Goal: Task Accomplishment & Management: Complete application form

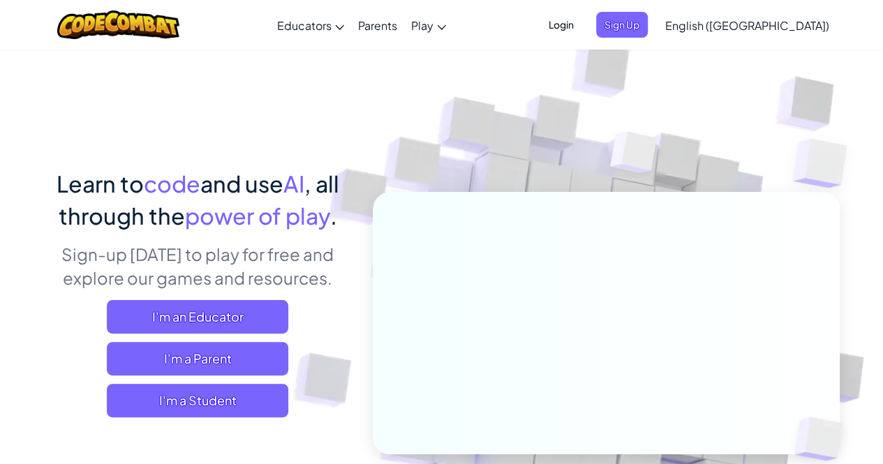
drag, startPoint x: 225, startPoint y: 256, endPoint x: 328, endPoint y: 266, distance: 103.7
click at [328, 266] on p "Sign-up [DATE] to play for free and explore our games and resources." at bounding box center [198, 265] width 308 height 47
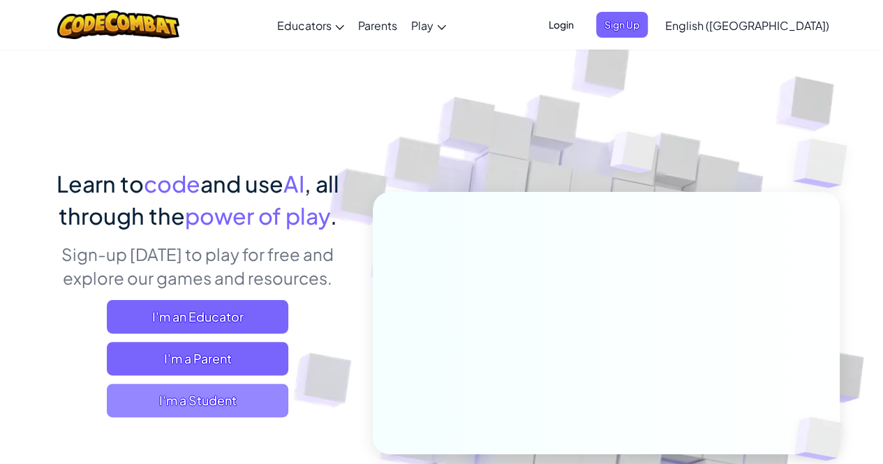
click at [156, 407] on span "I'm a Student" at bounding box center [197, 400] width 181 height 33
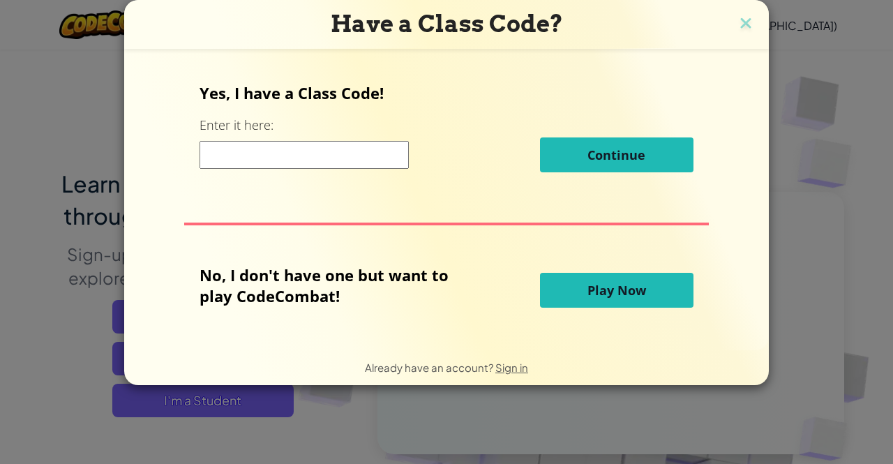
click at [572, 284] on button "Play Now" at bounding box center [617, 290] width 154 height 35
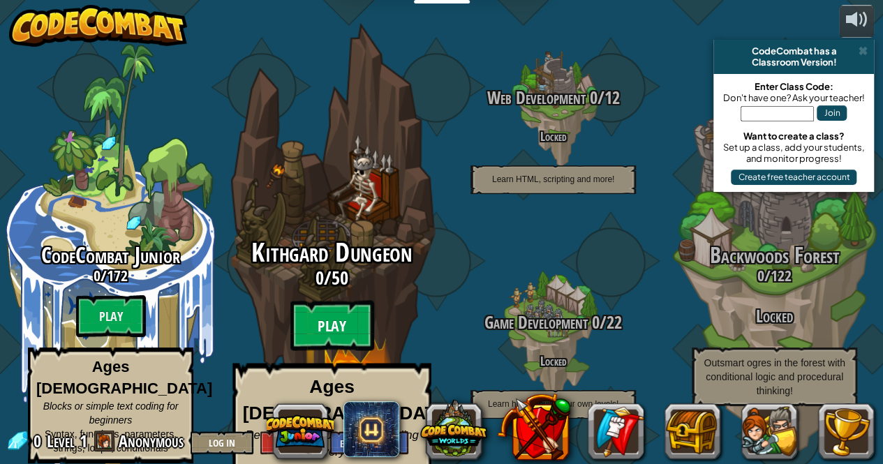
click at [361, 323] on btn "Play" at bounding box center [332, 326] width 84 height 50
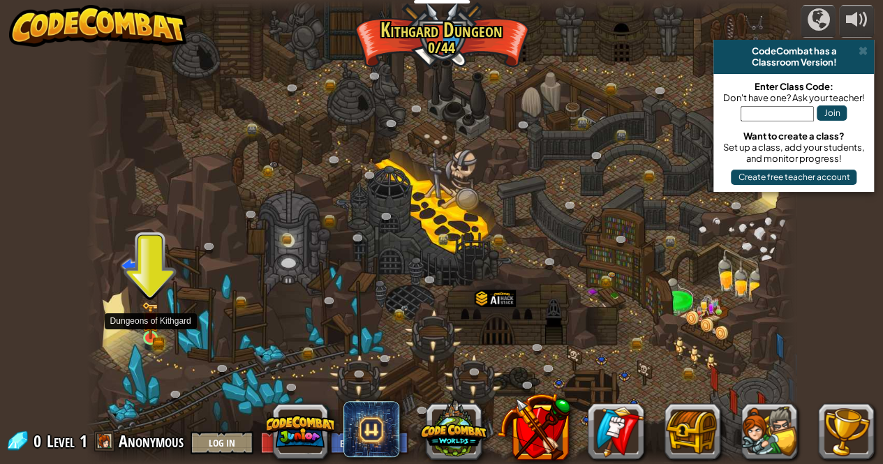
click at [150, 330] on img at bounding box center [150, 320] width 17 height 38
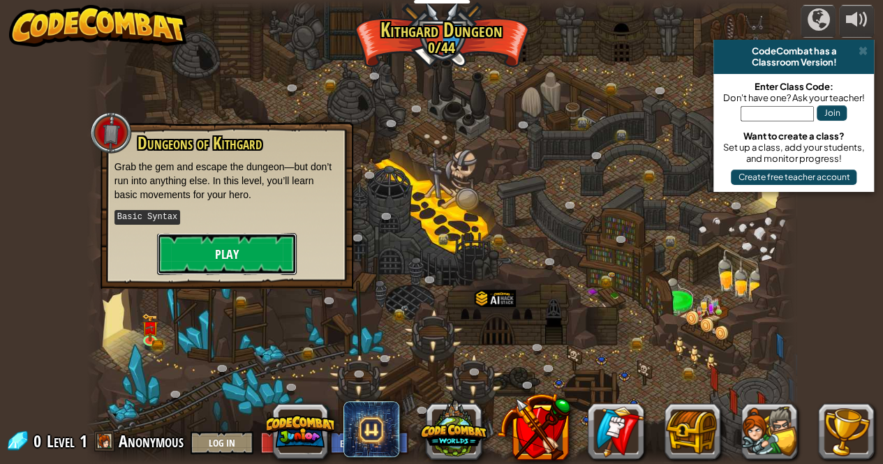
click at [244, 255] on button "Play" at bounding box center [227, 254] width 140 height 42
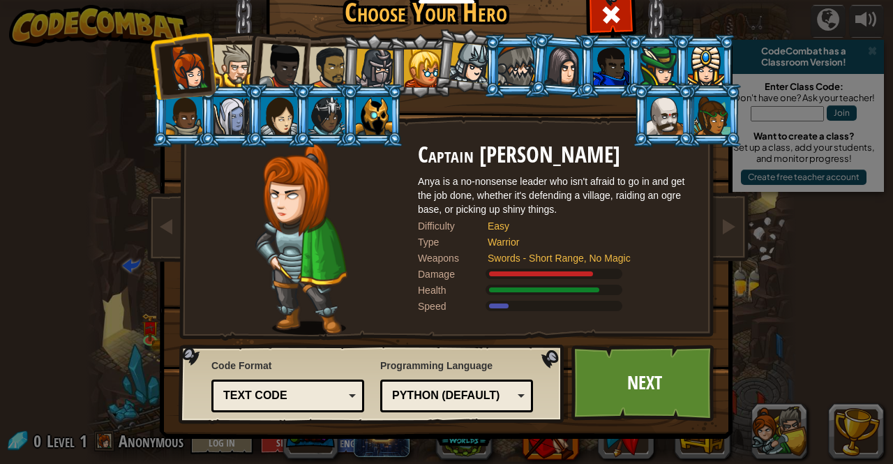
click at [389, 87] on li at bounding box center [372, 115] width 63 height 63
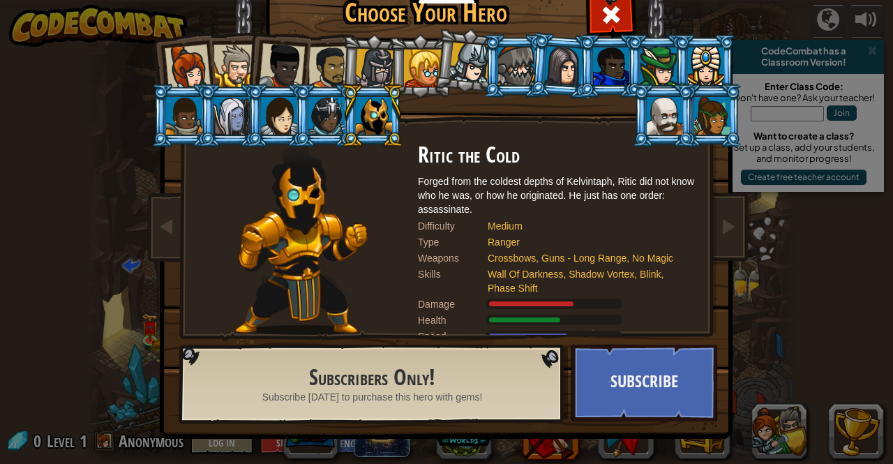
click at [444, 75] on li at bounding box center [467, 61] width 69 height 70
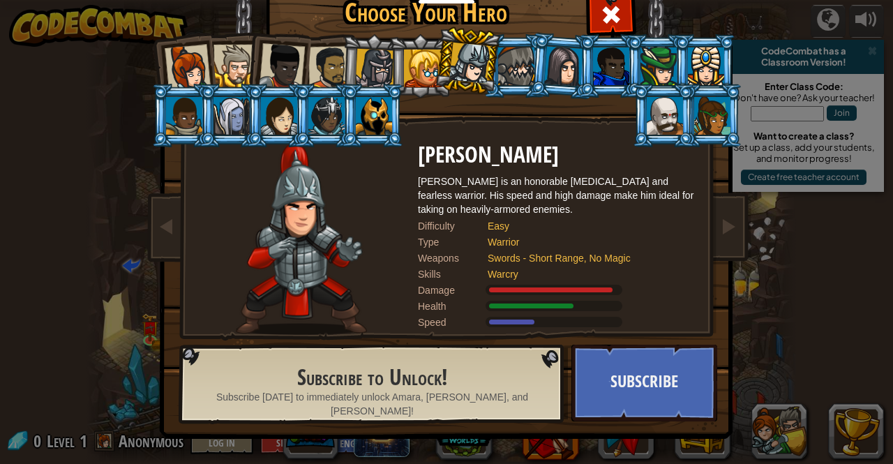
click at [486, 62] on div at bounding box center [469, 63] width 41 height 41
click at [451, 73] on div at bounding box center [469, 63] width 41 height 41
click at [532, 75] on li at bounding box center [562, 66] width 67 height 68
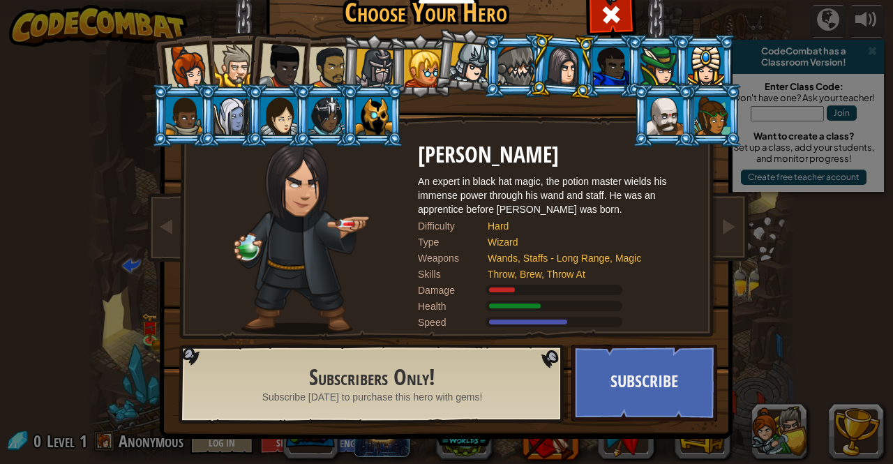
click at [565, 75] on div at bounding box center [563, 66] width 39 height 40
click at [667, 76] on div at bounding box center [659, 66] width 36 height 38
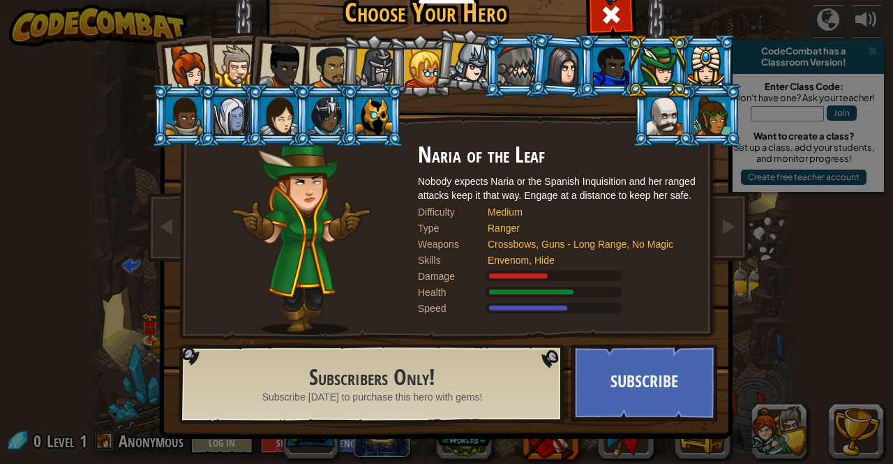
click at [691, 109] on li at bounding box center [663, 115] width 63 height 63
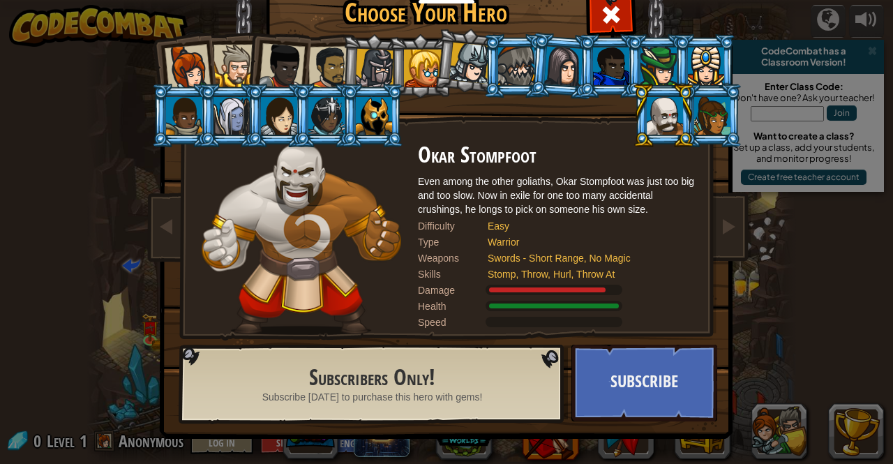
click at [718, 119] on div at bounding box center [712, 116] width 36 height 38
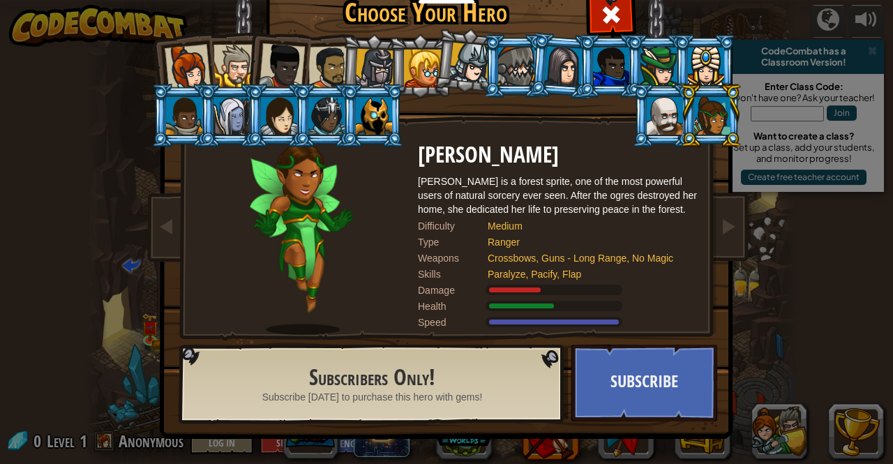
click at [645, 126] on li at bounding box center [663, 115] width 63 height 63
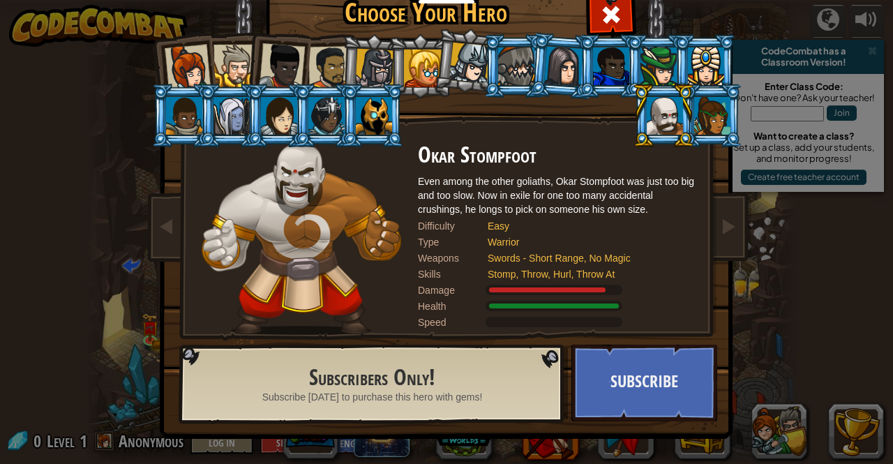
click at [354, 134] on li at bounding box center [372, 115] width 63 height 63
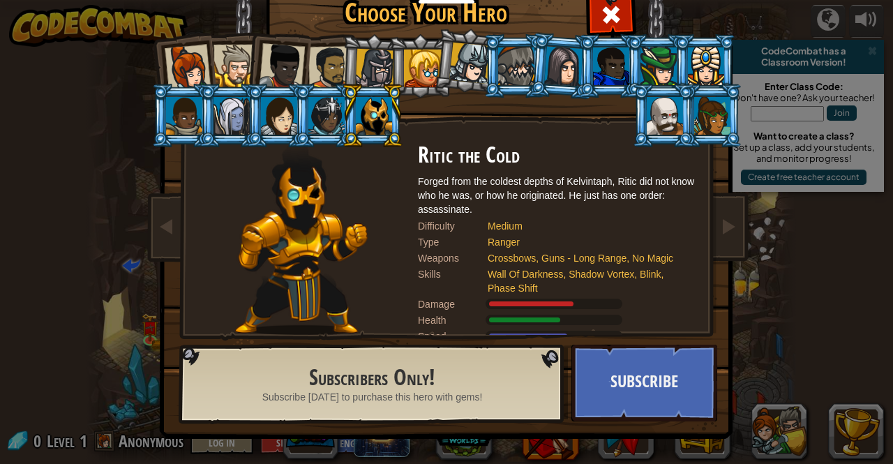
click at [311, 128] on div at bounding box center [326, 116] width 36 height 38
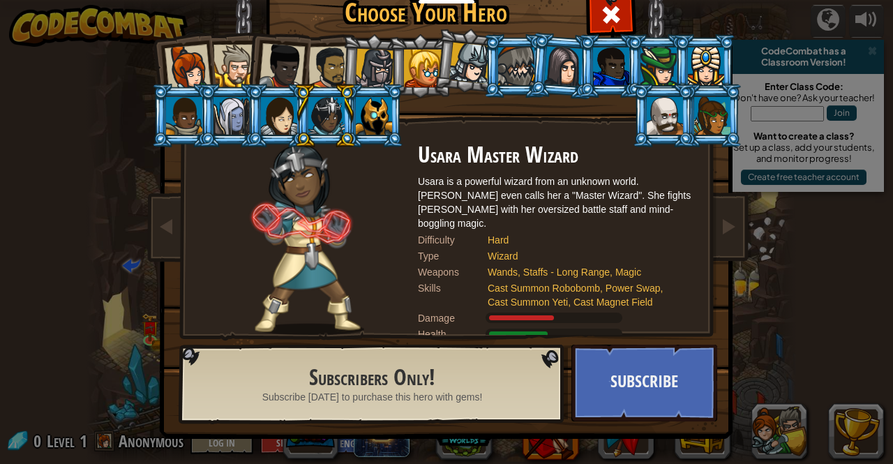
click at [259, 110] on li at bounding box center [277, 115] width 63 height 63
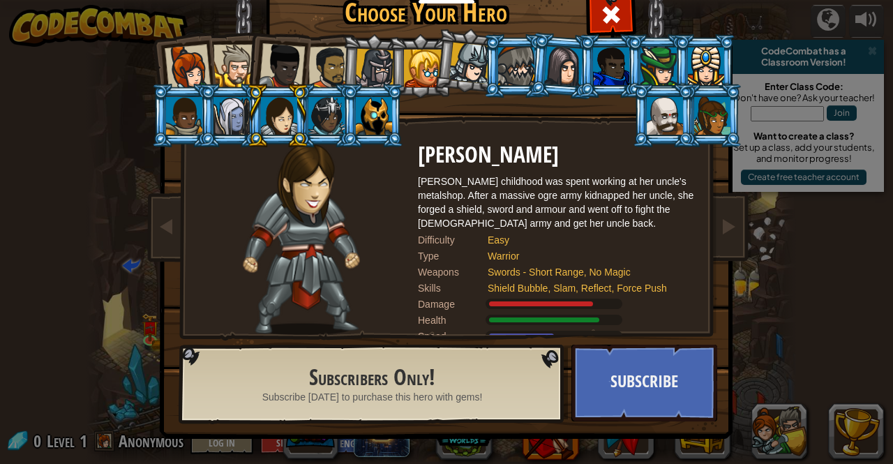
click at [230, 106] on div at bounding box center [232, 116] width 36 height 38
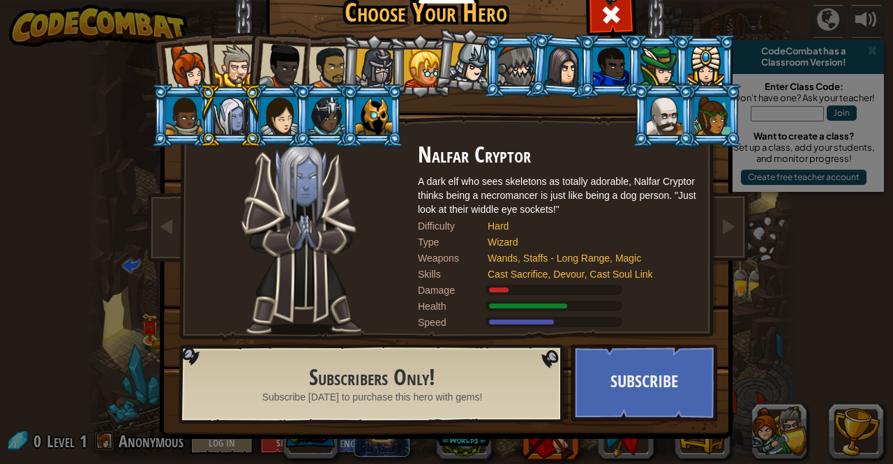
click at [198, 71] on div at bounding box center [188, 68] width 46 height 46
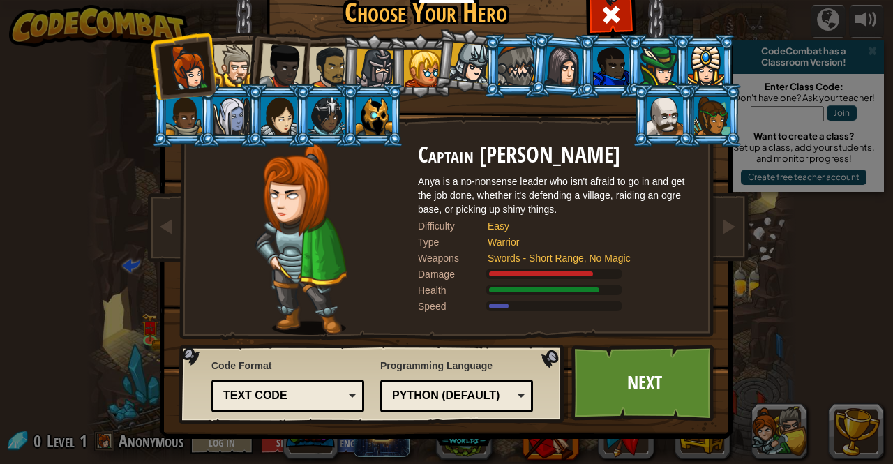
click at [320, 62] on div at bounding box center [329, 67] width 43 height 43
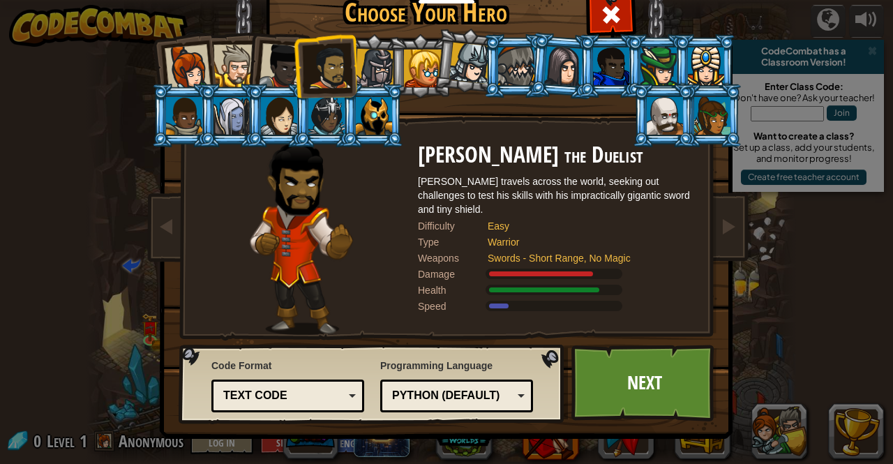
click at [377, 75] on div at bounding box center [375, 69] width 40 height 40
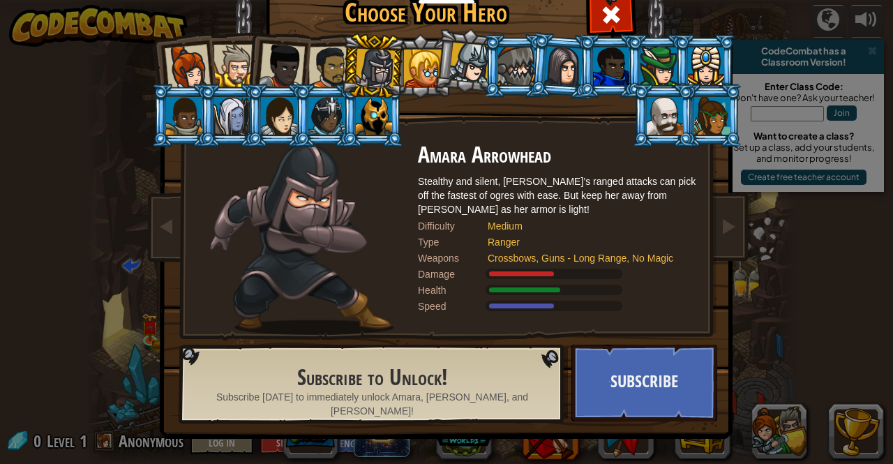
click at [407, 72] on div at bounding box center [423, 69] width 38 height 38
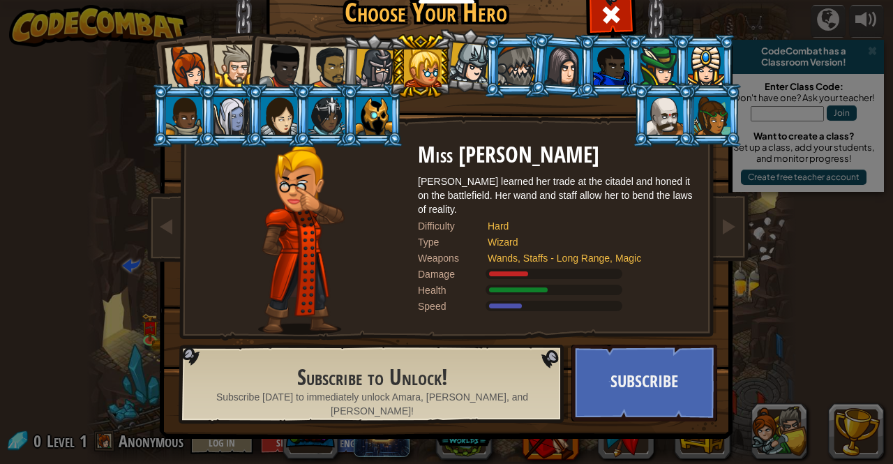
click at [361, 63] on div at bounding box center [375, 69] width 40 height 40
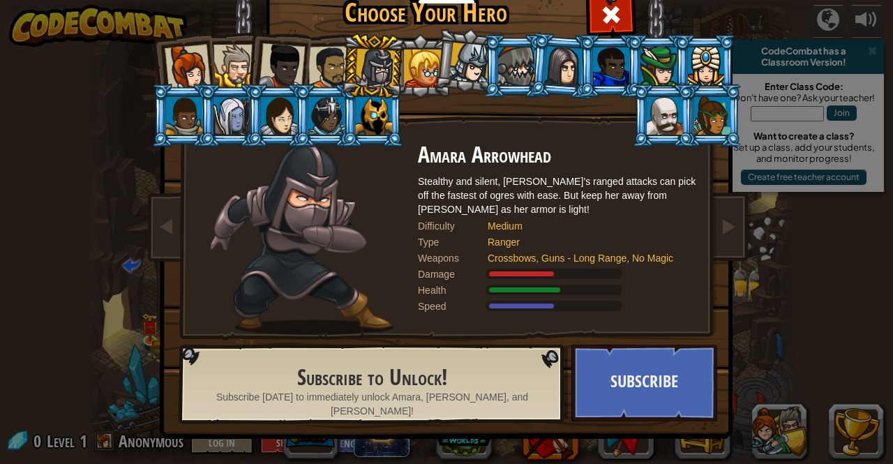
click at [282, 62] on div at bounding box center [282, 66] width 46 height 46
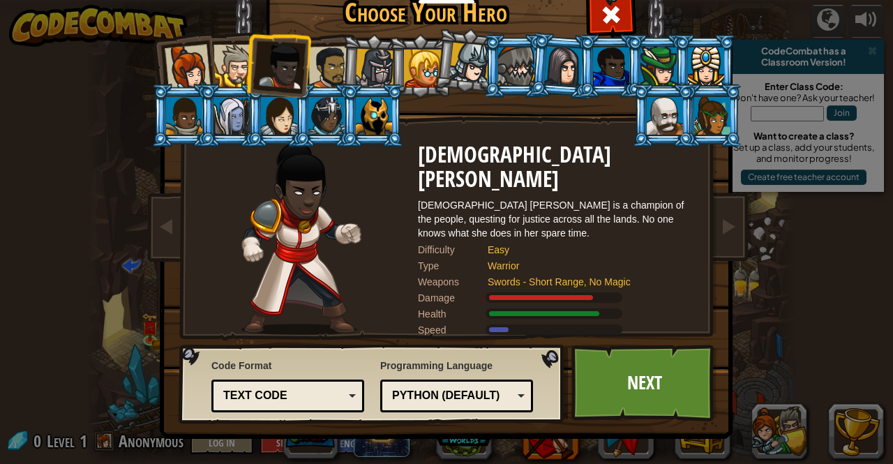
click at [223, 65] on div at bounding box center [235, 66] width 43 height 43
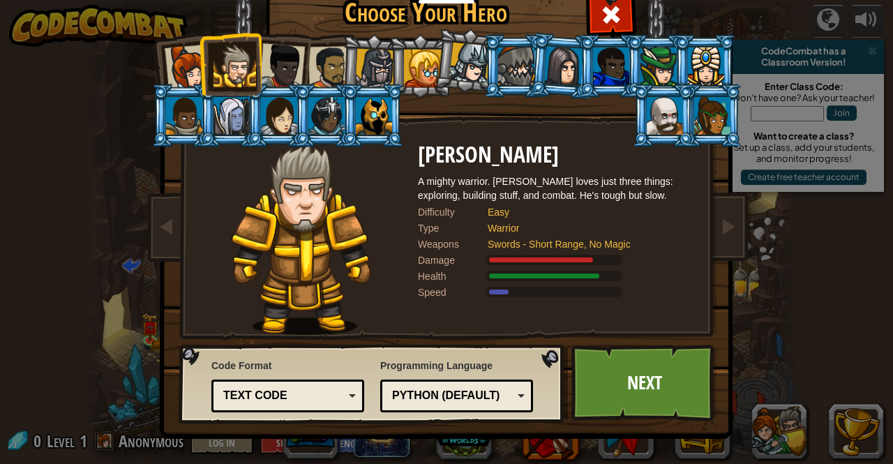
click at [177, 53] on div at bounding box center [188, 68] width 46 height 46
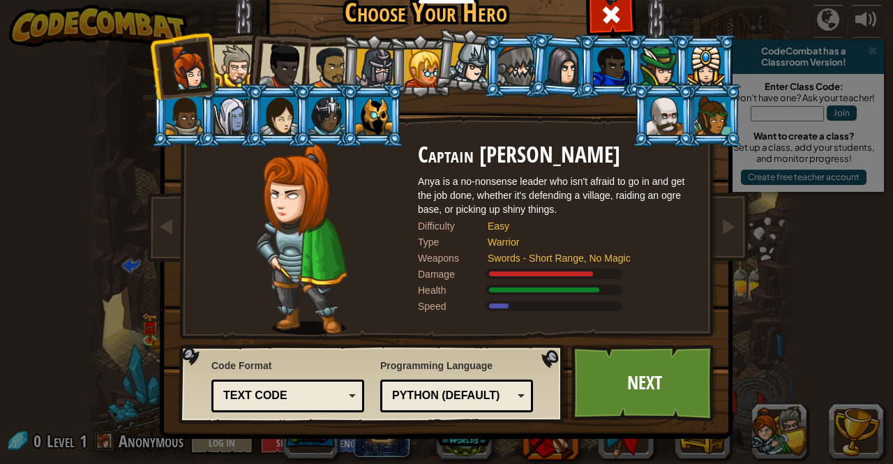
click at [327, 65] on div at bounding box center [329, 67] width 43 height 43
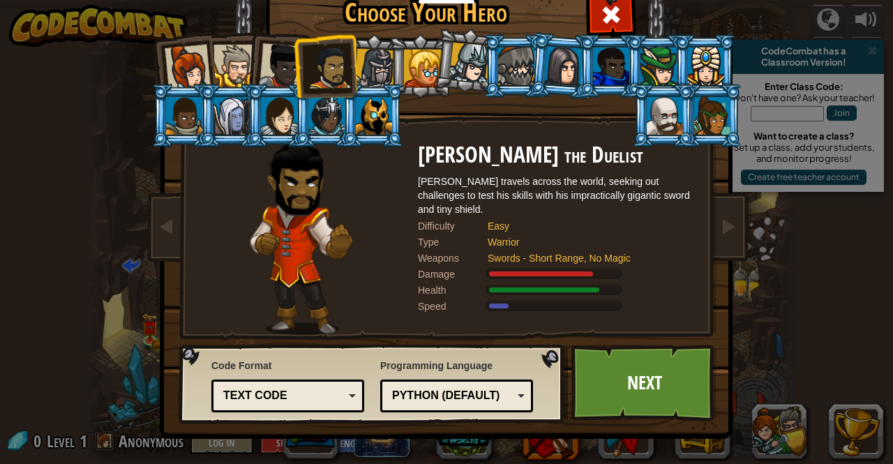
click at [384, 73] on div at bounding box center [375, 69] width 40 height 40
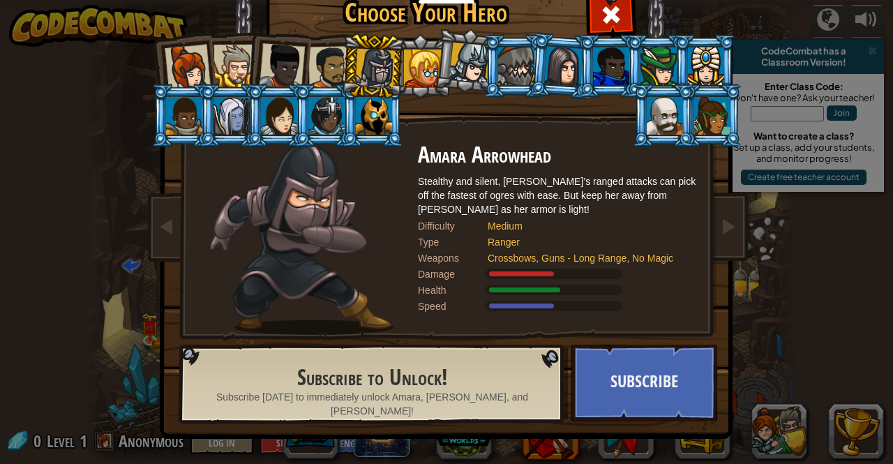
click at [420, 76] on div at bounding box center [423, 69] width 38 height 38
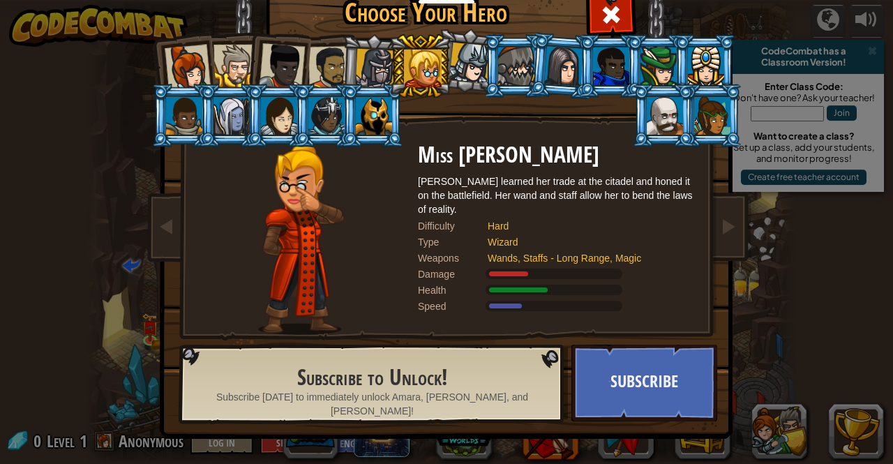
click at [390, 69] on li at bounding box center [420, 65] width 63 height 63
click at [360, 70] on div at bounding box center [375, 69] width 40 height 40
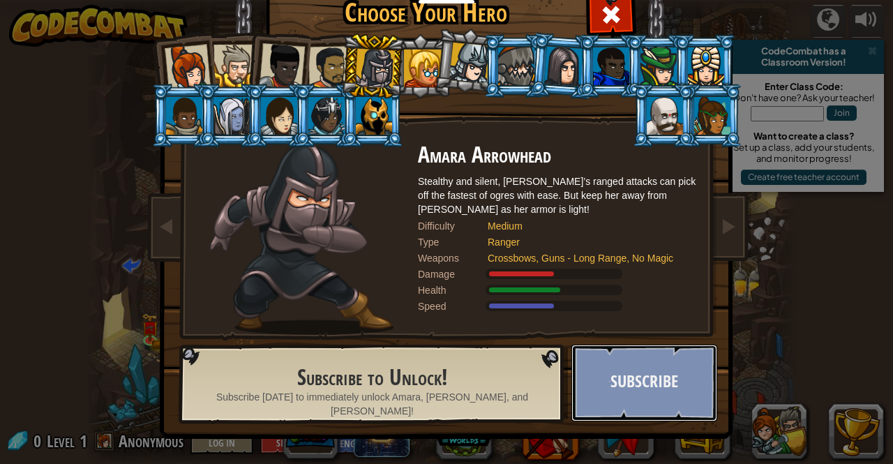
click at [624, 382] on button "Subscribe" at bounding box center [644, 383] width 146 height 77
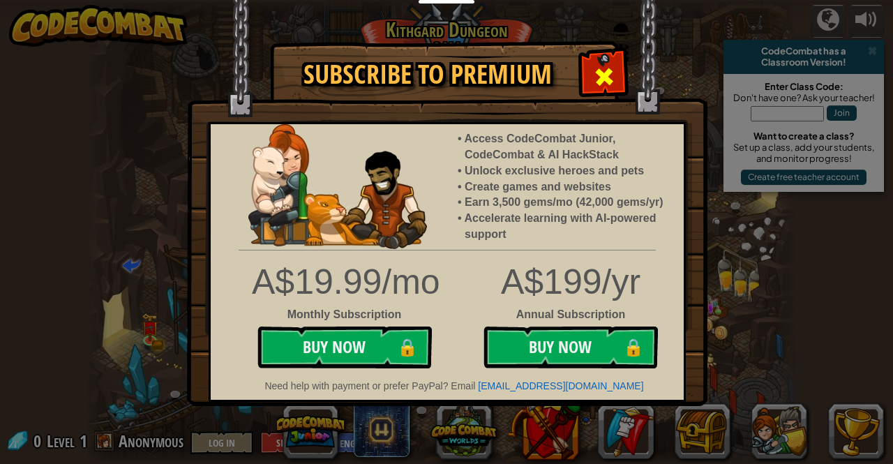
click at [617, 75] on div at bounding box center [604, 75] width 44 height 44
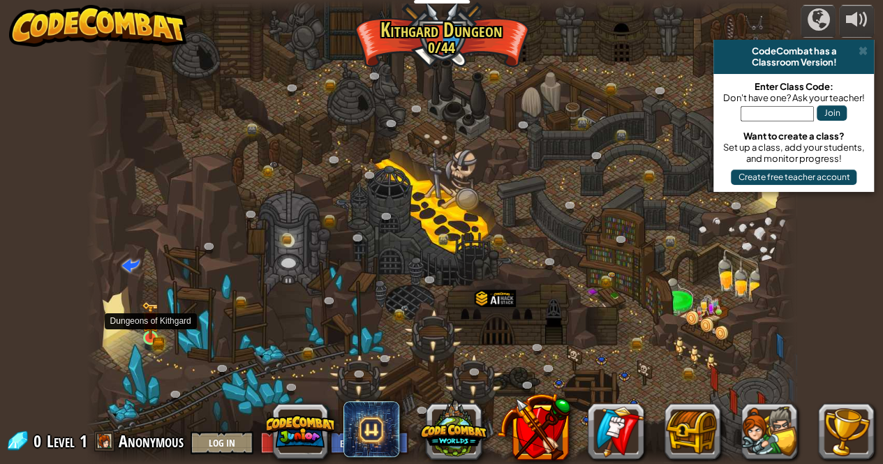
click at [152, 332] on img at bounding box center [150, 320] width 17 height 38
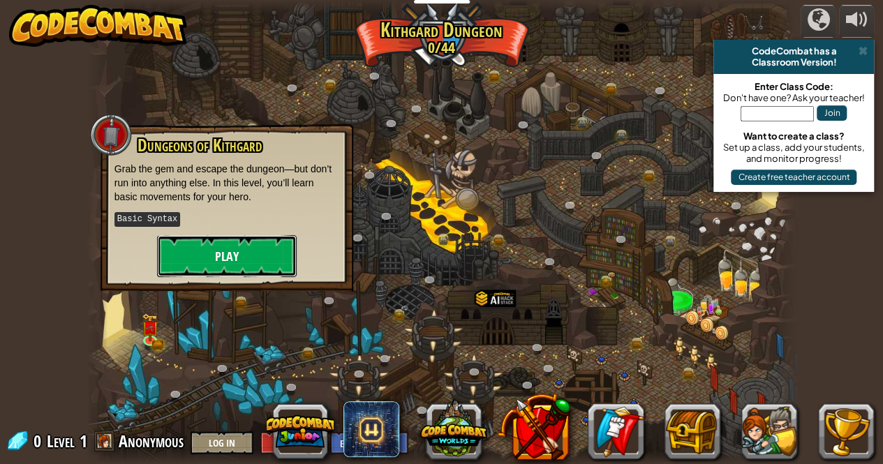
click at [205, 259] on button "Play" at bounding box center [227, 256] width 140 height 42
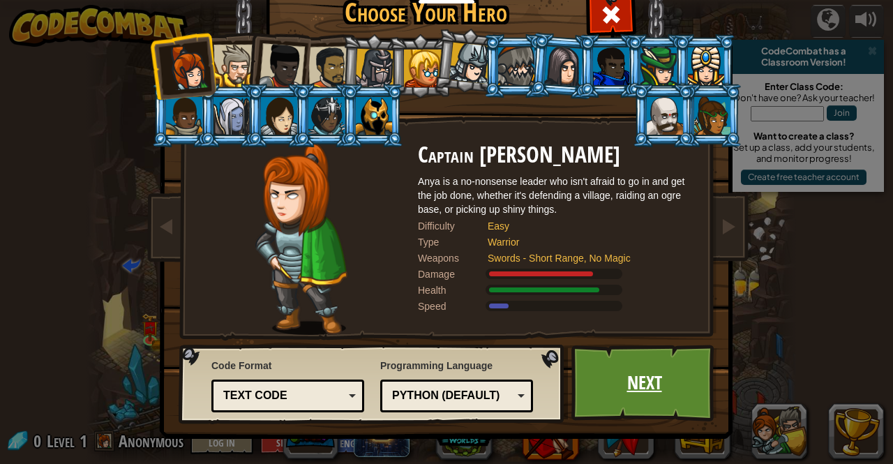
click at [659, 384] on link "Next" at bounding box center [644, 383] width 146 height 77
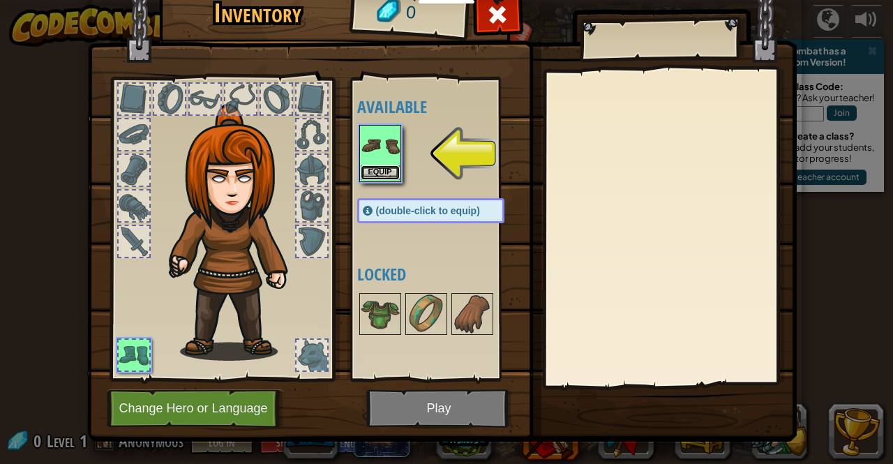
click at [374, 166] on button "Equip" at bounding box center [380, 172] width 39 height 15
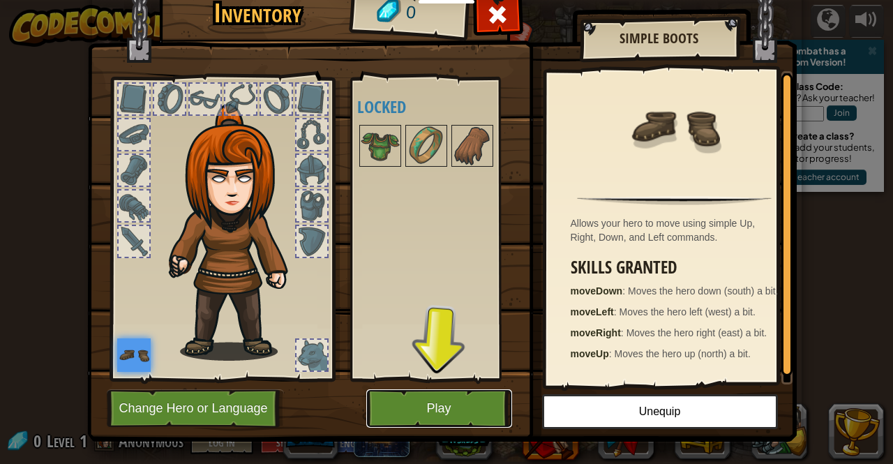
click at [407, 398] on button "Play" at bounding box center [439, 408] width 146 height 38
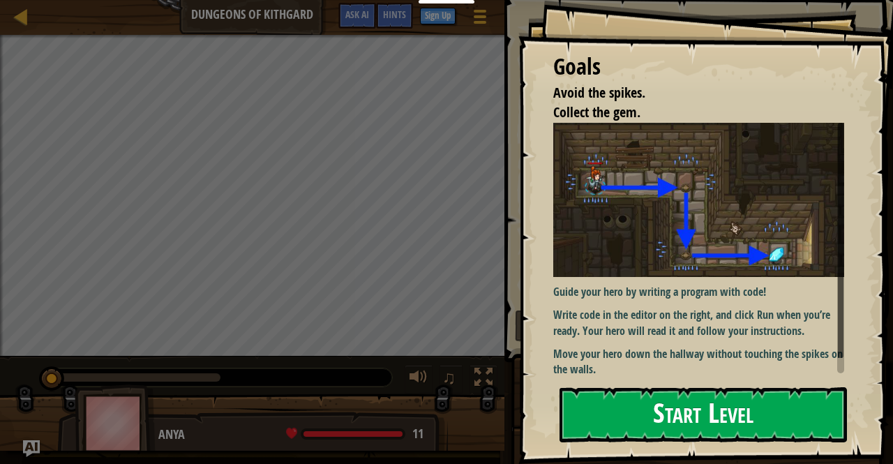
click at [617, 424] on button "Start Level" at bounding box center [703, 414] width 287 height 55
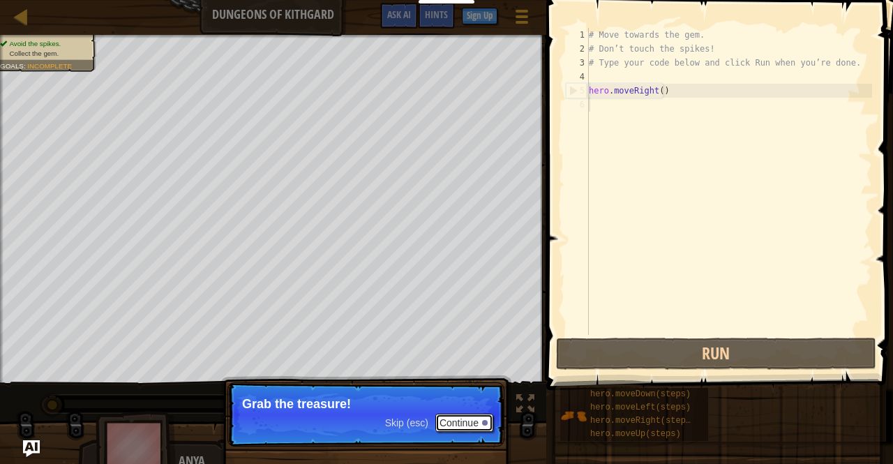
click at [470, 426] on button "Continue" at bounding box center [464, 423] width 58 height 18
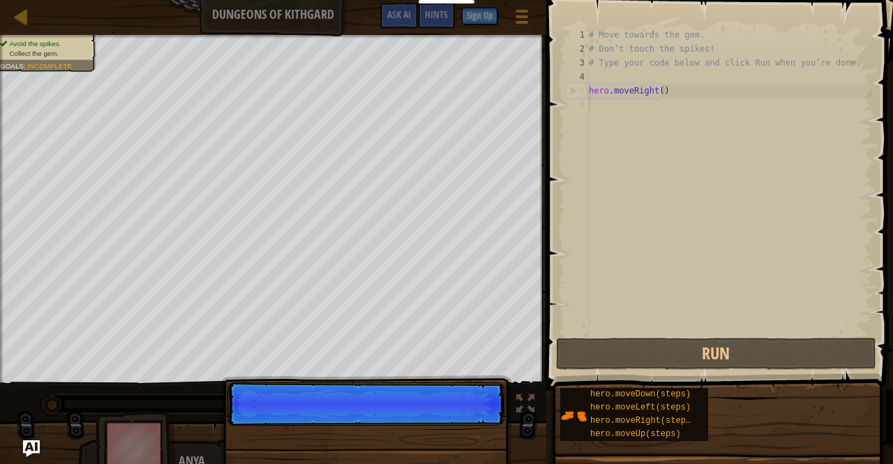
scroll to position [6, 0]
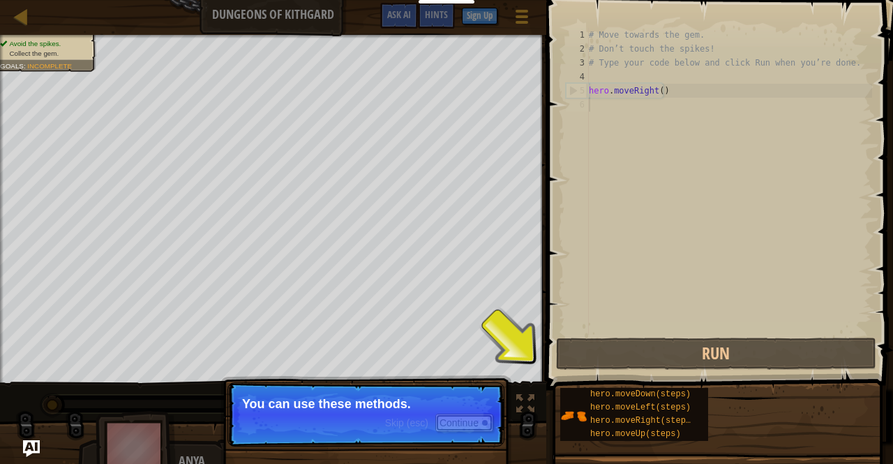
click at [470, 426] on button "Continue" at bounding box center [464, 423] width 58 height 18
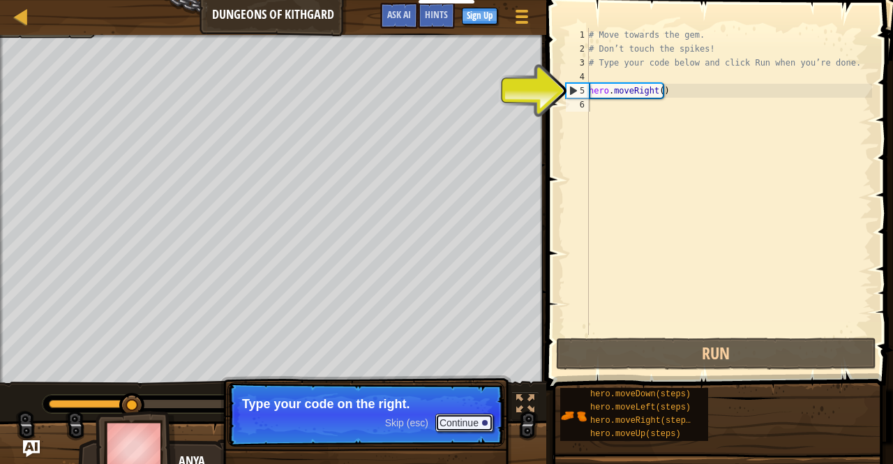
click at [470, 426] on button "Continue" at bounding box center [464, 423] width 58 height 18
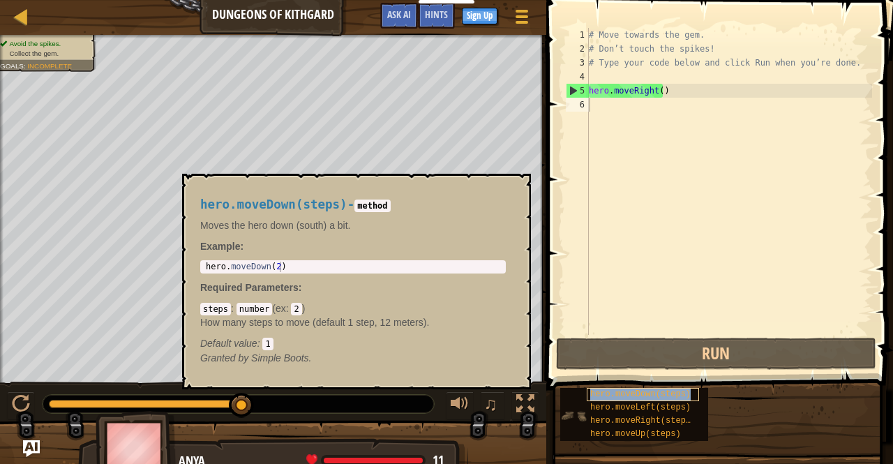
click at [592, 391] on span "hero.moveDown(steps)" at bounding box center [640, 394] width 100 height 10
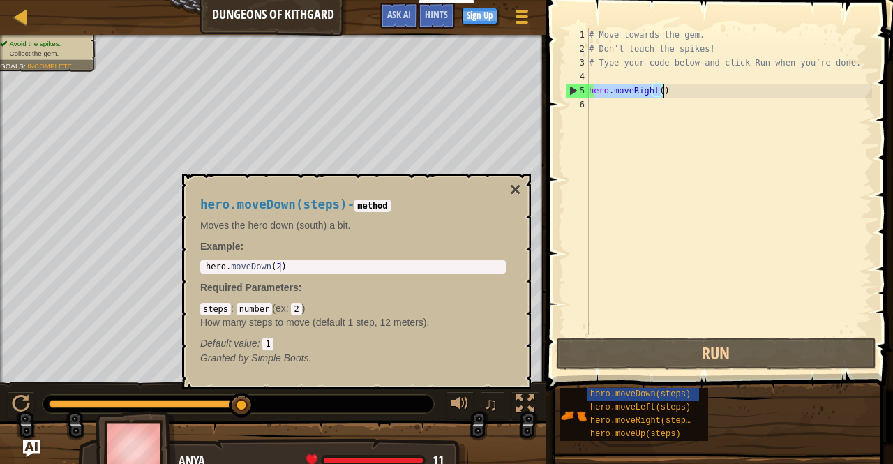
drag, startPoint x: 592, startPoint y: 94, endPoint x: 702, endPoint y: 92, distance: 110.3
click at [702, 92] on div "# Move towards the gem. # Don’t touch the spikes! # Type your code below and cl…" at bounding box center [729, 195] width 286 height 335
type textarea "hero.moveRight()"
click at [597, 151] on div "# Move towards the gem. # Don’t touch the spikes! # Type your code below and cl…" at bounding box center [729, 195] width 286 height 335
drag, startPoint x: 590, startPoint y: 90, endPoint x: 671, endPoint y: 96, distance: 81.1
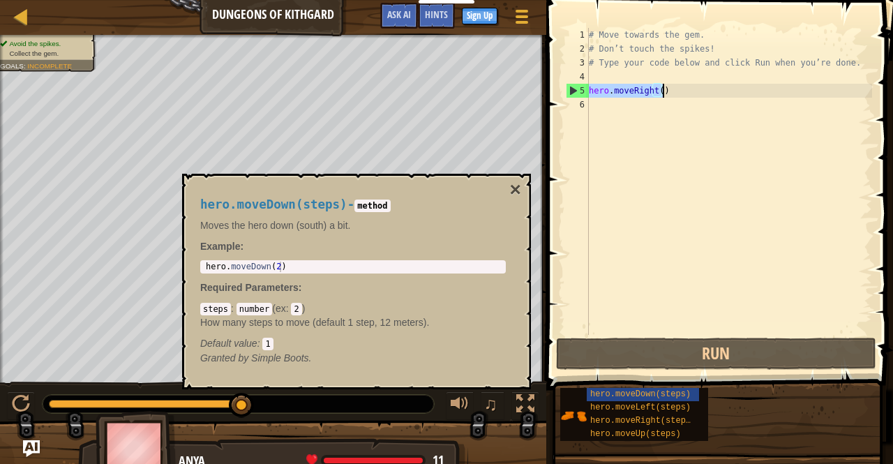
click at [671, 96] on div "# Move towards the gem. # Don’t touch the spikes! # Type your code below and cl…" at bounding box center [729, 195] width 286 height 335
type textarea "hero.moveRight()"
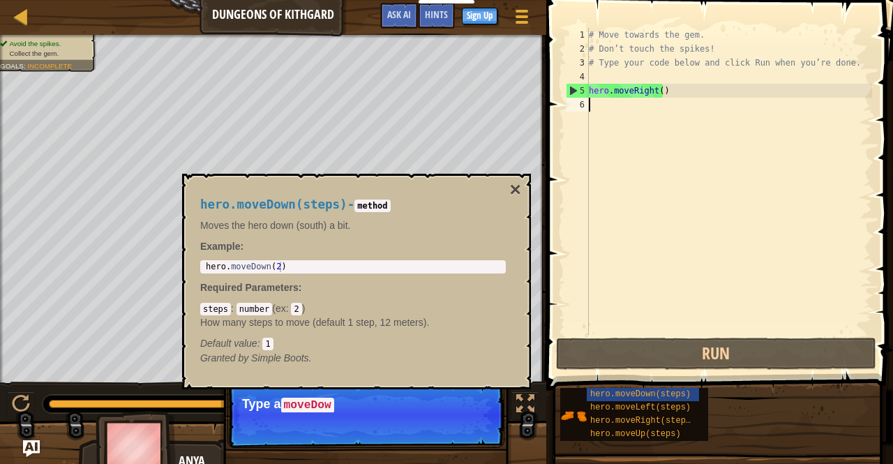
click at [659, 112] on div "# Move towards the gem. # Don’t touch the spikes! # Type your code below and cl…" at bounding box center [729, 195] width 286 height 335
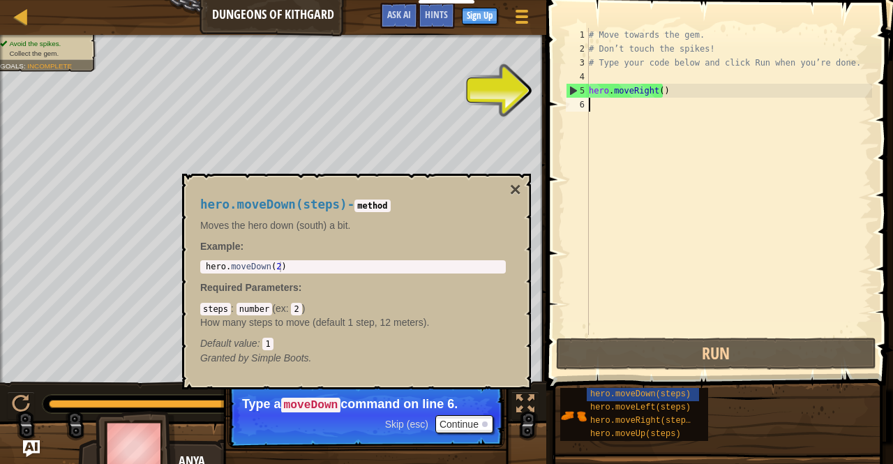
paste textarea "hero.moveRight()"
type textarea "hero.moveRight()"
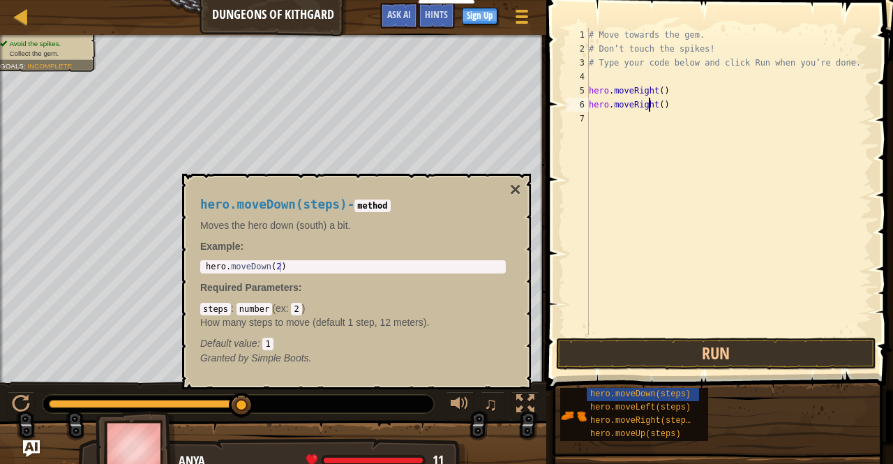
click at [649, 109] on div "# Move towards the gem. # Don’t touch the spikes! # Type your code below and cl…" at bounding box center [729, 195] width 286 height 335
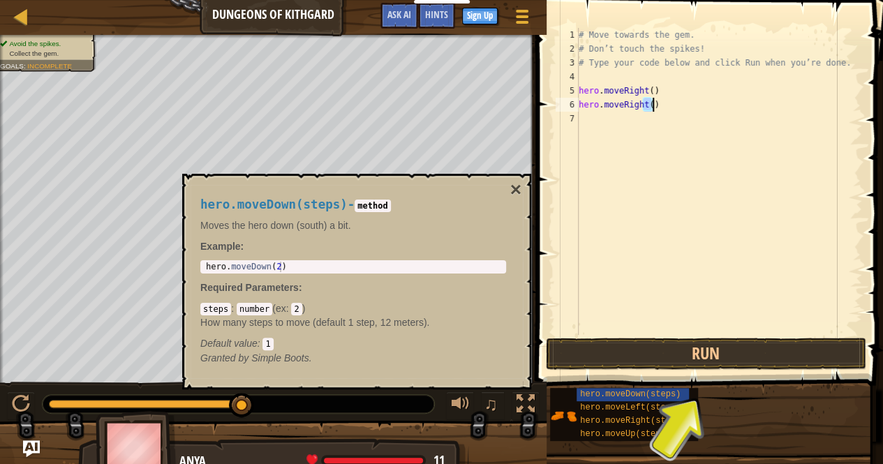
click at [653, 101] on div "# Move towards the gem. # Don’t touch the spikes! # Type your code below and cl…" at bounding box center [719, 195] width 286 height 335
click at [654, 117] on div "# Move towards the gem. # Don’t touch the spikes! # Type your code below and cl…" at bounding box center [719, 195] width 286 height 335
click at [642, 107] on div "# Move towards the gem. # Don’t touch the spikes! # Type your code below and cl…" at bounding box center [719, 195] width 286 height 335
click at [649, 109] on div "# Move towards the gem. # Don’t touch the spikes! # Type your code below and cl…" at bounding box center [719, 195] width 286 height 335
click at [644, 105] on div "# Move towards the gem. # Don’t touch the spikes! # Type your code below and cl…" at bounding box center [719, 195] width 286 height 335
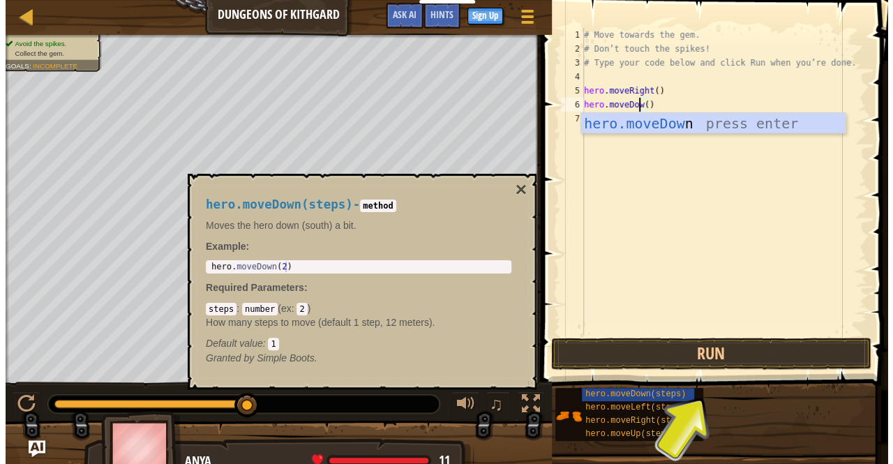
scroll to position [6, 4]
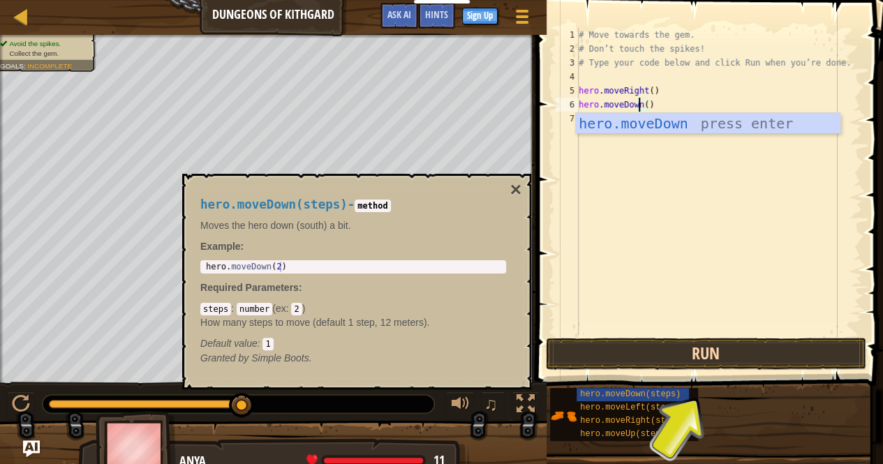
type textarea "hero.moveDown()"
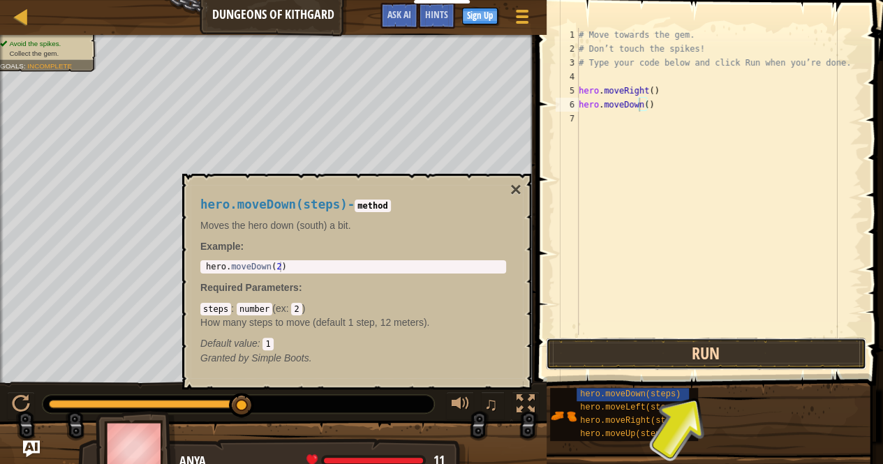
click at [670, 351] on button "Run" at bounding box center [706, 354] width 320 height 32
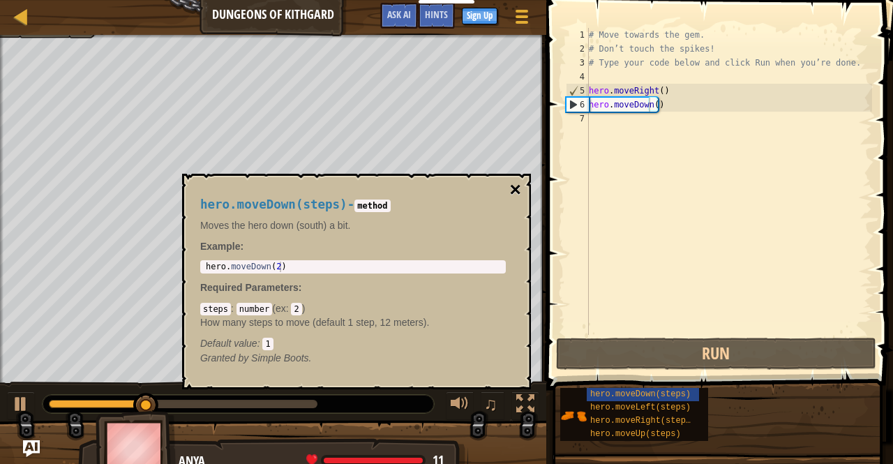
click at [515, 186] on button "×" at bounding box center [515, 190] width 11 height 20
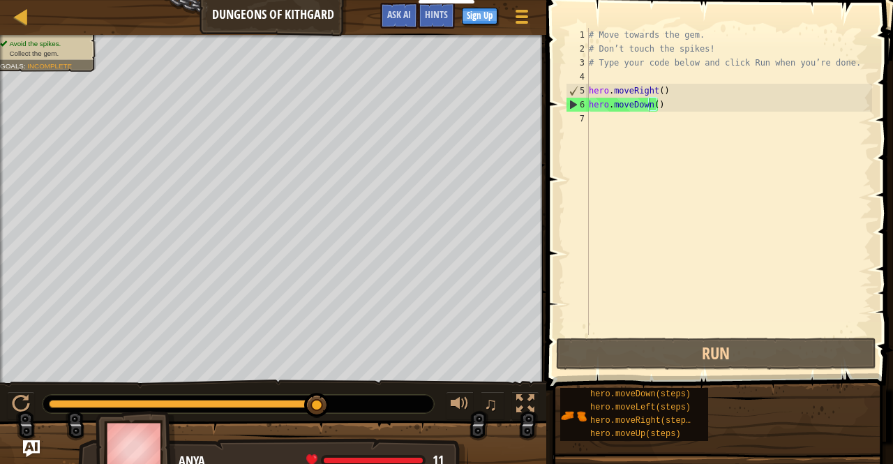
click at [593, 118] on div "# Move towards the gem. # Don’t touch the spikes! # Type your code below and cl…" at bounding box center [729, 195] width 286 height 335
paste textarea "hero.moveRight()"
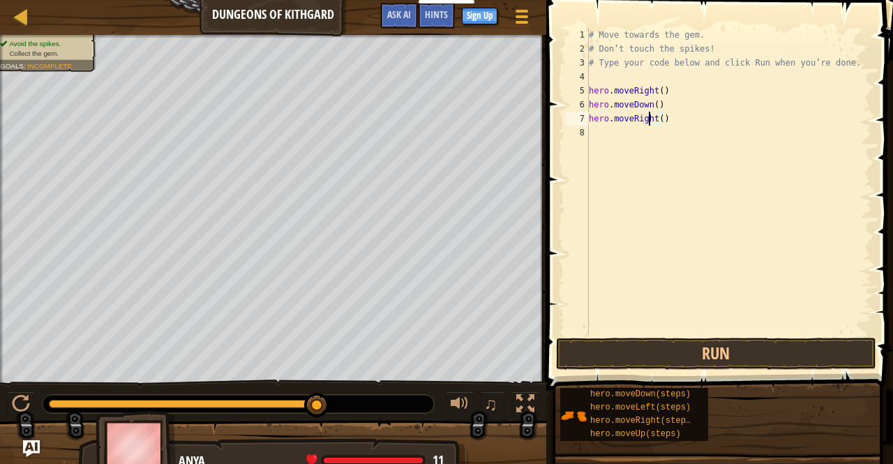
click at [649, 121] on div "# Move towards the gem. # Don’t touch the spikes! # Type your code below and cl…" at bounding box center [729, 195] width 286 height 335
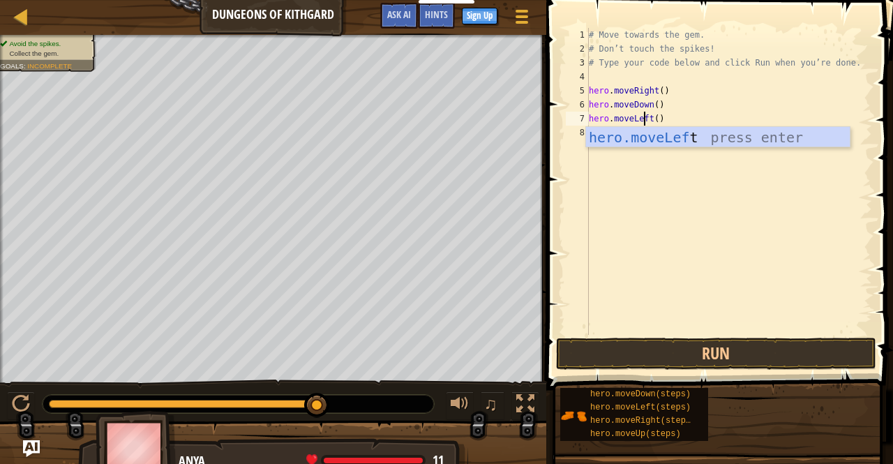
scroll to position [6, 4]
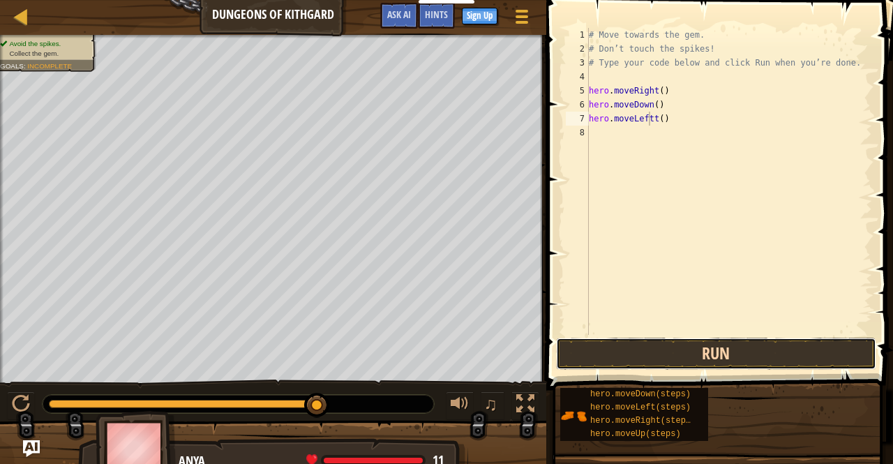
click at [603, 364] on button "Run" at bounding box center [716, 354] width 320 height 32
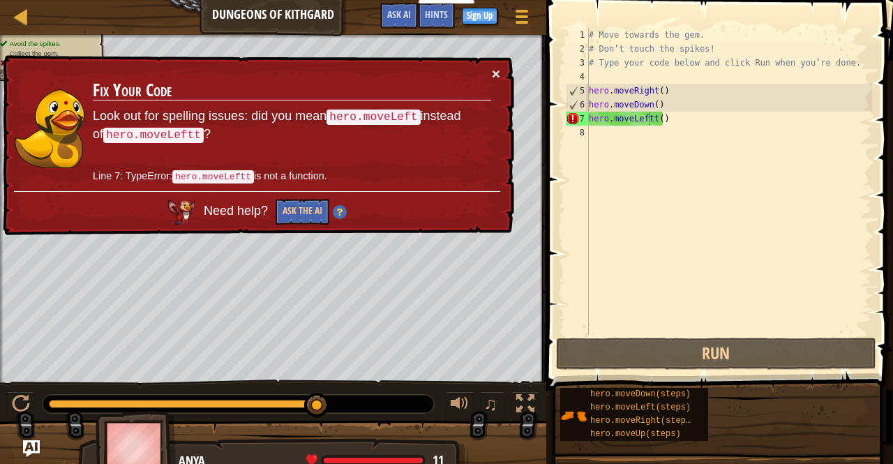
click at [497, 70] on button "×" at bounding box center [496, 73] width 8 height 15
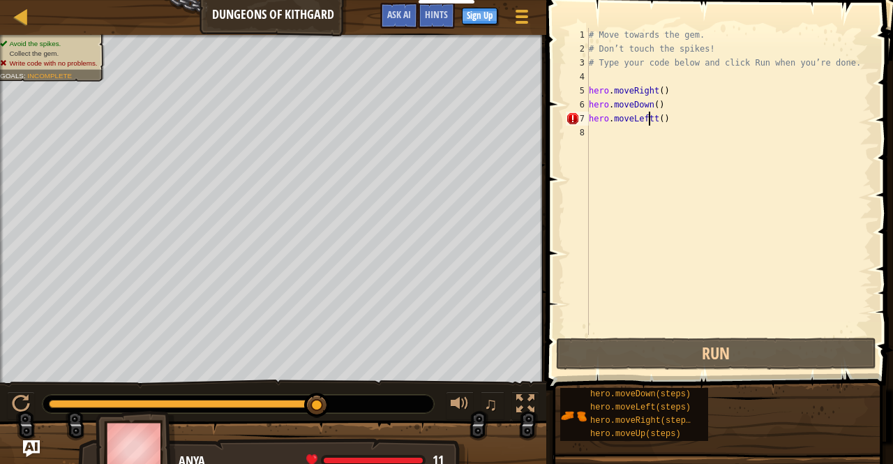
scroll to position [6, 5]
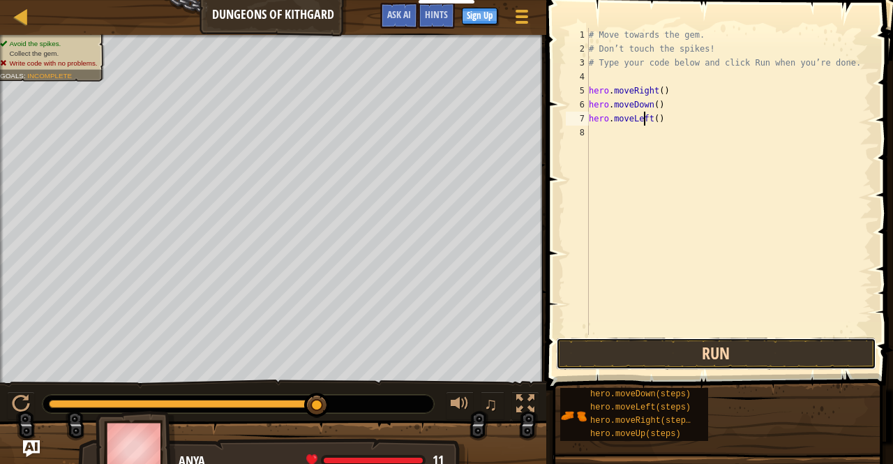
click at [696, 351] on button "Run" at bounding box center [716, 354] width 320 height 32
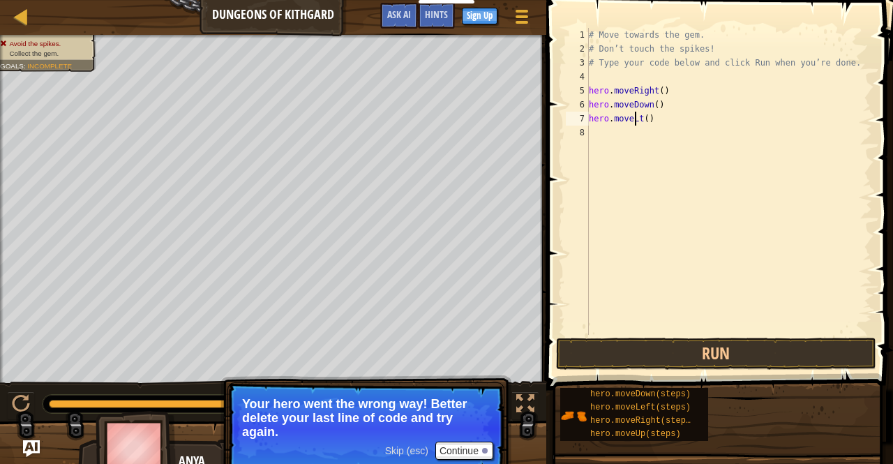
scroll to position [6, 3]
type textarea "t()"
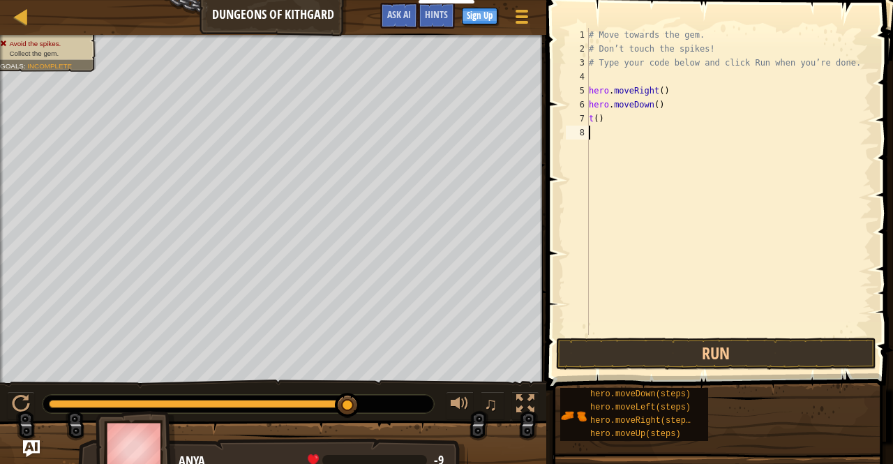
click at [627, 128] on div "# Move towards the gem. # Don’t touch the spikes! # Type your code below and cl…" at bounding box center [729, 195] width 286 height 335
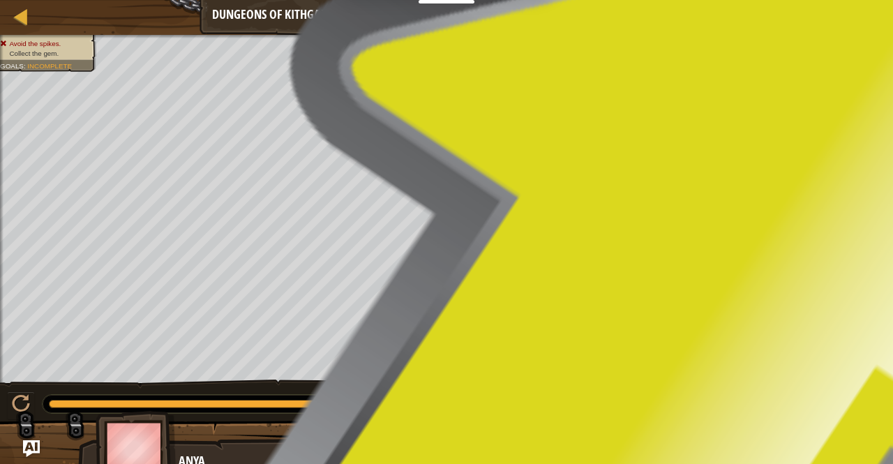
click at [627, 128] on div "# Move towards the gem. # Don’t touch the spikes! # Type your code below and cl…" at bounding box center [729, 195] width 286 height 335
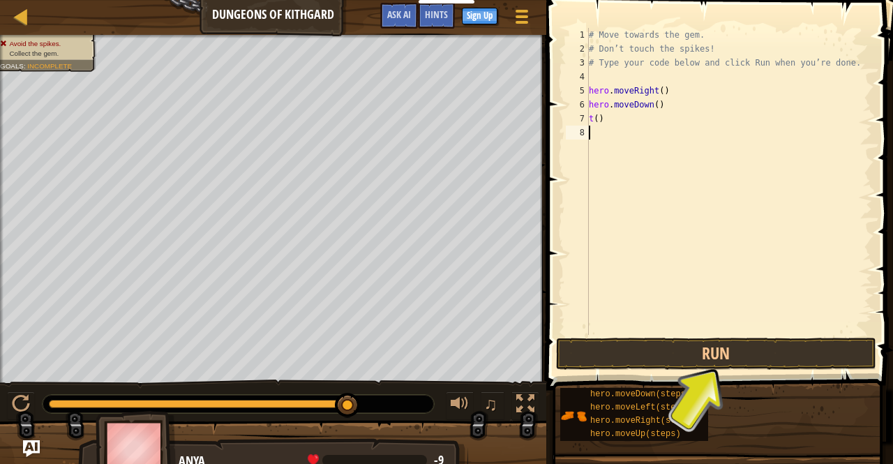
click at [603, 121] on div "# Move towards the gem. # Don’t touch the spikes! # Type your code below and cl…" at bounding box center [729, 195] width 286 height 335
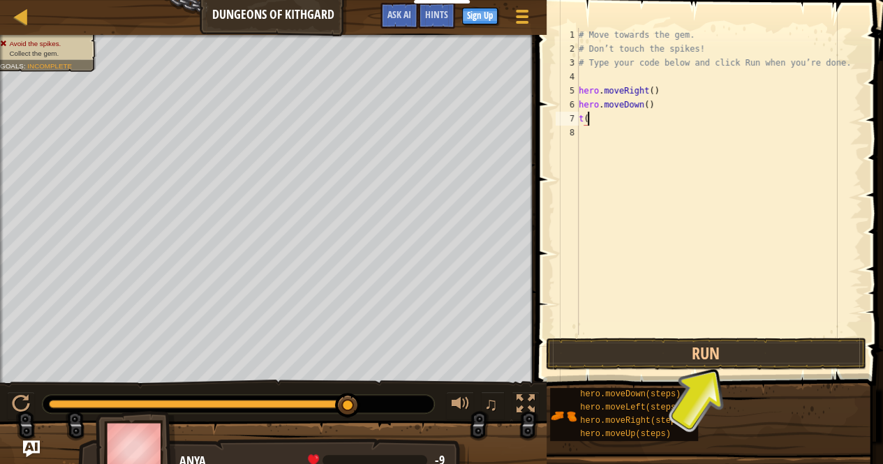
type textarea "t"
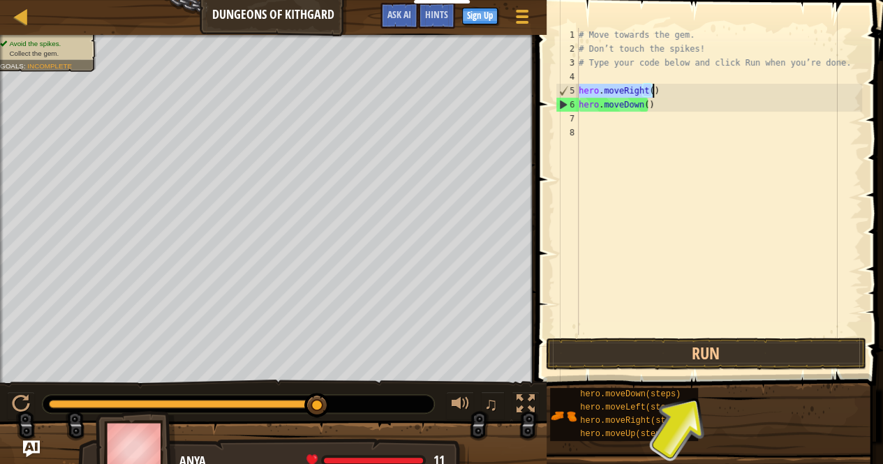
drag, startPoint x: 579, startPoint y: 90, endPoint x: 711, endPoint y: 87, distance: 131.9
click at [711, 87] on div "# Move towards the gem. # Don’t touch the spikes! # Type your code below and cl…" at bounding box center [719, 195] width 286 height 335
type textarea "hero.moveRight()"
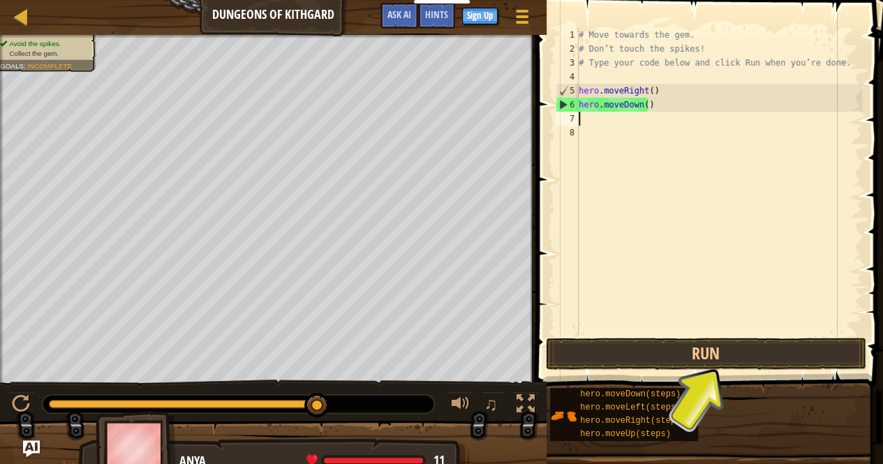
click at [601, 119] on div "# Move towards the gem. # Don’t touch the spikes! # Type your code below and cl…" at bounding box center [719, 195] width 286 height 335
paste textarea "hero.moveRight()"
type textarea "hero.moveRight()"
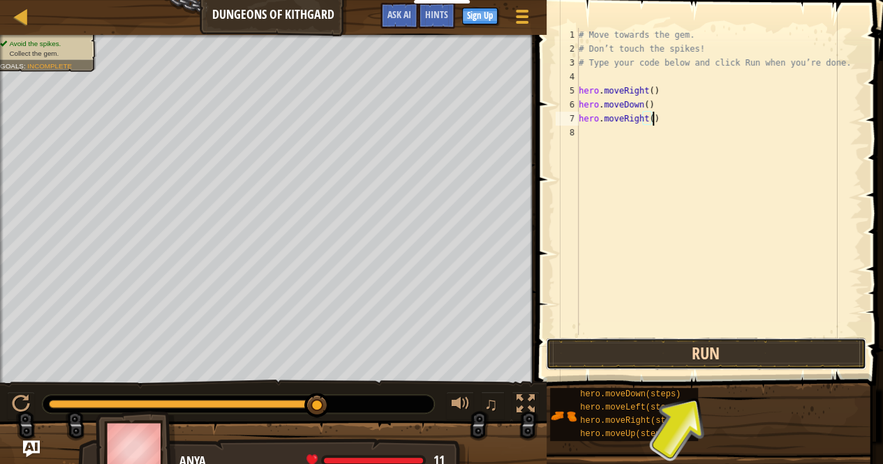
click at [698, 347] on button "Run" at bounding box center [706, 354] width 320 height 32
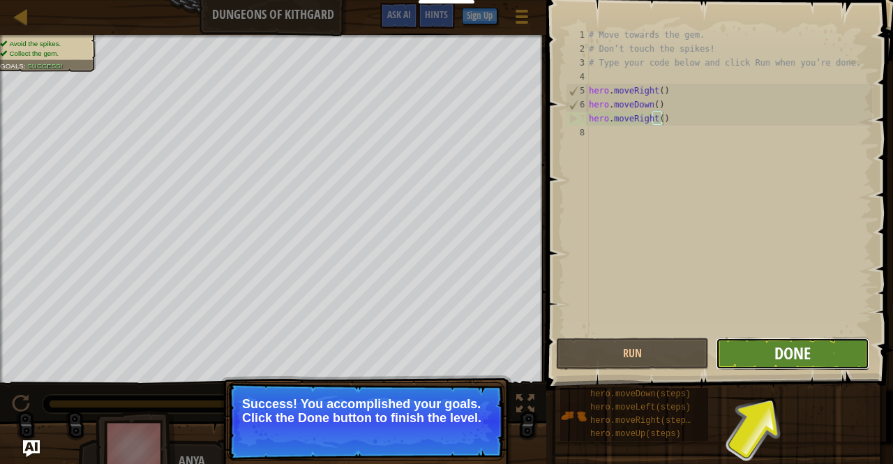
click at [779, 345] on span "Done" at bounding box center [792, 353] width 36 height 22
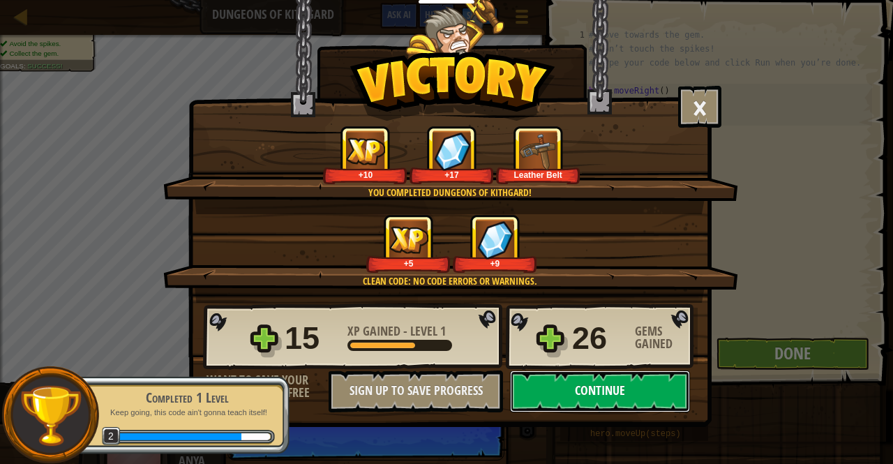
click at [624, 394] on button "Continue" at bounding box center [600, 391] width 180 height 42
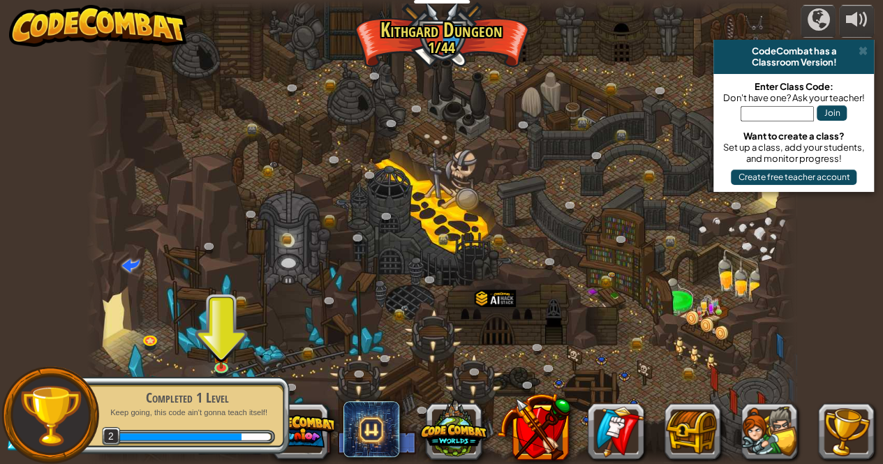
click at [222, 369] on div "Completed 1 Level Keep going, this code ain't gonna teach itself! 2" at bounding box center [180, 415] width 220 height 98
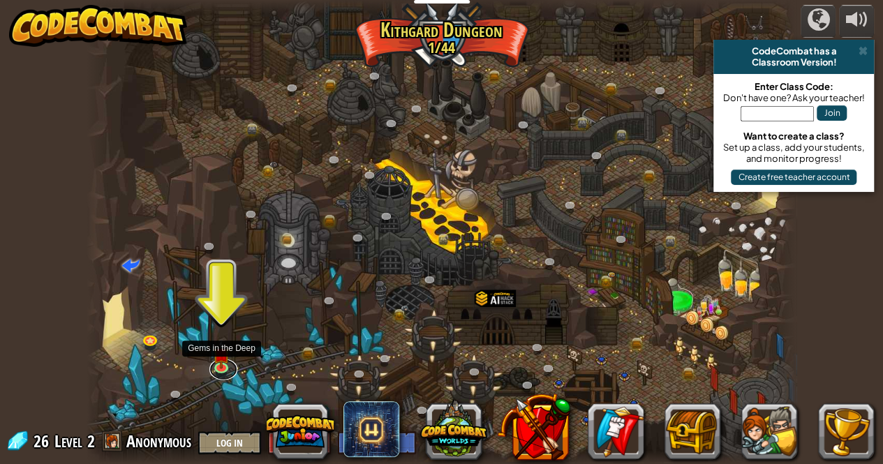
click at [222, 368] on link at bounding box center [223, 369] width 28 height 21
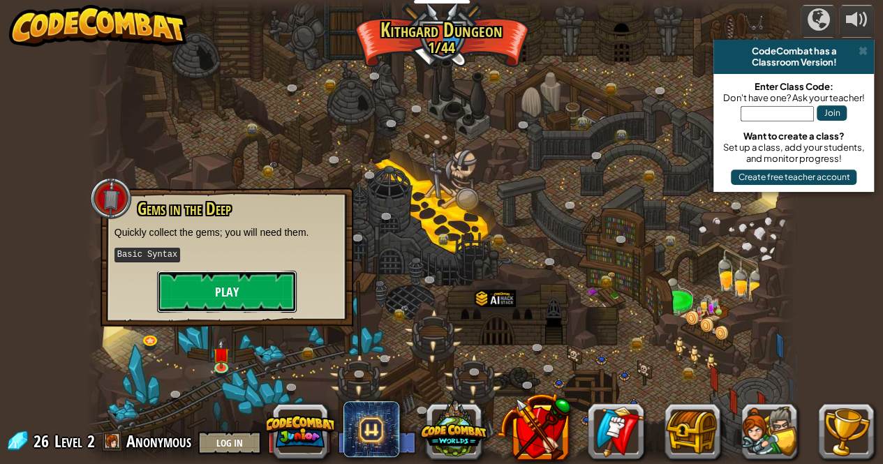
click at [205, 290] on button "Play" at bounding box center [227, 292] width 140 height 42
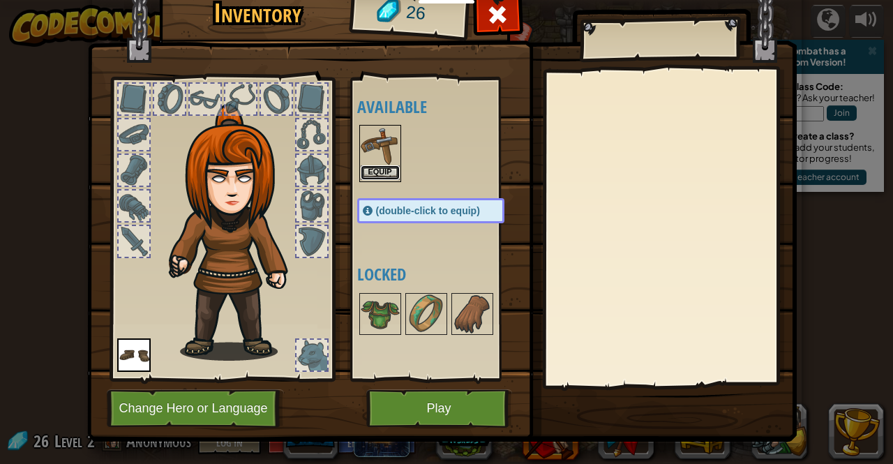
click at [387, 165] on button "Equip" at bounding box center [380, 172] width 39 height 15
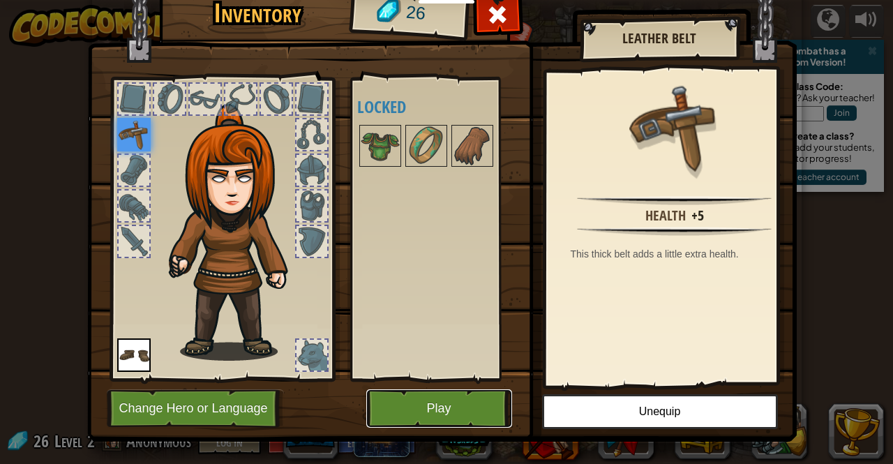
click at [457, 395] on button "Play" at bounding box center [439, 408] width 146 height 38
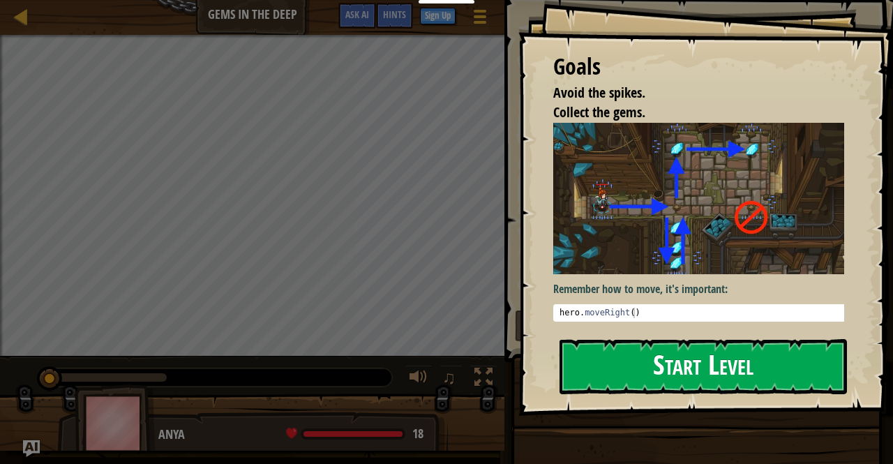
click at [587, 366] on button "Start Level" at bounding box center [703, 366] width 287 height 55
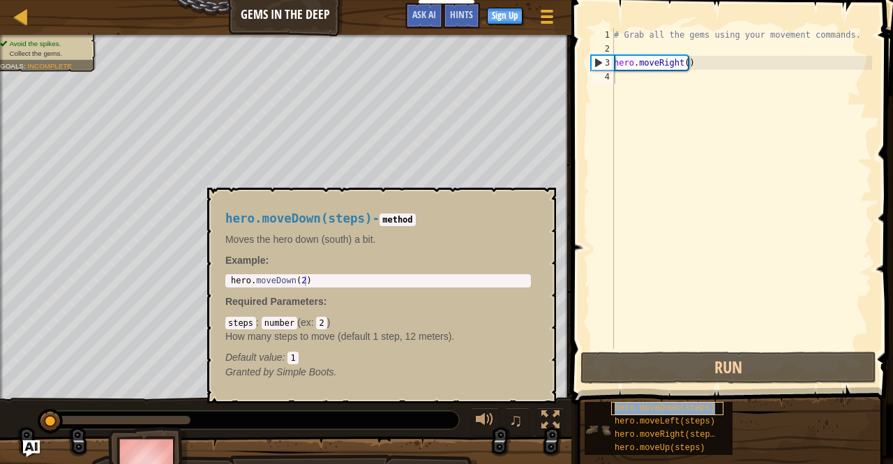
click at [629, 405] on span "hero.moveDown(steps)" at bounding box center [665, 408] width 100 height 10
click at [615, 408] on span "hero.moveDown(steps)" at bounding box center [665, 408] width 100 height 10
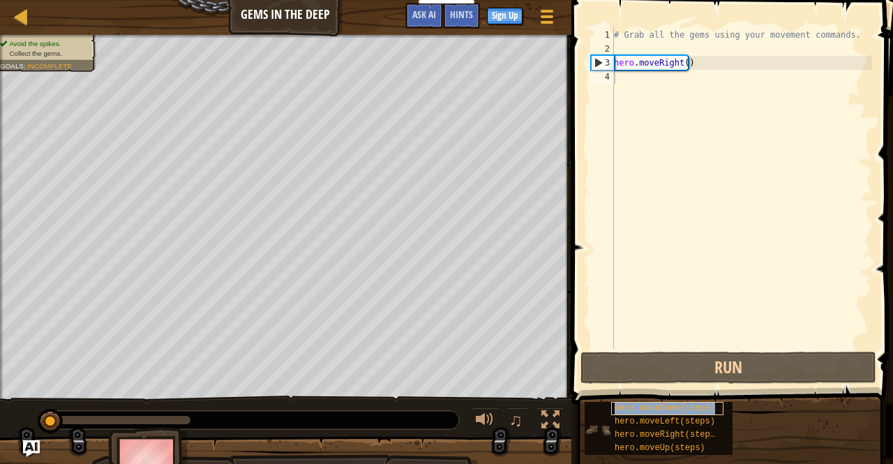
click at [615, 408] on span "hero.moveDown(steps)" at bounding box center [665, 408] width 100 height 10
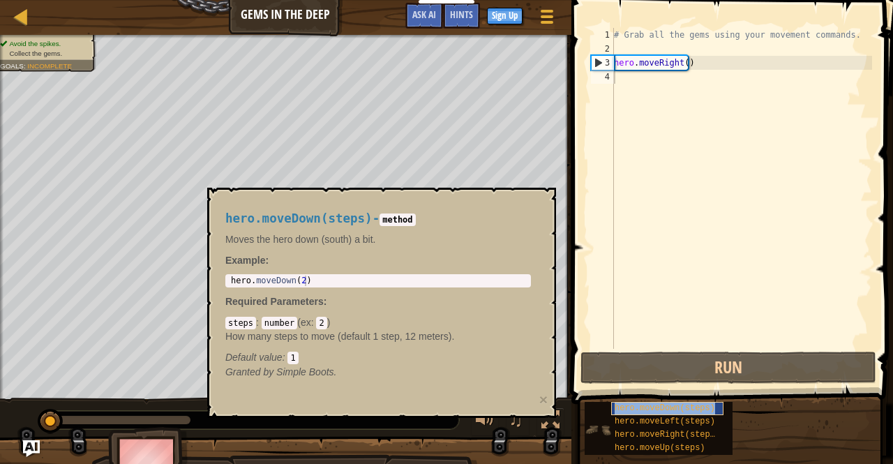
click at [615, 408] on span "hero.moveDown(steps)" at bounding box center [665, 408] width 100 height 10
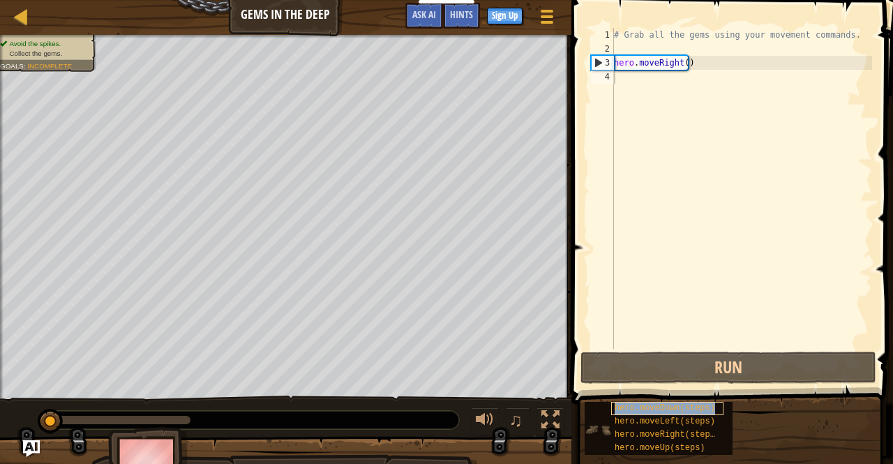
click at [615, 408] on span "hero.moveDown(steps)" at bounding box center [665, 408] width 100 height 10
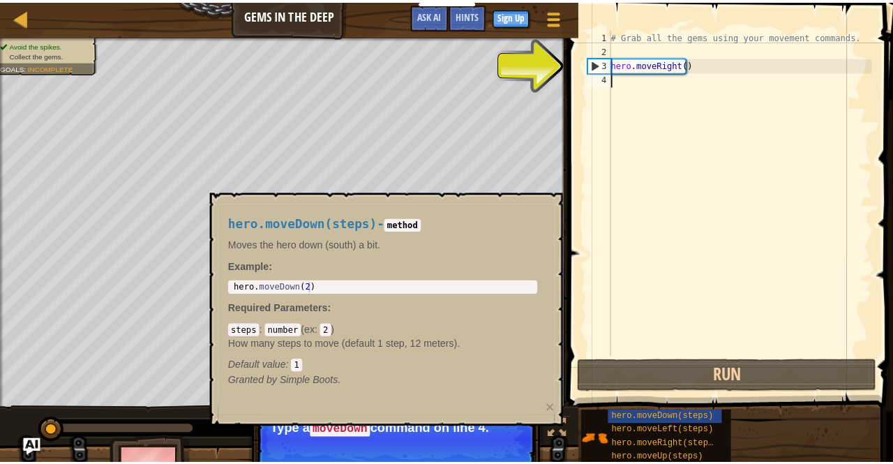
paste textarea "hero.moveRight()"
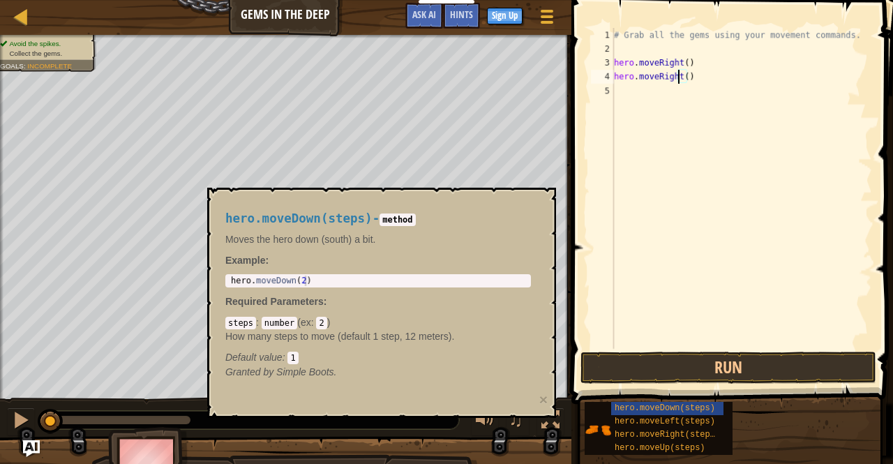
click at [677, 83] on div "# Grab all the gems using your movement commands. hero . moveRight ( ) hero . m…" at bounding box center [741, 202] width 261 height 349
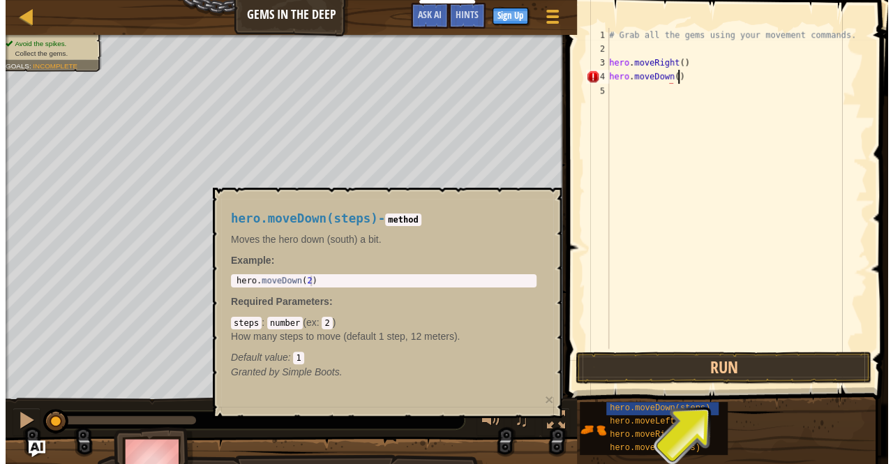
scroll to position [6, 5]
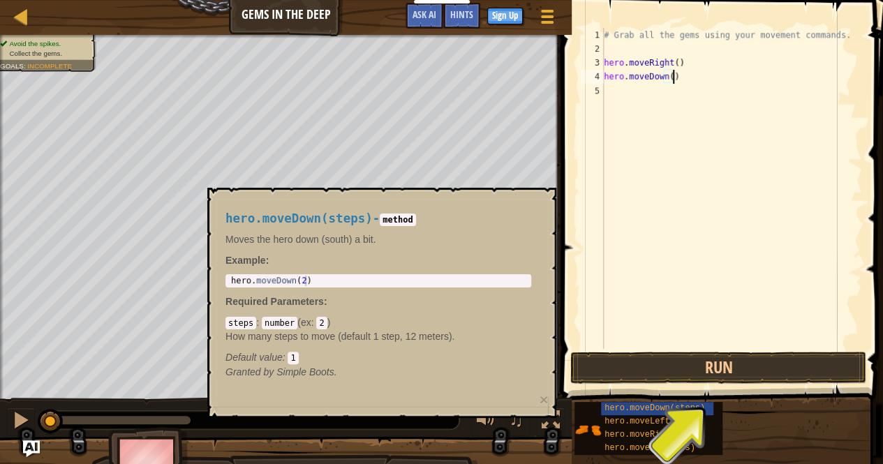
type textarea "hero.moveDown()"
click at [691, 350] on span at bounding box center [723, 182] width 333 height 445
click at [687, 363] on button "Run" at bounding box center [718, 368] width 296 height 32
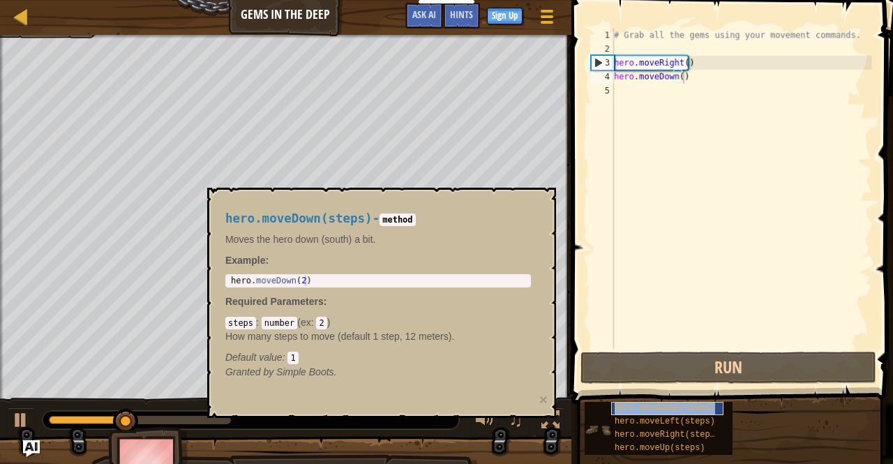
click at [650, 412] on span "hero.moveDown(steps)" at bounding box center [665, 408] width 100 height 10
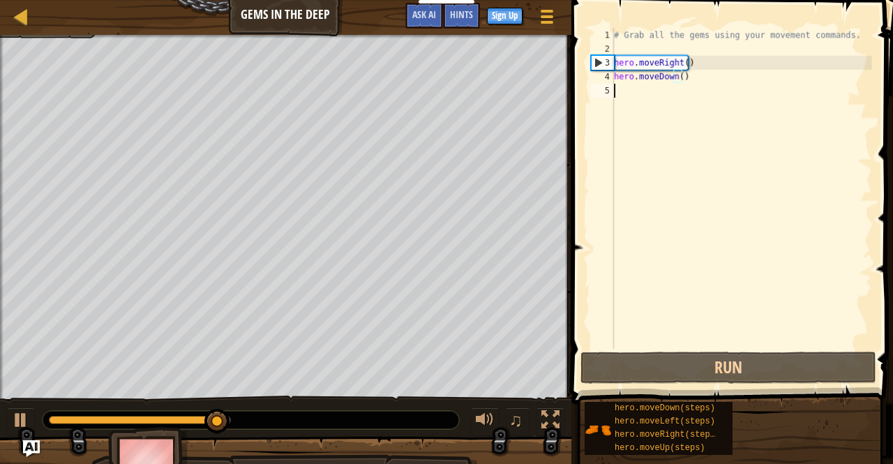
click at [685, 91] on div "# Grab all the gems using your movement commands. hero . moveRight ( ) hero . m…" at bounding box center [741, 202] width 261 height 349
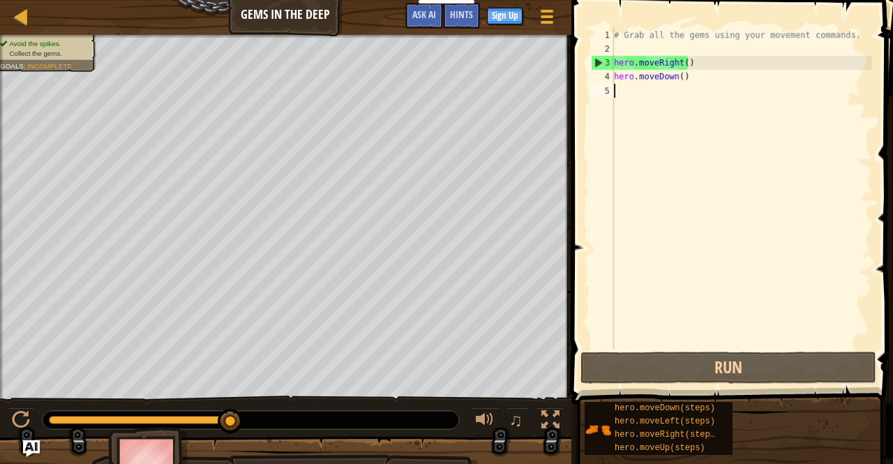
paste textarea "hero.moveRight()"
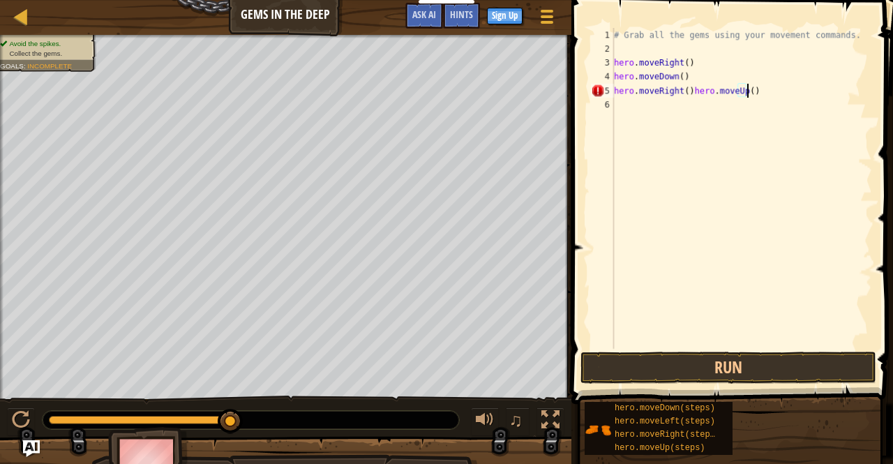
scroll to position [6, 10]
type textarea "hero.moveRight()hero.moveUp()"
click at [688, 98] on div "# Grab all the gems using your movement commands. hero . moveRight ( ) hero . m…" at bounding box center [741, 202] width 261 height 349
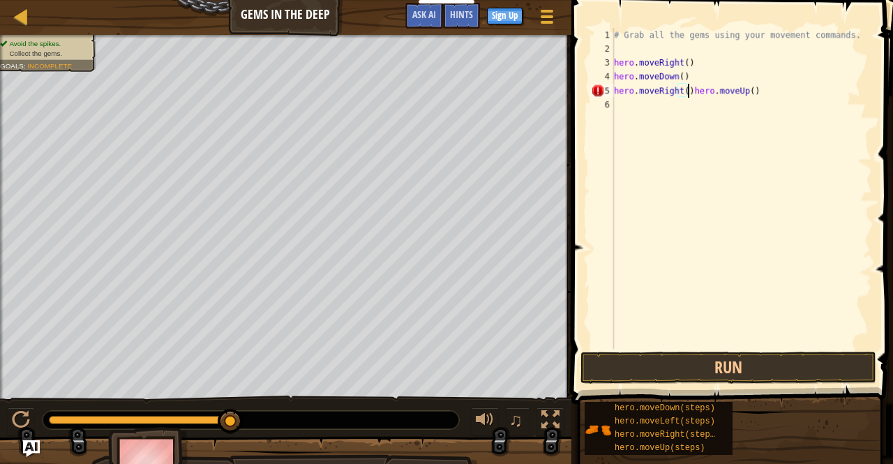
click at [686, 94] on div "# Grab all the gems using your movement commands. hero . moveRight ( ) hero . m…" at bounding box center [741, 202] width 261 height 349
click at [668, 93] on div "# Grab all the gems using your movement commands. hero . moveRight ( ) hero . m…" at bounding box center [741, 202] width 261 height 349
click at [666, 384] on span at bounding box center [733, 182] width 333 height 445
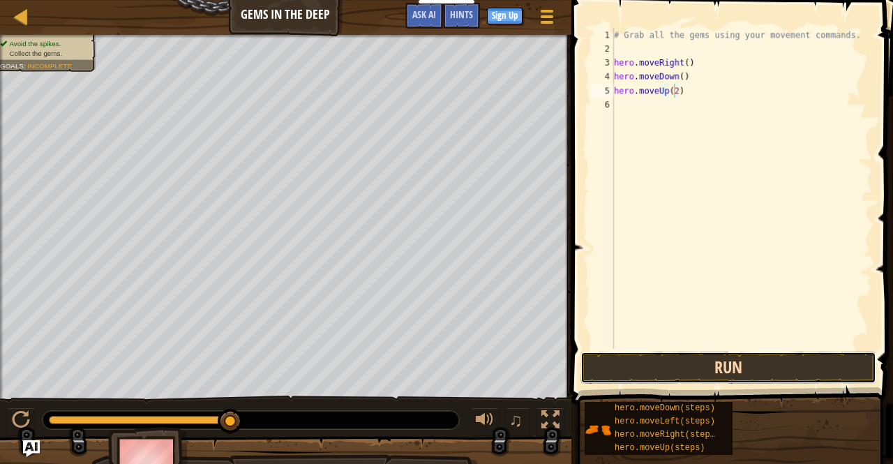
click at [668, 366] on button "Run" at bounding box center [729, 368] width 296 height 32
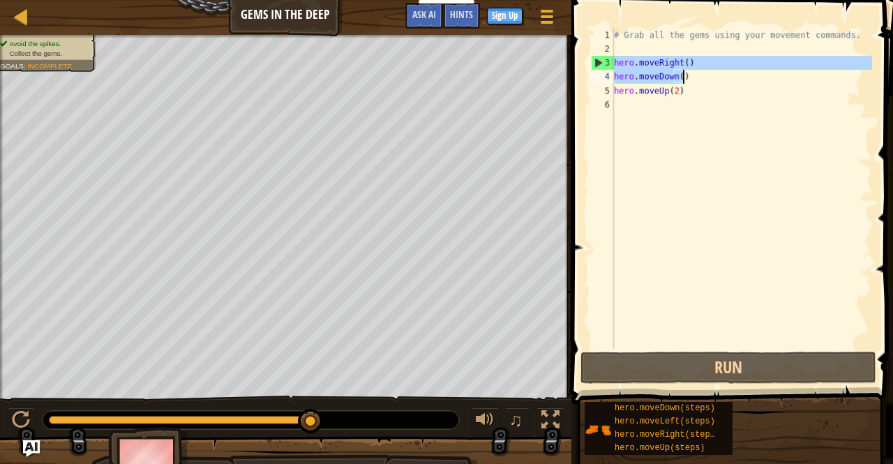
drag, startPoint x: 614, startPoint y: 63, endPoint x: 730, endPoint y: 79, distance: 116.8
click at [730, 79] on div "# Grab all the gems using your movement commands. hero . moveRight ( ) hero . m…" at bounding box center [741, 202] width 261 height 349
type textarea "c"
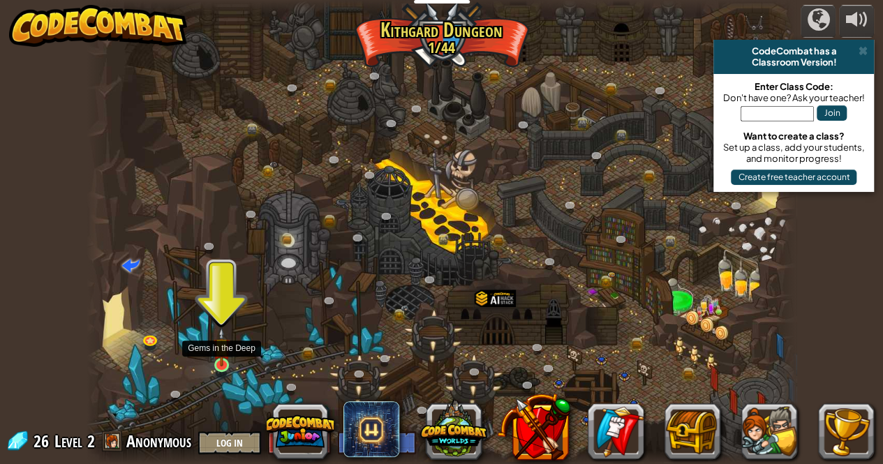
click at [225, 357] on img at bounding box center [221, 346] width 17 height 39
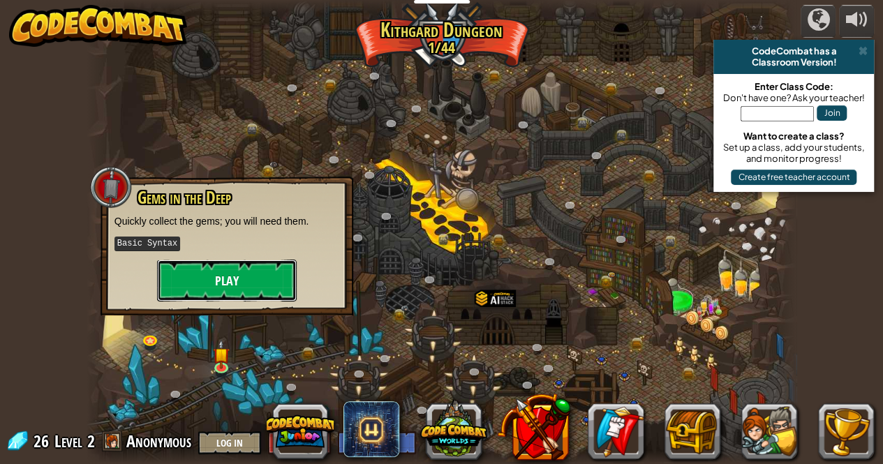
click at [254, 276] on button "Play" at bounding box center [227, 281] width 140 height 42
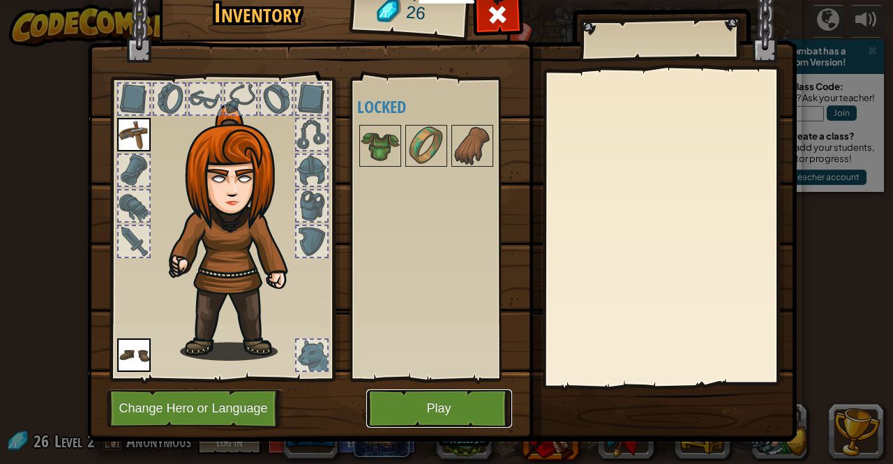
click at [403, 422] on button "Play" at bounding box center [439, 408] width 146 height 38
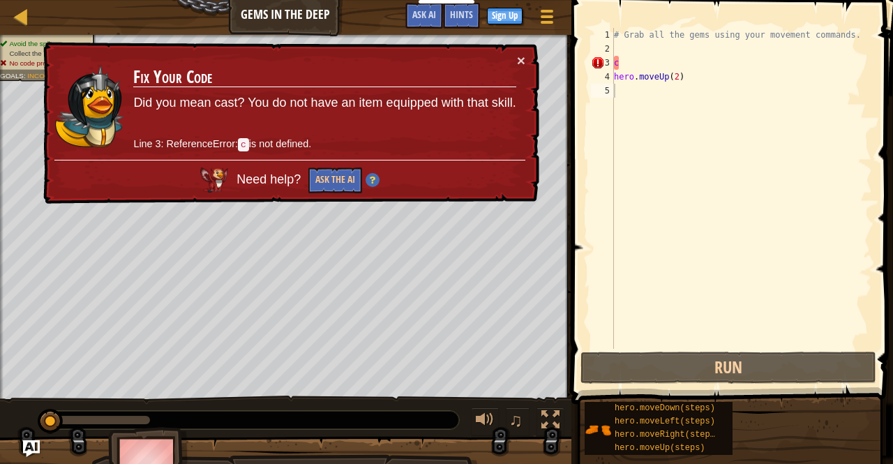
type textarea "c"
click at [671, 61] on div "# Grab all the gems using your movement commands. c hero . moveUp ( 2 )" at bounding box center [741, 202] width 261 height 349
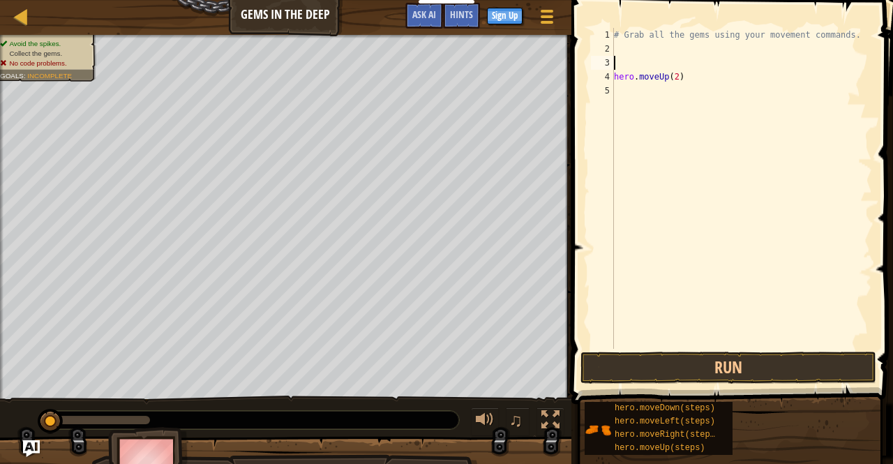
type textarea "v"
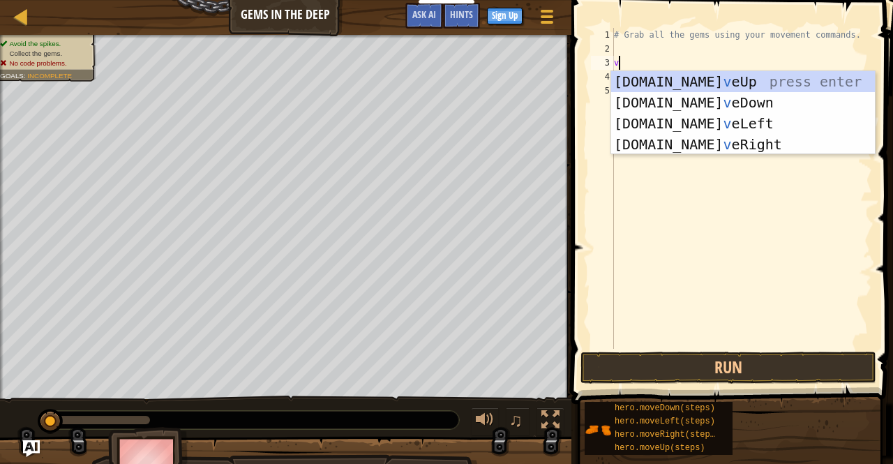
scroll to position [6, 0]
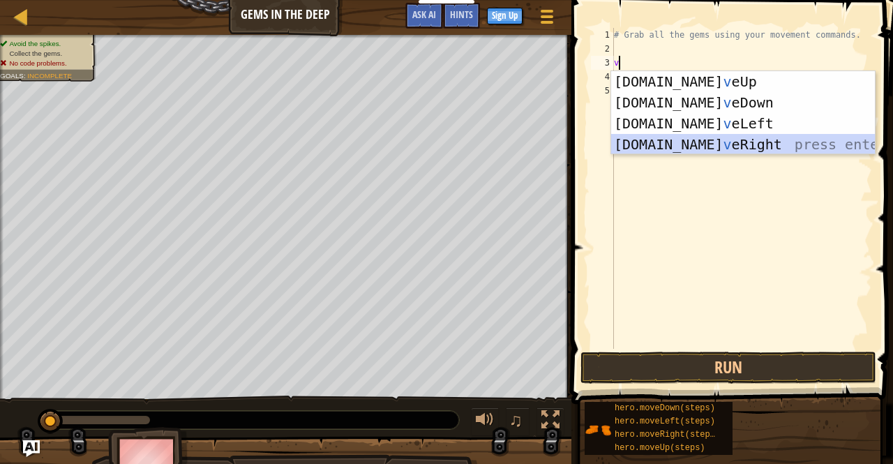
click at [686, 151] on div "[DOMAIN_NAME] v eUp press enter [DOMAIN_NAME] v eDown press enter [DOMAIN_NAME]…" at bounding box center [743, 134] width 264 height 126
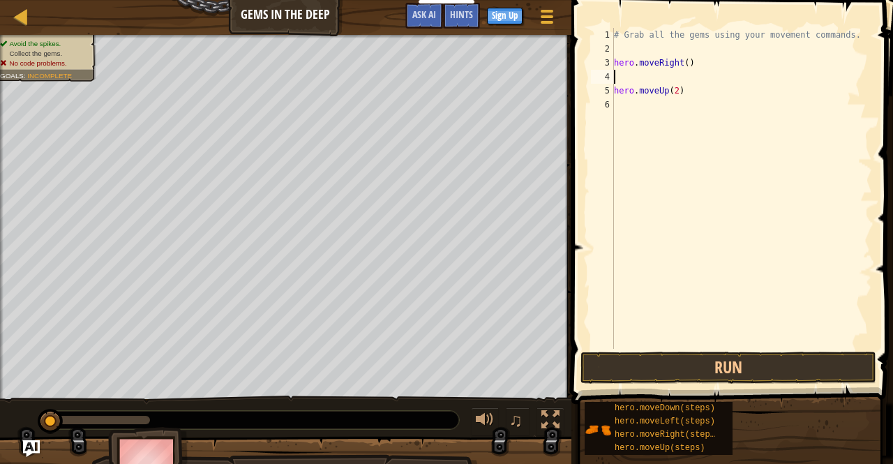
click at [665, 80] on div "# Grab all the gems using your movement commands. hero . moveRight ( ) hero . m…" at bounding box center [741, 202] width 261 height 349
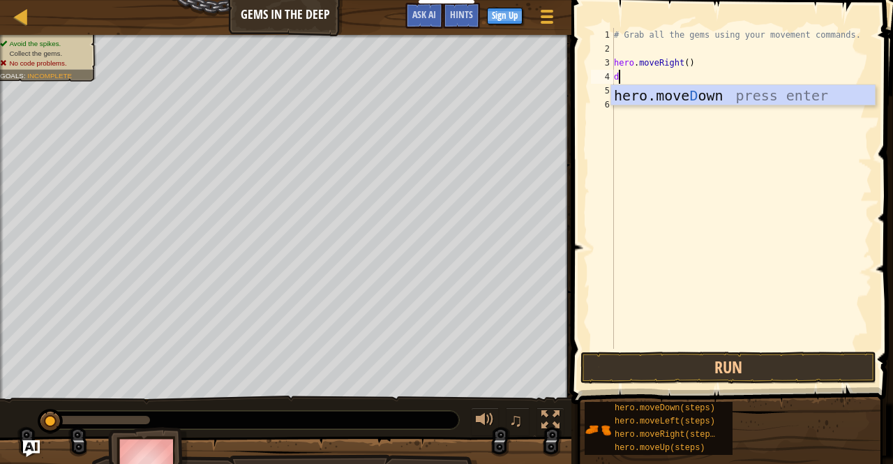
type textarea "do"
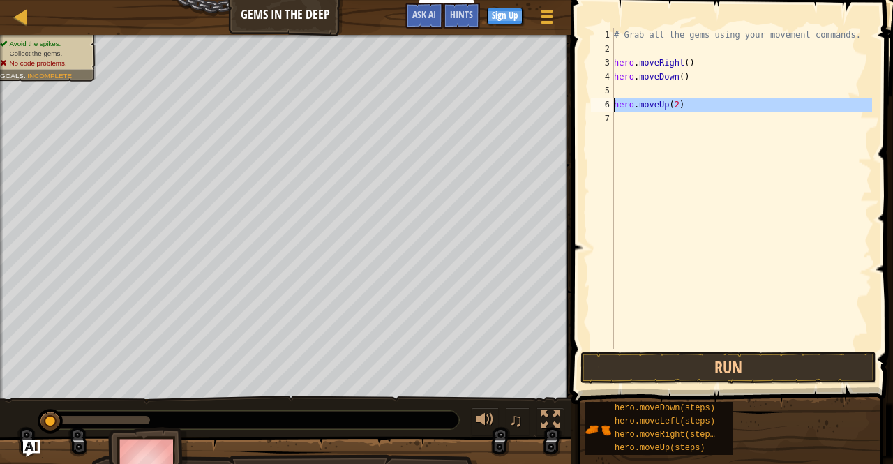
click at [611, 108] on div "6" at bounding box center [602, 105] width 23 height 14
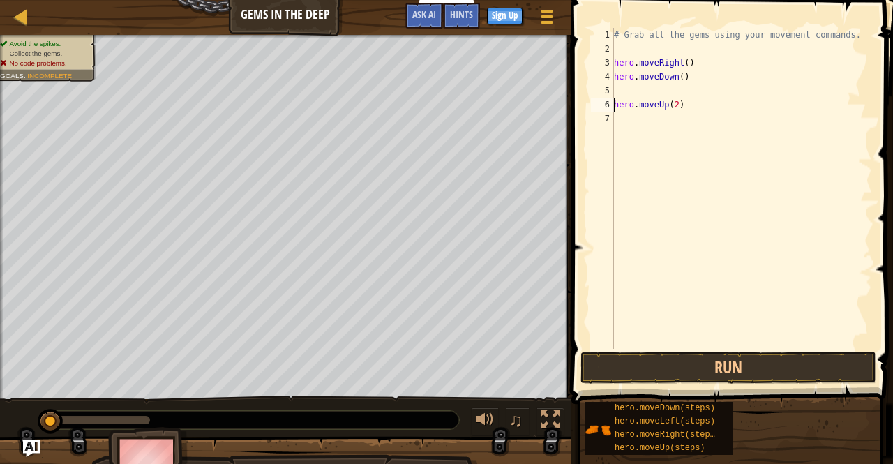
drag, startPoint x: 611, startPoint y: 108, endPoint x: 687, endPoint y: 105, distance: 75.4
drag, startPoint x: 687, startPoint y: 105, endPoint x: 618, endPoint y: 101, distance: 68.5
click at [618, 101] on div "# Grab all the gems using your movement commands. hero . moveRight ( ) hero . m…" at bounding box center [741, 202] width 261 height 349
type textarea "h"
click at [679, 110] on div "# Grab all the gems using your movement commands. hero . moveRight ( ) hero . m…" at bounding box center [741, 202] width 261 height 349
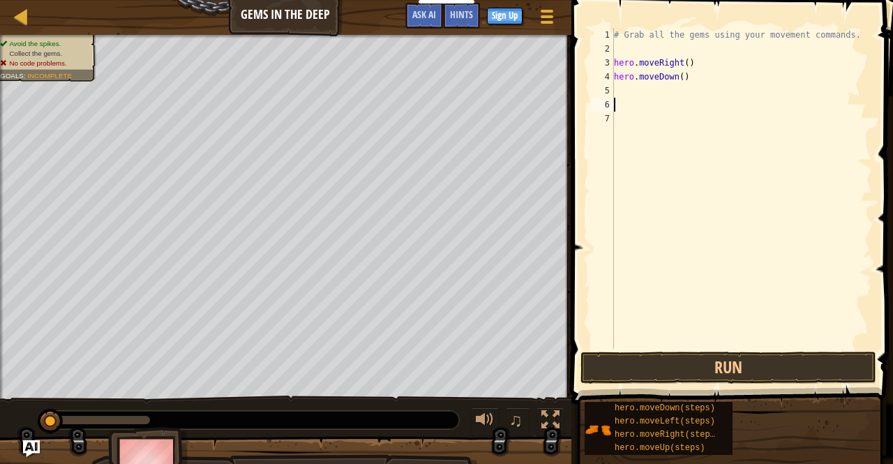
click at [638, 87] on div "# Grab all the gems using your movement commands. hero . moveRight ( ) hero . m…" at bounding box center [741, 202] width 261 height 349
type textarea "h"
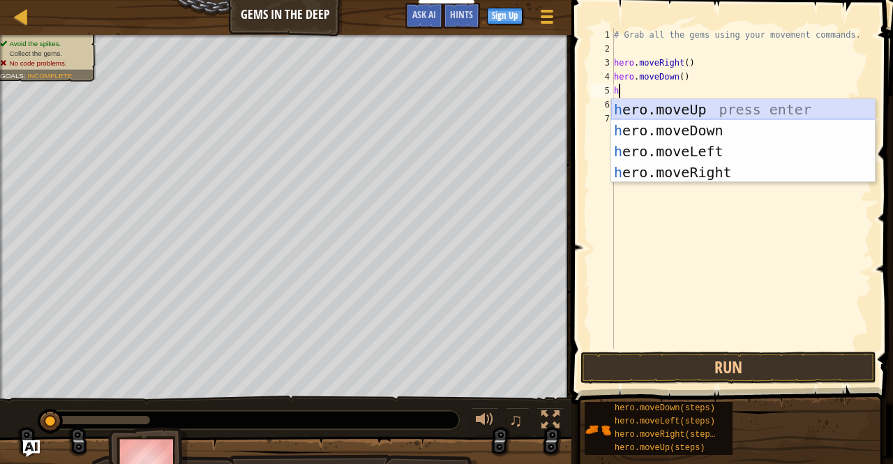
click at [689, 107] on div "h ero.moveUp press enter h ero.moveDown press enter h ero.moveLeft press enter …" at bounding box center [743, 162] width 264 height 126
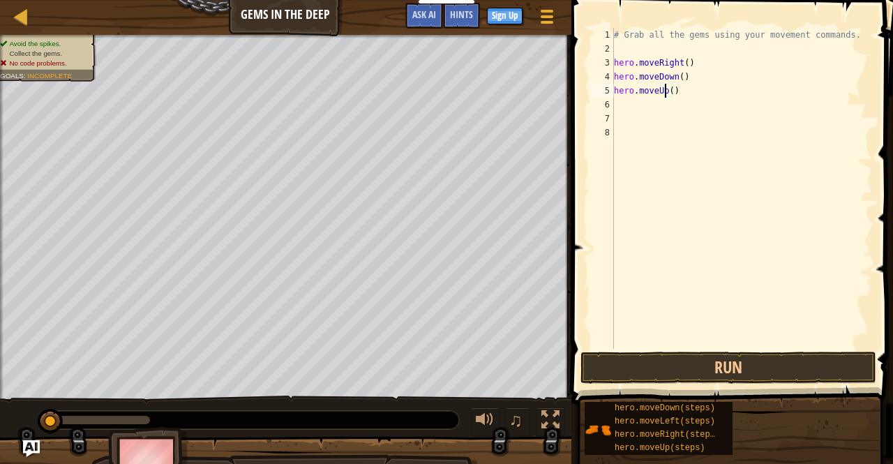
click at [664, 93] on div "# Grab all the gems using your movement commands. hero . moveRight ( ) hero . m…" at bounding box center [741, 202] width 261 height 349
click at [665, 93] on div "# Grab all the gems using your movement commands. hero . moveRight ( ) hero . m…" at bounding box center [741, 202] width 261 height 349
click at [666, 93] on div "# Grab all the gems using your movement commands. hero . moveRight ( ) hero . m…" at bounding box center [741, 202] width 261 height 349
drag, startPoint x: 670, startPoint y: 93, endPoint x: 695, endPoint y: 79, distance: 28.7
click at [695, 79] on div "# Grab all the gems using your movement commands. hero . moveRight ( ) hero . m…" at bounding box center [741, 202] width 261 height 349
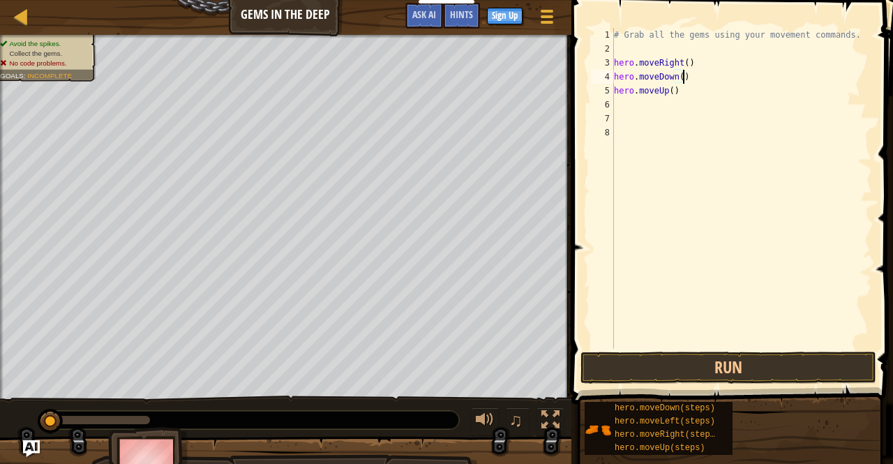
click at [669, 93] on div "# Grab all the gems using your movement commands. hero . moveRight ( ) hero . m…" at bounding box center [741, 202] width 261 height 349
click at [695, 72] on div "# Grab all the gems using your movement commands. hero . moveRight ( ) hero . m…" at bounding box center [741, 202] width 261 height 349
type textarea "hero.moveDown()"
click at [638, 101] on div "# Grab all the gems using your movement commands. hero . moveRight ( ) hero . m…" at bounding box center [741, 202] width 261 height 349
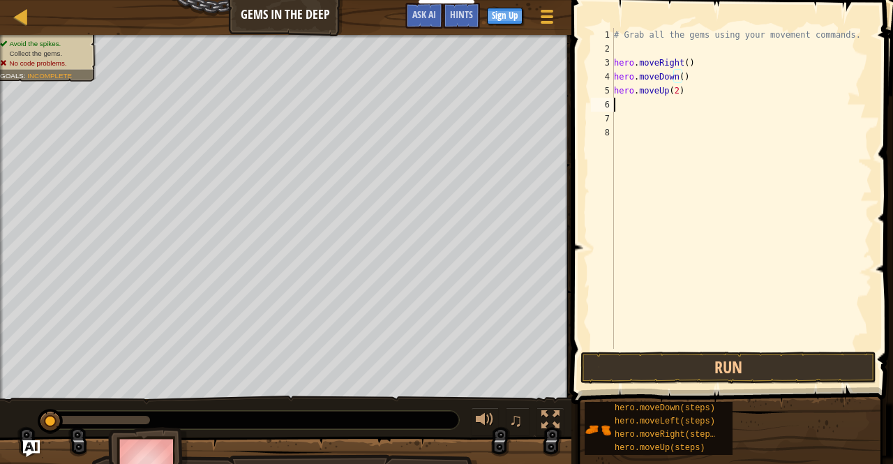
scroll to position [6, 0]
type textarea "r"
click at [662, 109] on div "# Grab all the gems using your movement commands. hero . moveRight ( ) hero . m…" at bounding box center [741, 202] width 261 height 349
click at [696, 108] on div "# Grab all the gems using your movement commands. hero . moveRight ( ) hero . m…" at bounding box center [741, 202] width 261 height 349
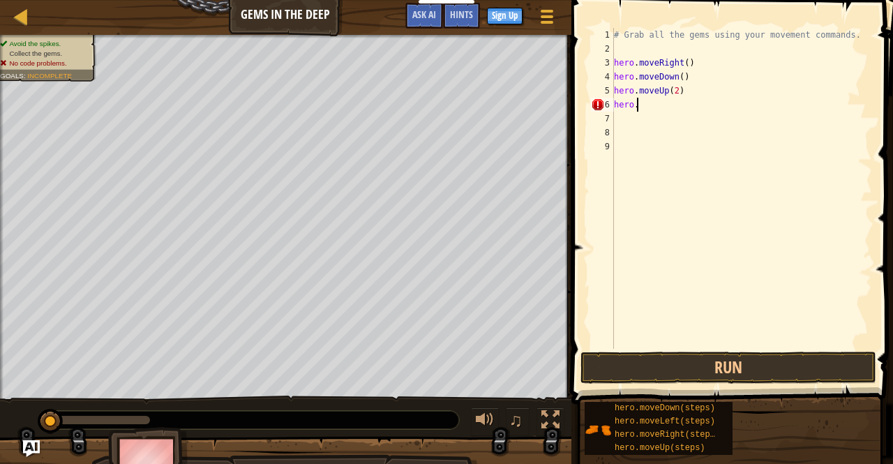
scroll to position [6, 1]
type textarea "h"
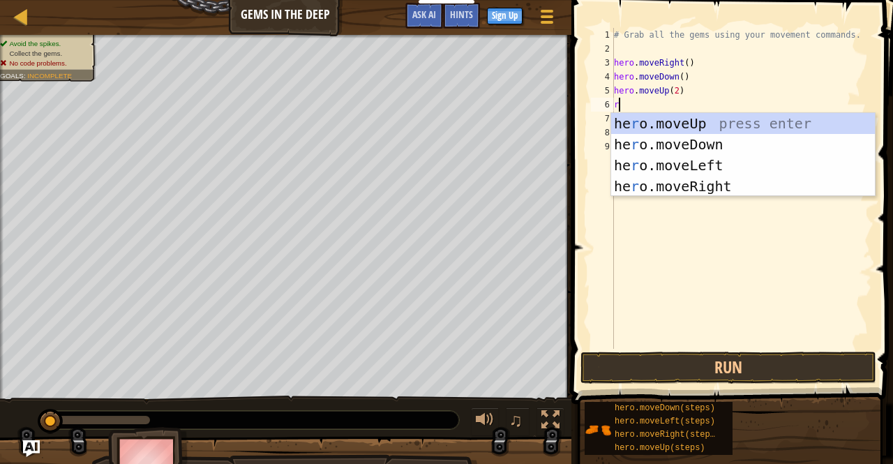
type textarea "ri"
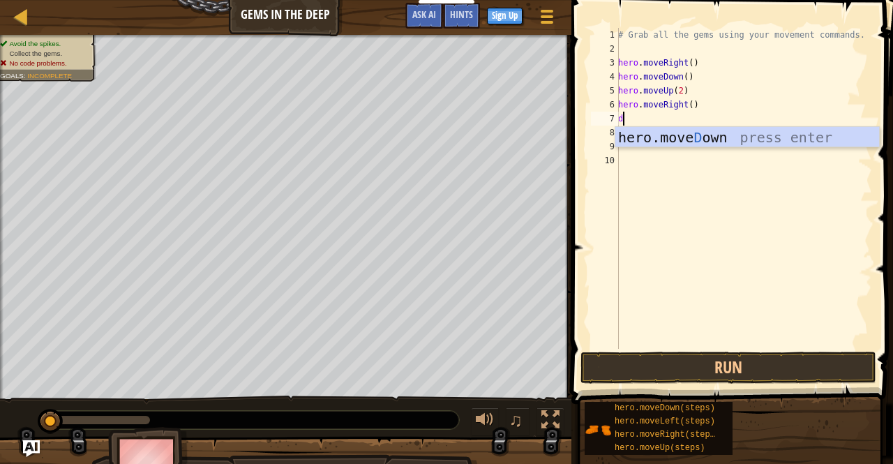
type textarea "do"
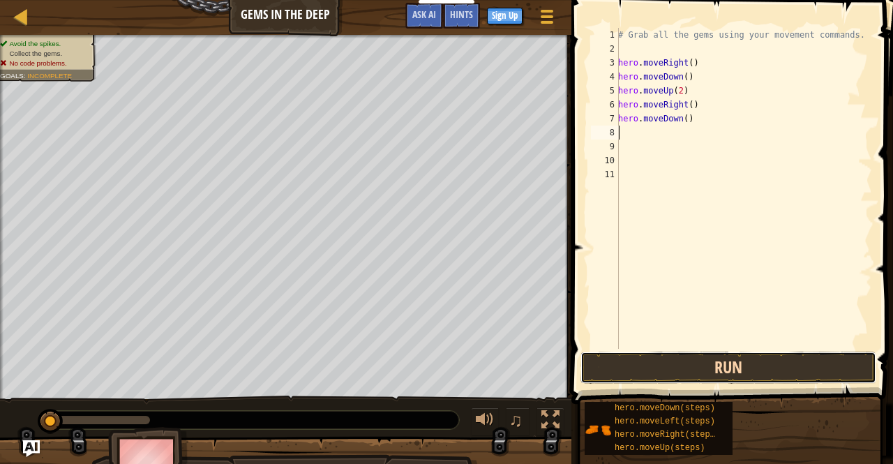
click at [668, 357] on button "Run" at bounding box center [729, 368] width 296 height 32
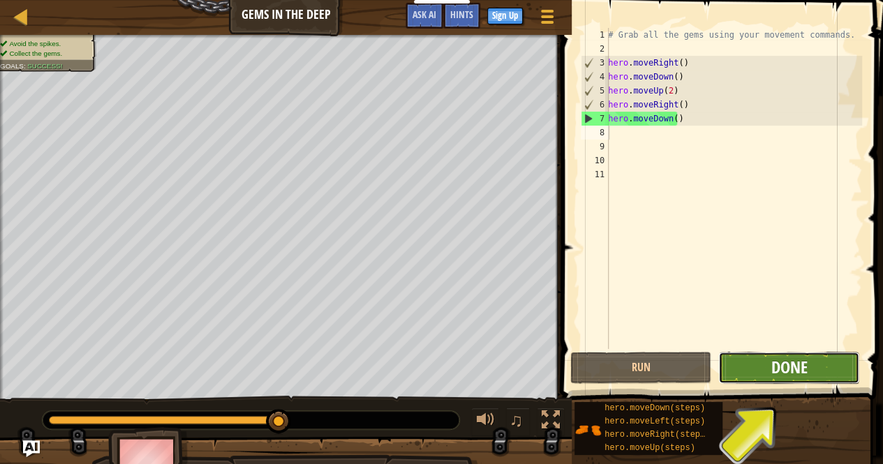
click at [783, 359] on span "Done" at bounding box center [788, 367] width 36 height 22
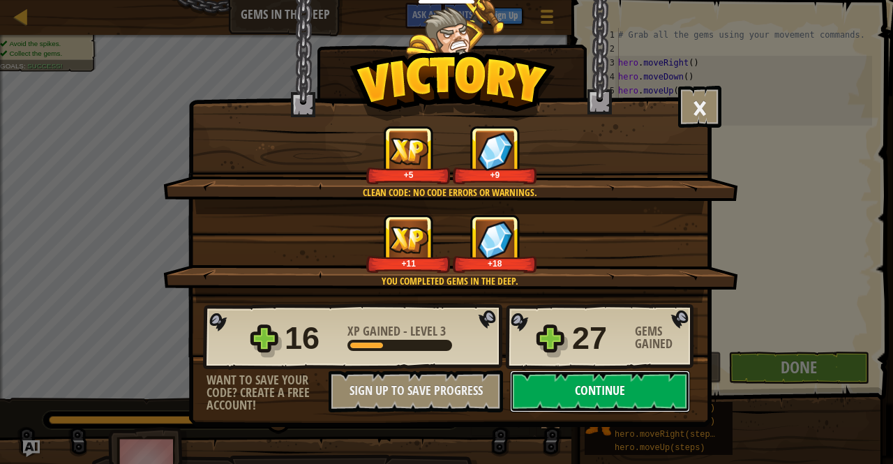
click at [667, 397] on button "Continue" at bounding box center [600, 391] width 180 height 42
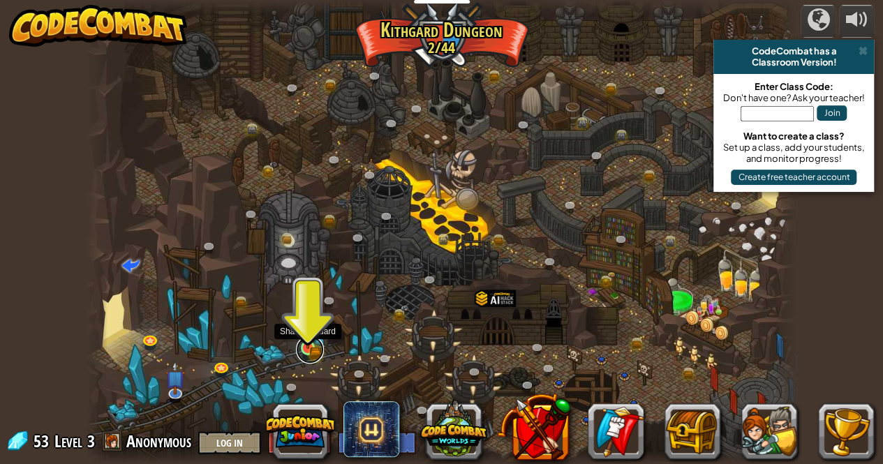
click at [321, 351] on link at bounding box center [310, 350] width 28 height 28
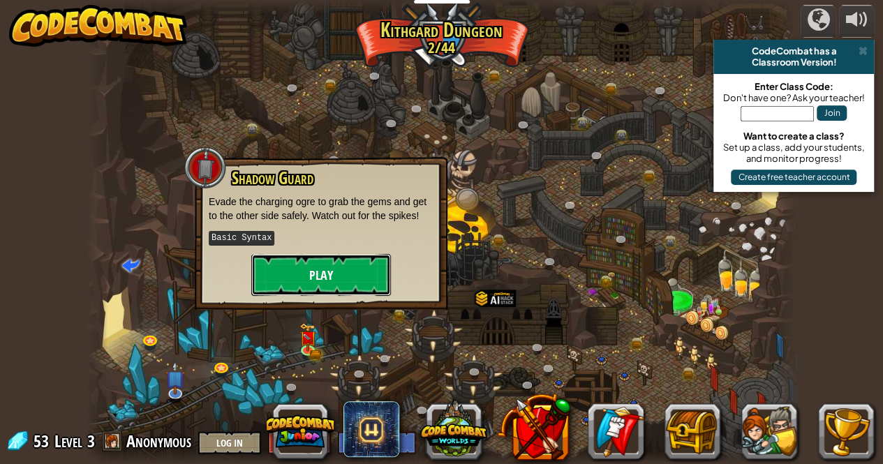
click at [347, 282] on button "Play" at bounding box center [321, 275] width 140 height 42
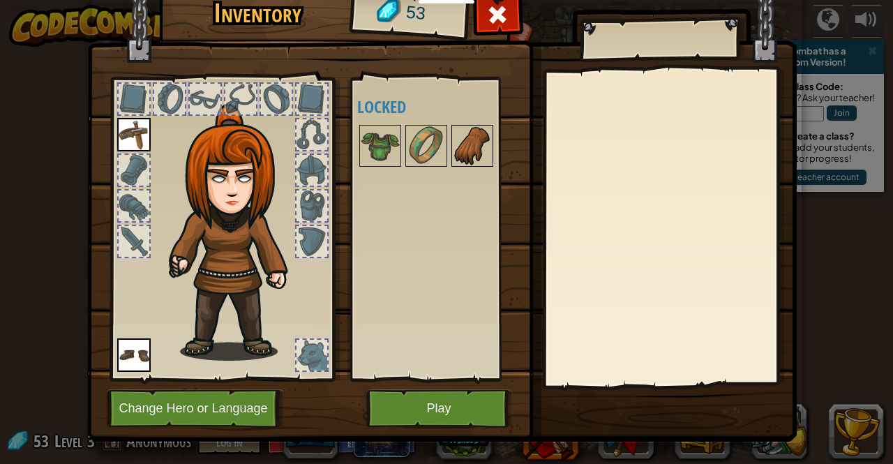
click at [465, 154] on img at bounding box center [472, 145] width 39 height 39
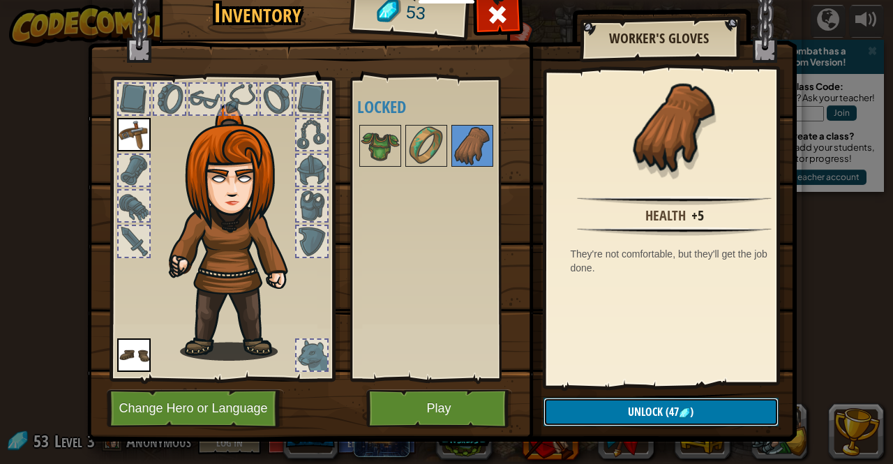
drag, startPoint x: 624, startPoint y: 405, endPoint x: 472, endPoint y: 220, distance: 239.4
click at [472, 220] on div "Inventory 53 Available Equip Equip (double-click to equip) Locked Worker's Glov…" at bounding box center [447, 213] width 710 height 461
click at [412, 138] on img at bounding box center [426, 145] width 39 height 39
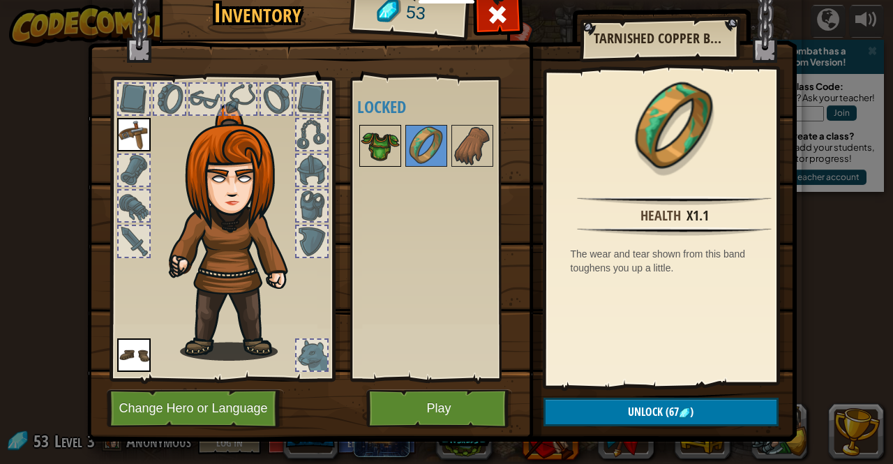
click at [381, 130] on img at bounding box center [380, 145] width 39 height 39
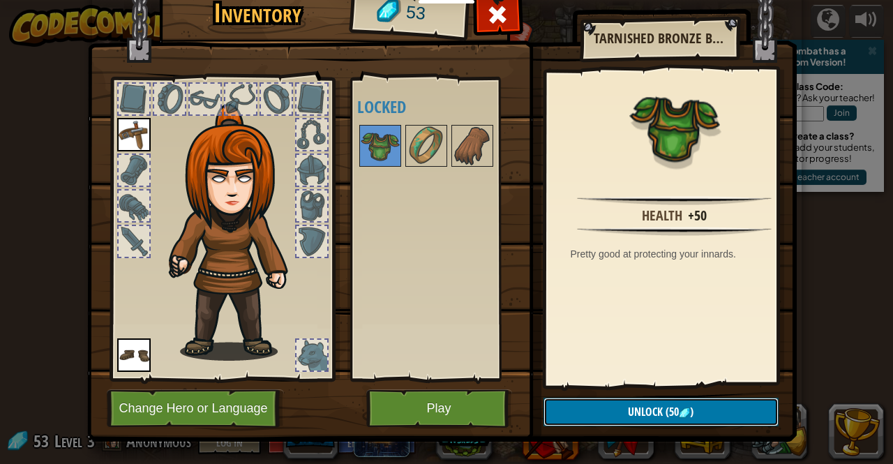
click at [601, 415] on button "Unlock (50 )" at bounding box center [661, 412] width 235 height 29
drag, startPoint x: 601, startPoint y: 415, endPoint x: 521, endPoint y: 374, distance: 90.8
click at [521, 374] on img at bounding box center [442, 188] width 710 height 507
click at [614, 415] on button "Unlock" at bounding box center [661, 412] width 235 height 29
click at [614, 415] on button "Confirm" at bounding box center [661, 412] width 235 height 29
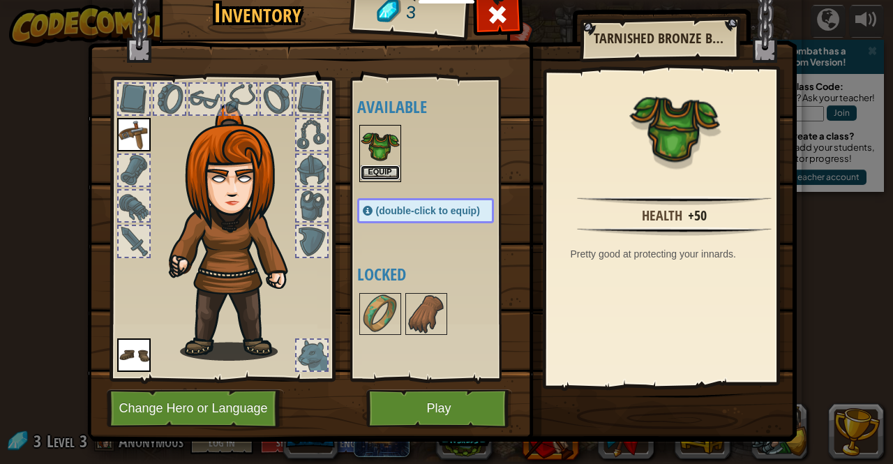
click at [384, 171] on button "Equip" at bounding box center [380, 172] width 39 height 15
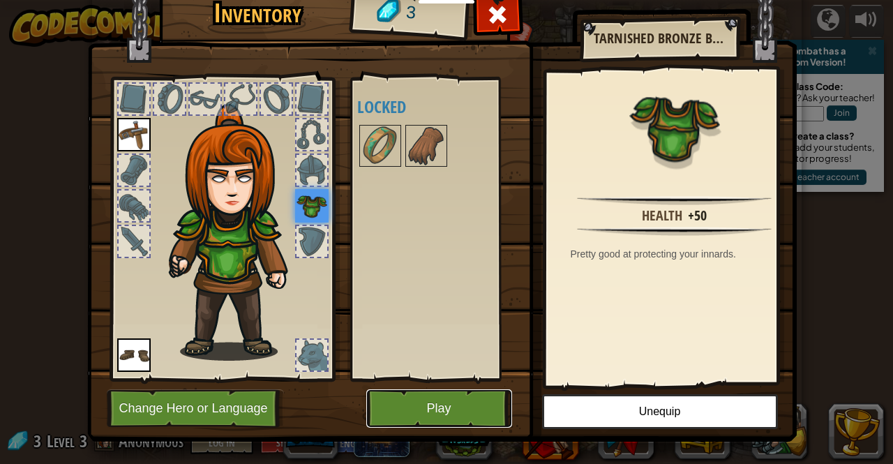
click at [414, 396] on button "Play" at bounding box center [439, 408] width 146 height 38
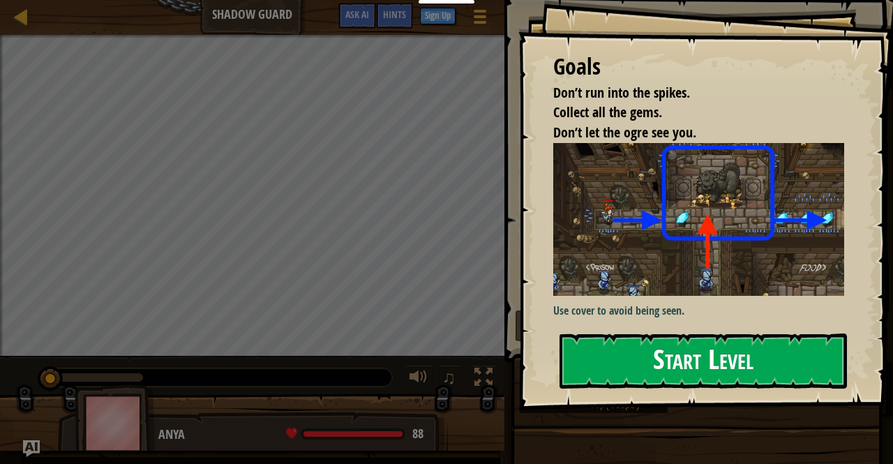
click at [638, 373] on button "Start Level" at bounding box center [703, 361] width 287 height 55
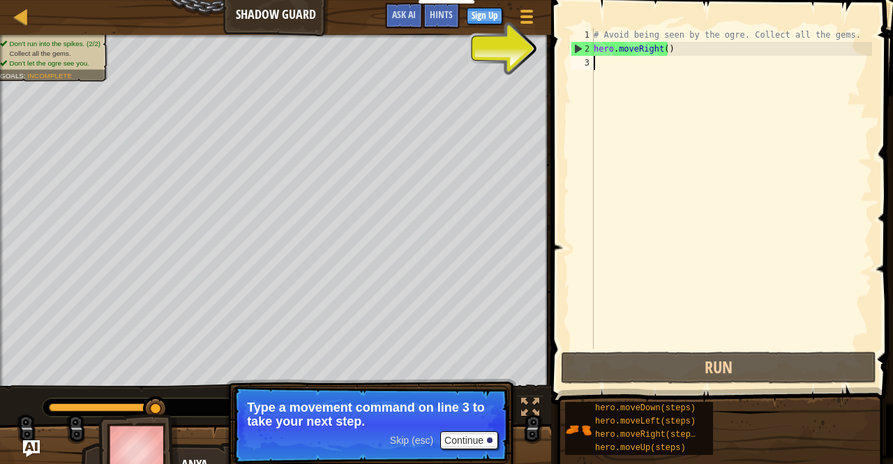
type textarea "u"
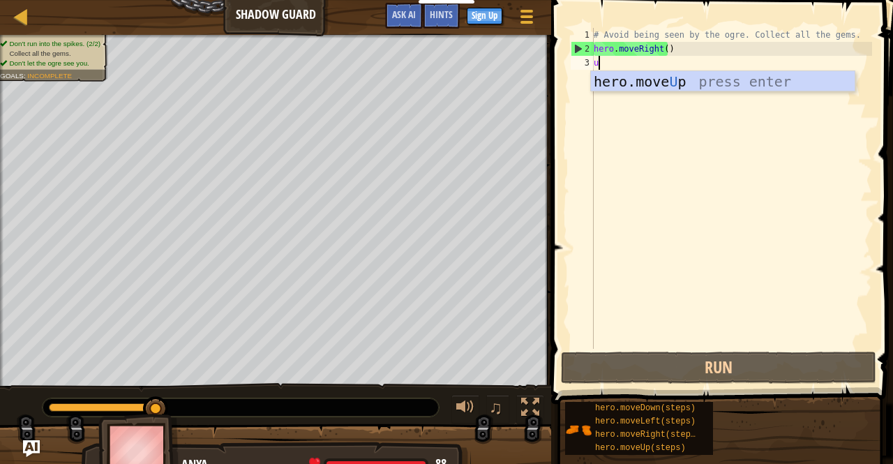
scroll to position [6, 0]
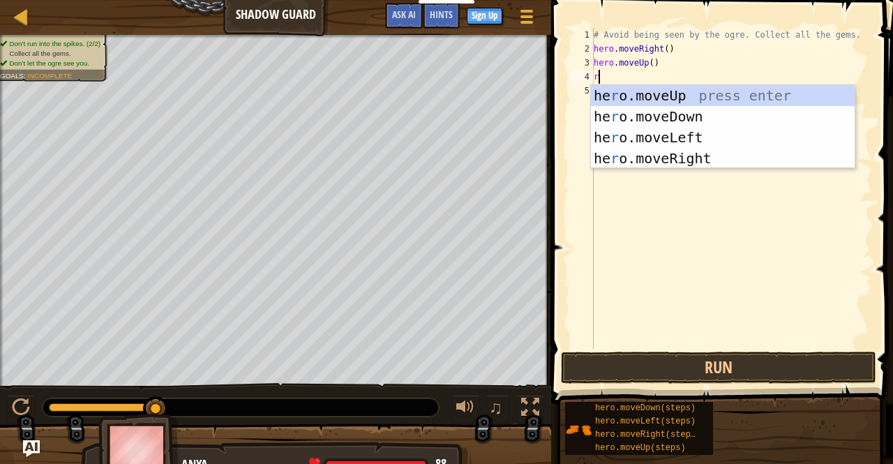
type textarea "ri"
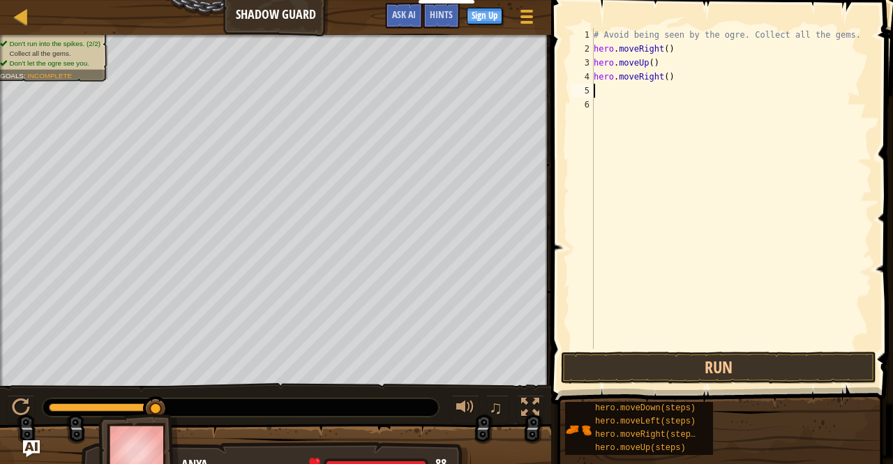
type textarea "do"
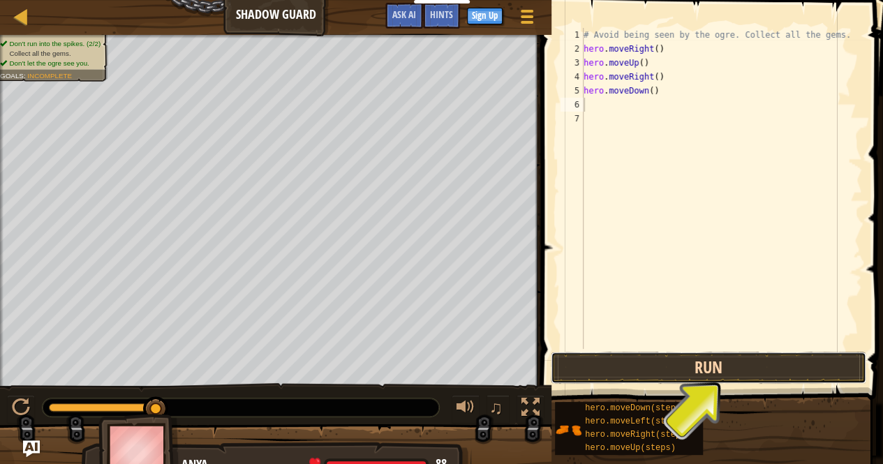
click at [758, 352] on button "Run" at bounding box center [708, 368] width 315 height 32
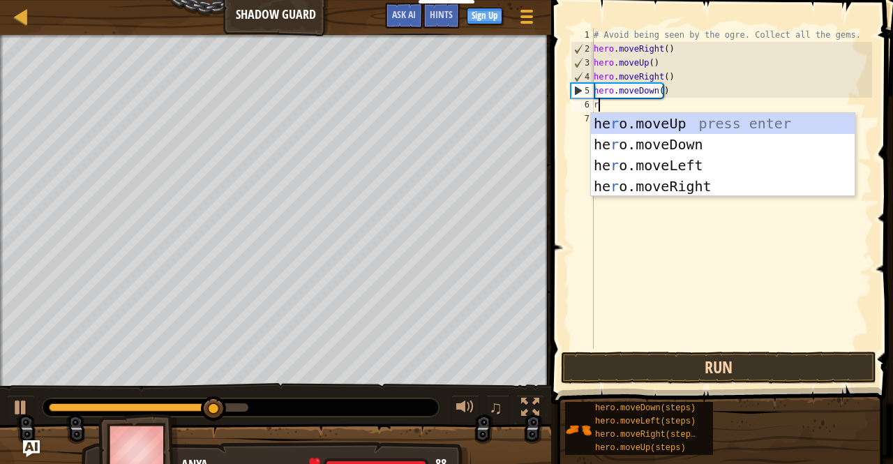
type textarea "ri"
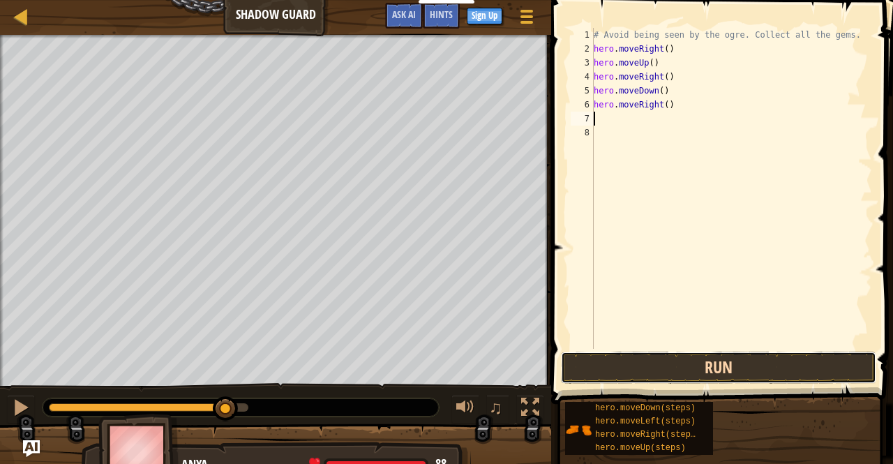
click at [751, 357] on button "Run" at bounding box center [718, 368] width 315 height 32
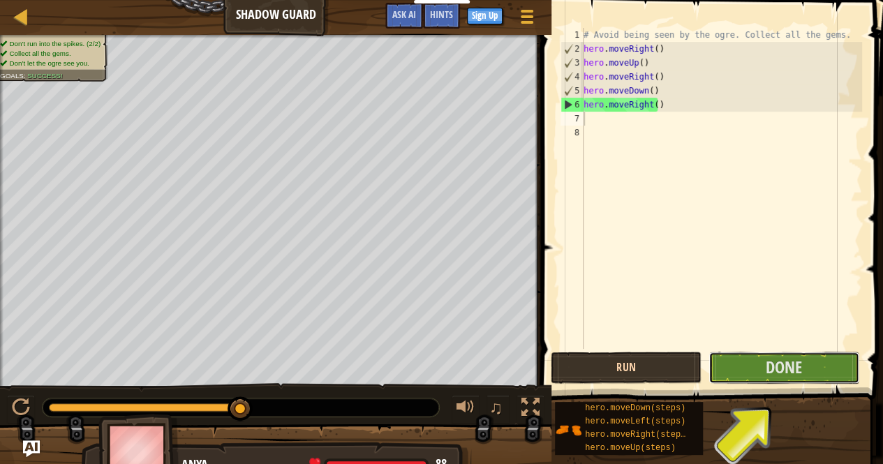
click at [751, 357] on button "Done" at bounding box center [783, 368] width 151 height 32
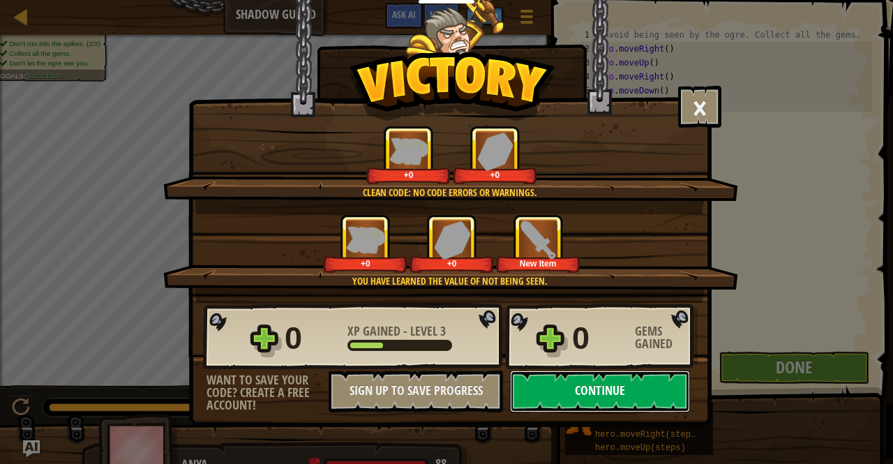
click at [585, 399] on button "Continue" at bounding box center [600, 391] width 180 height 42
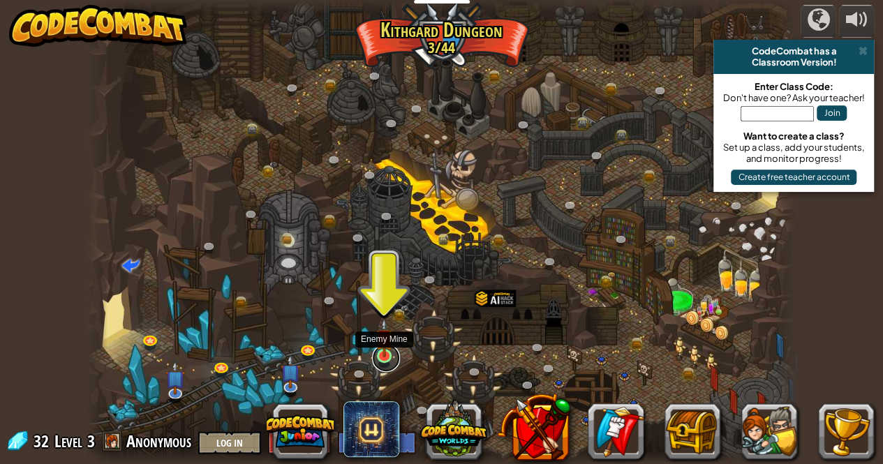
click at [391, 358] on link at bounding box center [386, 358] width 28 height 28
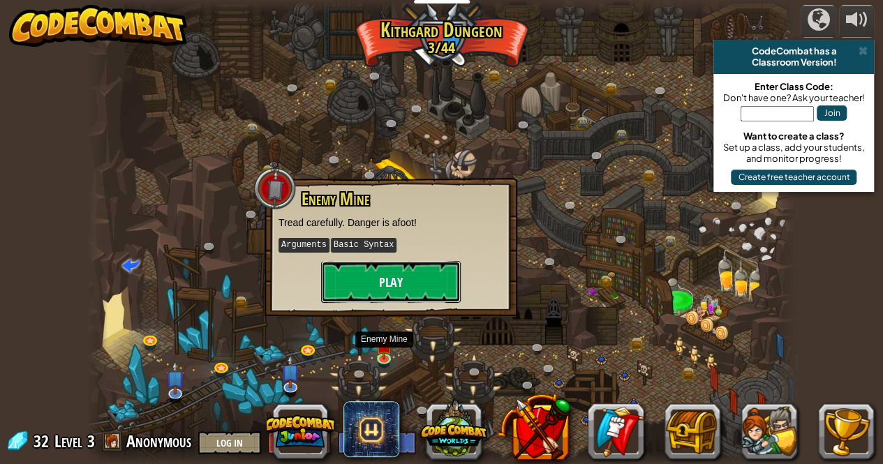
click at [387, 274] on button "Play" at bounding box center [391, 282] width 140 height 42
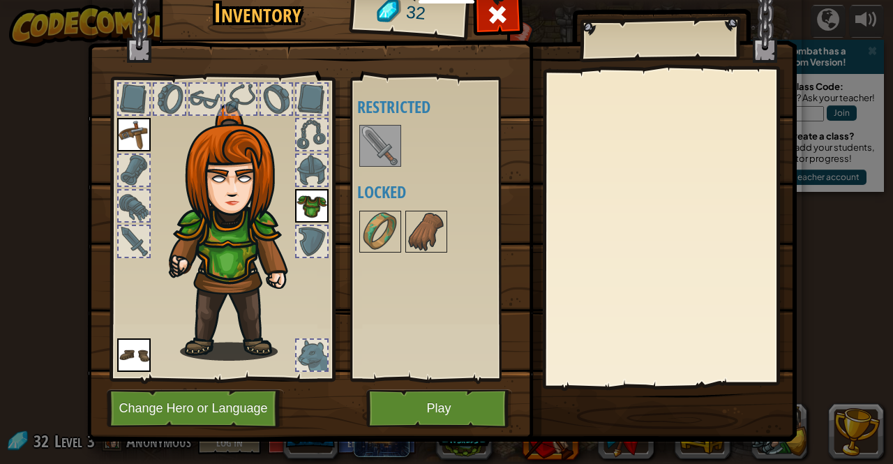
click at [370, 147] on img at bounding box center [380, 145] width 39 height 39
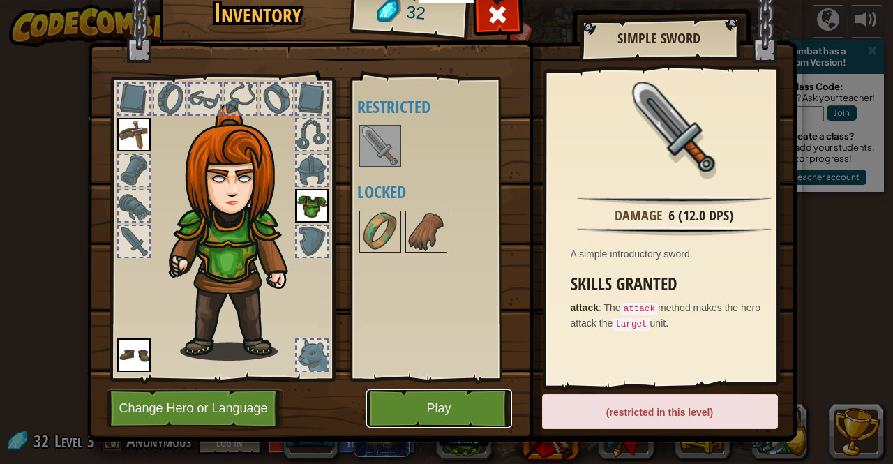
click at [416, 408] on button "Play" at bounding box center [439, 408] width 146 height 38
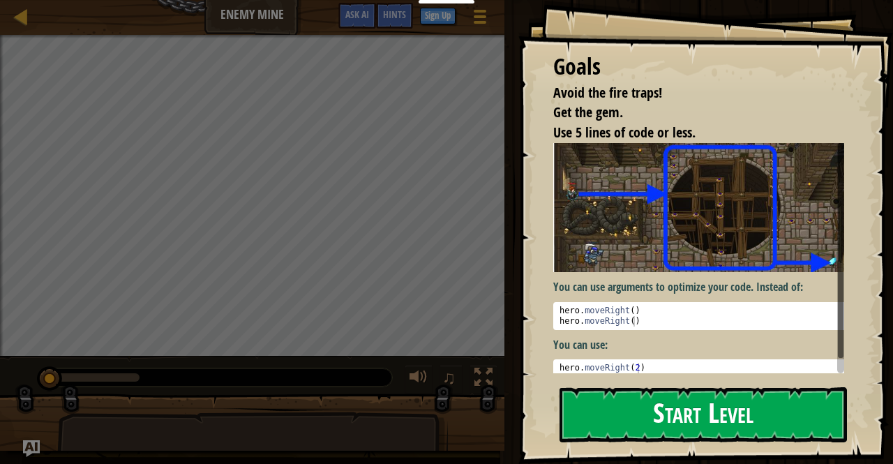
click at [601, 415] on button "Start Level" at bounding box center [703, 414] width 287 height 55
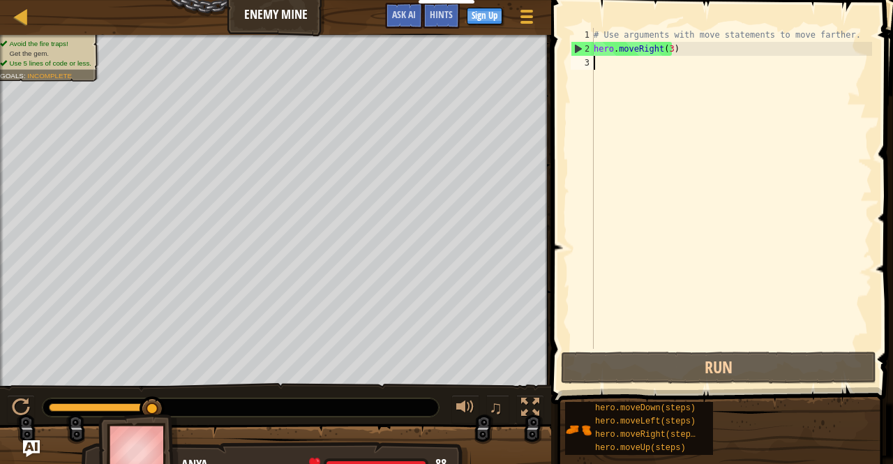
type textarea ","
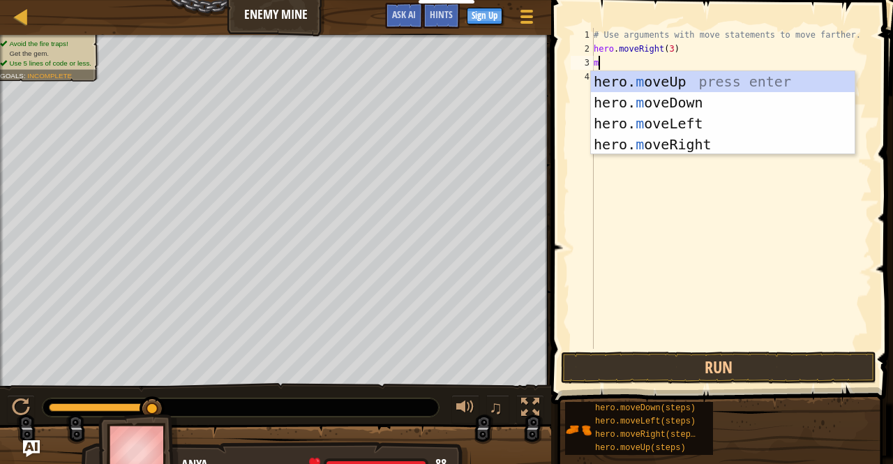
type textarea "mo"
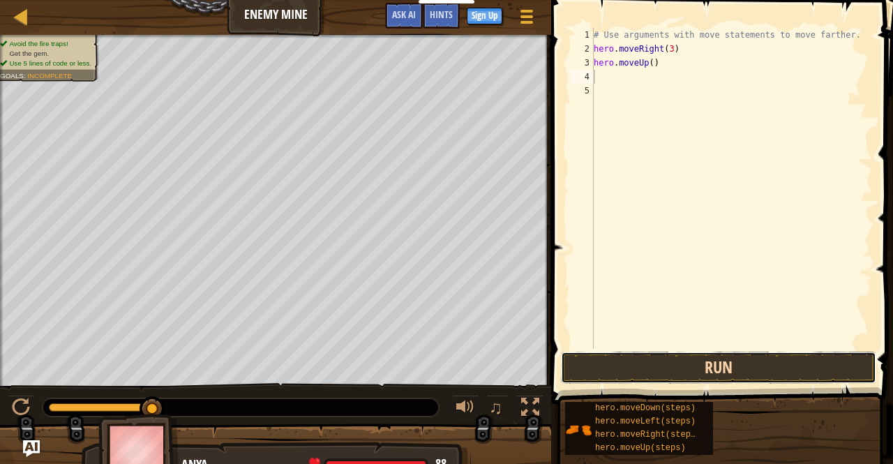
click at [637, 364] on button "Run" at bounding box center [718, 368] width 315 height 32
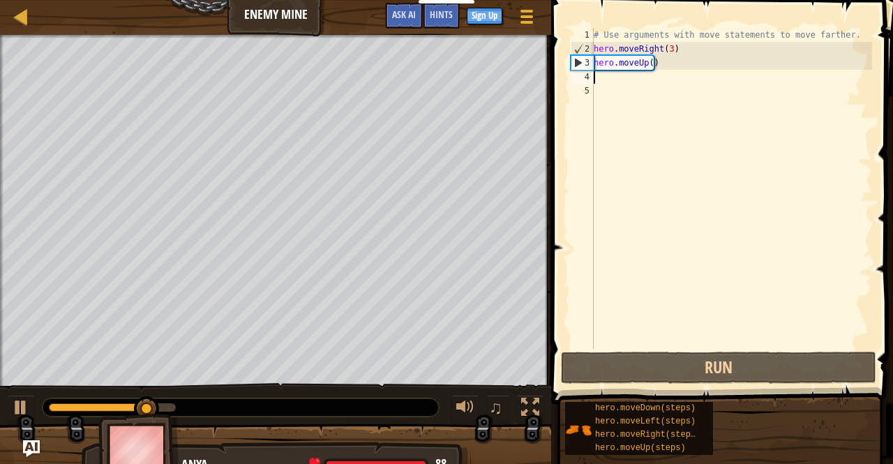
type textarea "m"
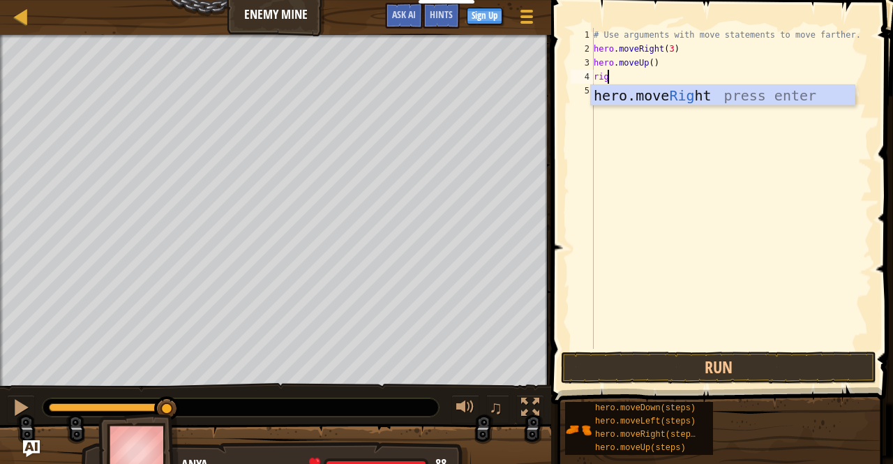
type textarea "rig"
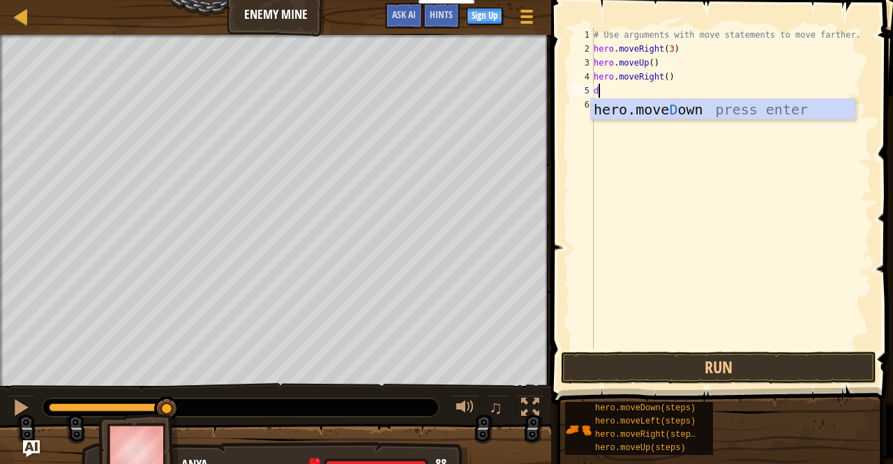
type textarea "do"
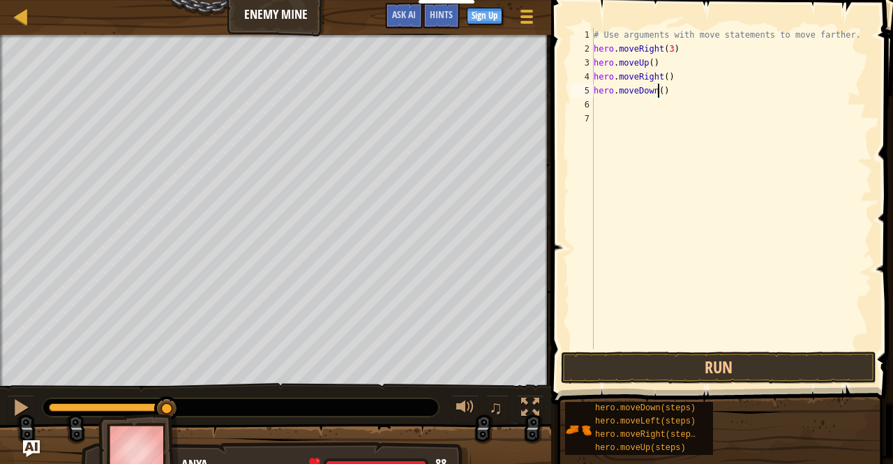
click at [659, 89] on div "# Use arguments with move statements to move farther. hero . moveRight ( 3 ) he…" at bounding box center [731, 202] width 281 height 349
type textarea "hero.moveDown(3)"
click at [671, 86] on div "# Use arguments with move statements to move farther. hero . moveRight ( 3 ) he…" at bounding box center [731, 202] width 281 height 349
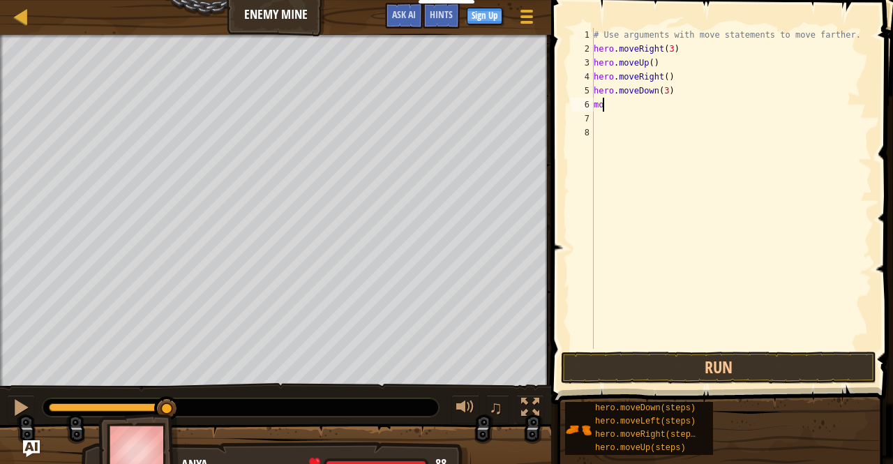
type textarea "m"
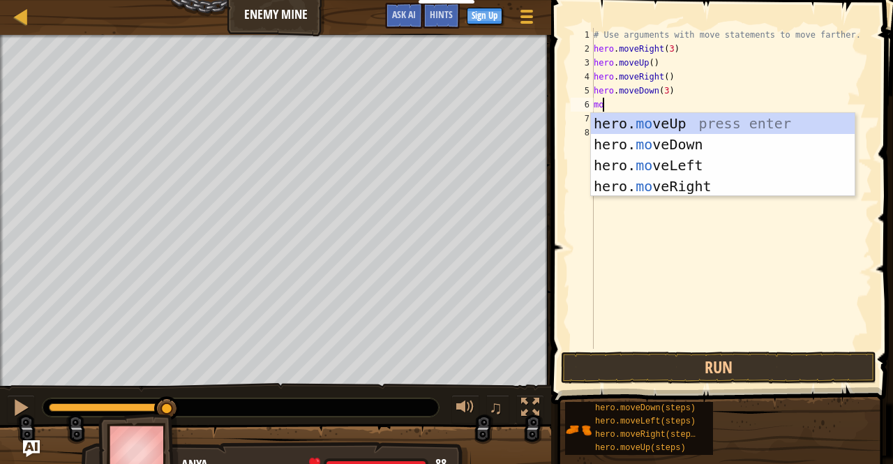
type textarea "mov"
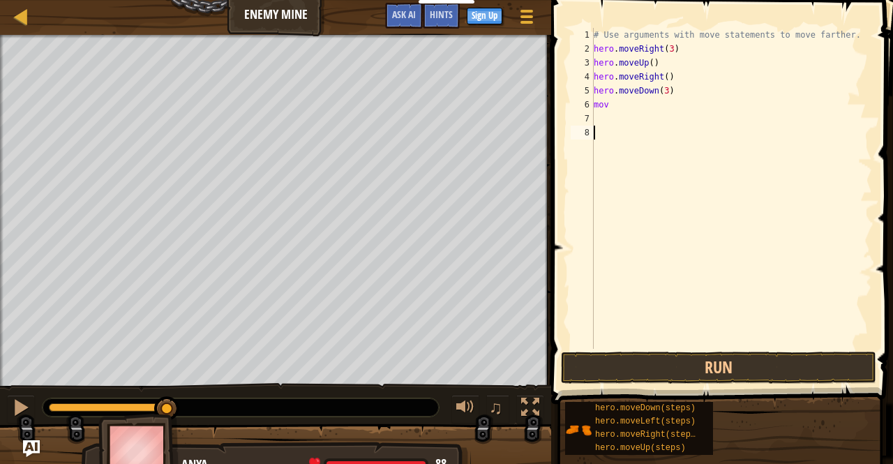
click at [672, 199] on div "# Use arguments with move statements to move farther. hero . moveRight ( 3 ) he…" at bounding box center [731, 202] width 281 height 349
click at [638, 99] on div "# Use arguments with move statements to move farther. hero . moveRight ( 3 ) he…" at bounding box center [731, 202] width 281 height 349
type textarea "m"
type textarea "ri"
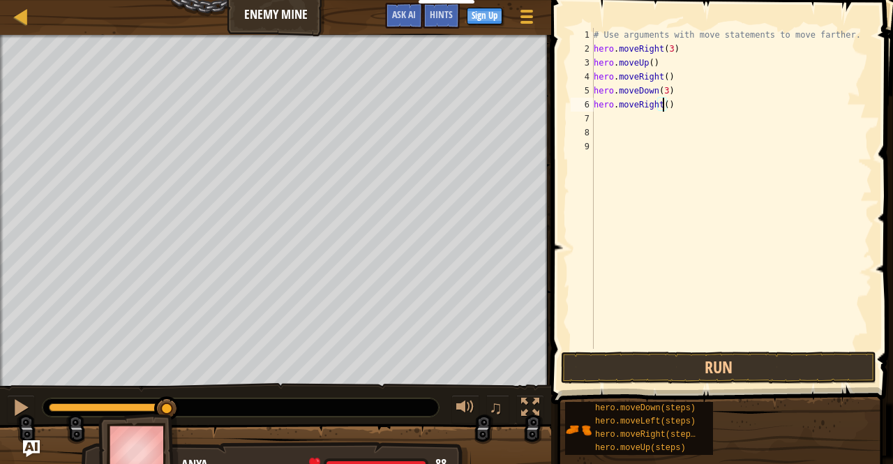
click at [664, 103] on div "# Use arguments with move statements to move farther. hero . moveRight ( 3 ) he…" at bounding box center [731, 202] width 281 height 349
click at [663, 105] on div "# Use arguments with move statements to move farther. hero . moveRight ( 3 ) he…" at bounding box center [731, 188] width 281 height 321
type textarea "hero.moveRight(3)"
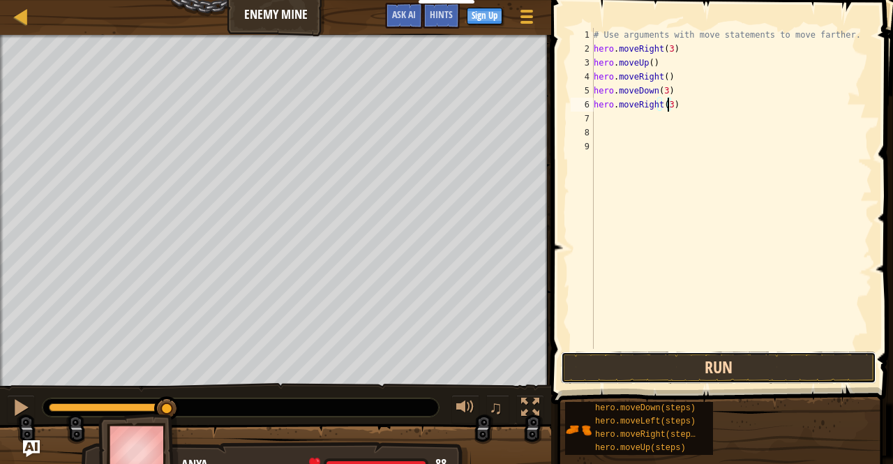
click at [701, 354] on button "Run" at bounding box center [718, 368] width 315 height 32
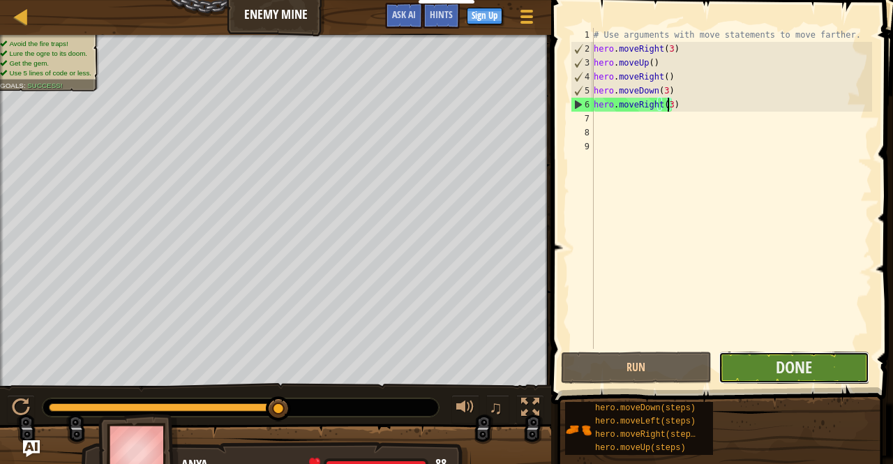
click at [756, 364] on button "Done" at bounding box center [794, 368] width 151 height 32
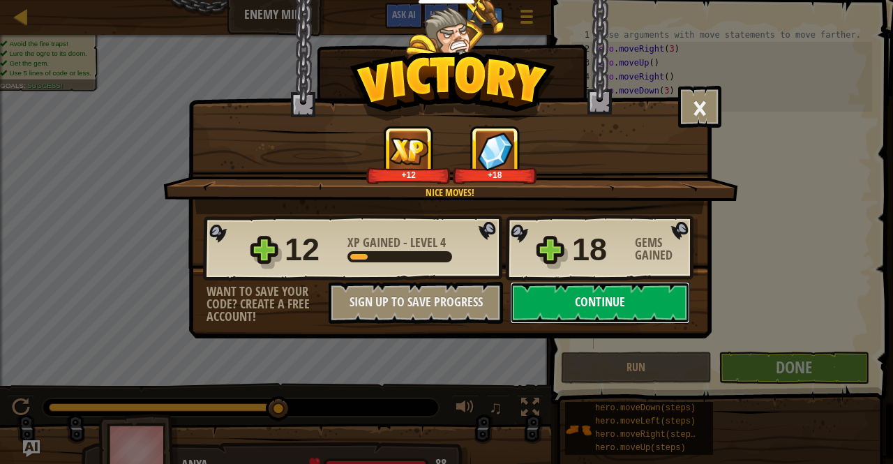
click at [600, 291] on button "Continue" at bounding box center [600, 303] width 180 height 42
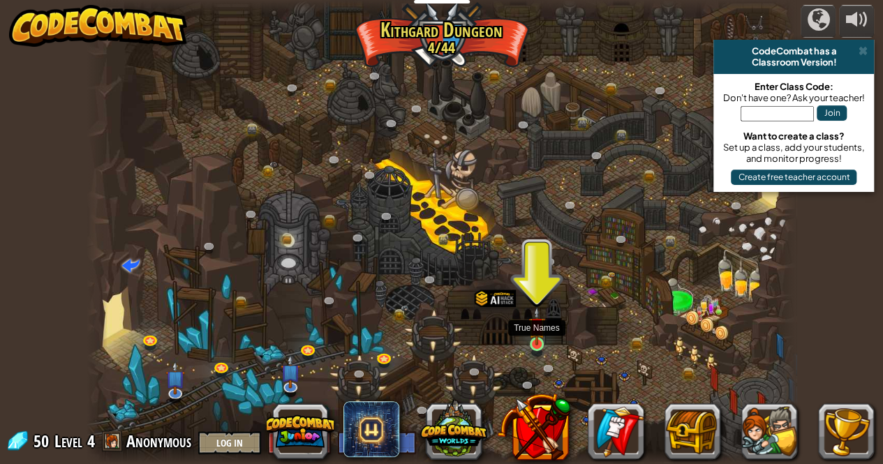
click at [544, 335] on img at bounding box center [536, 325] width 17 height 39
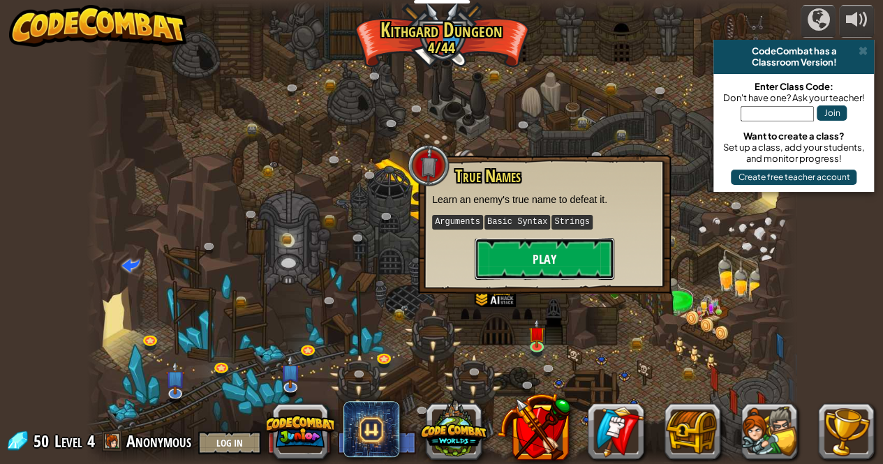
click at [572, 255] on button "Play" at bounding box center [544, 259] width 140 height 42
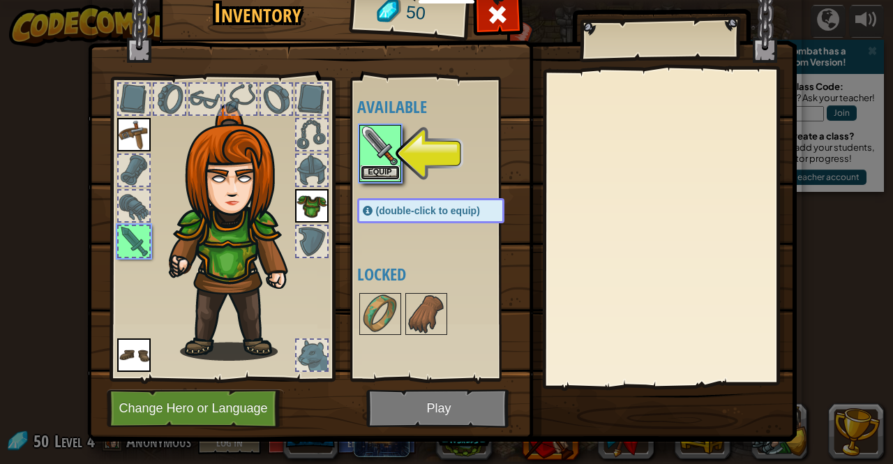
click at [384, 165] on button "Equip" at bounding box center [380, 172] width 39 height 15
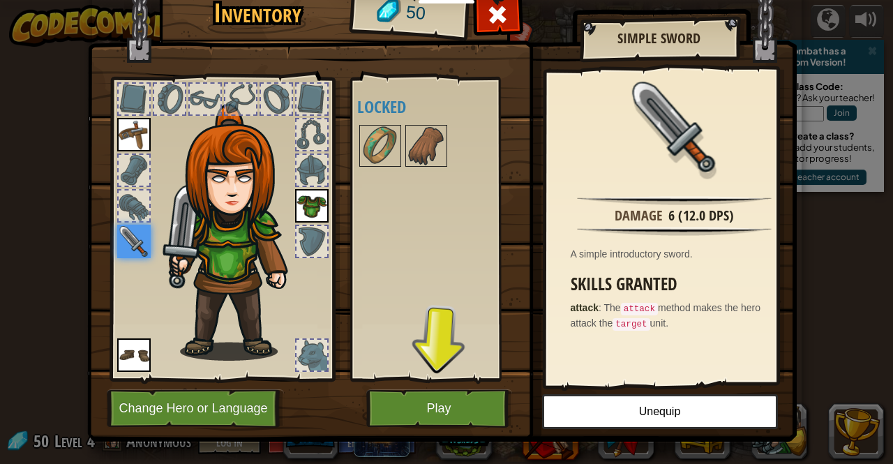
click at [447, 387] on img at bounding box center [442, 188] width 710 height 507
click at [451, 397] on button "Play" at bounding box center [439, 408] width 146 height 38
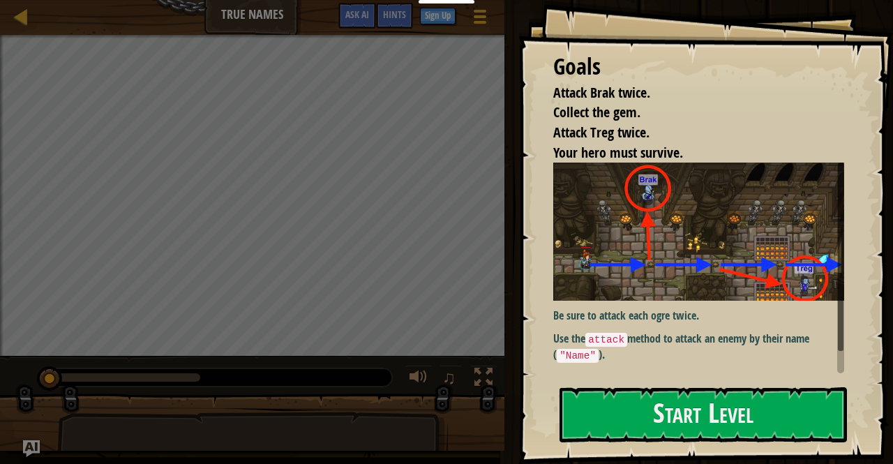
click at [843, 349] on div at bounding box center [841, 257] width 6 height 188
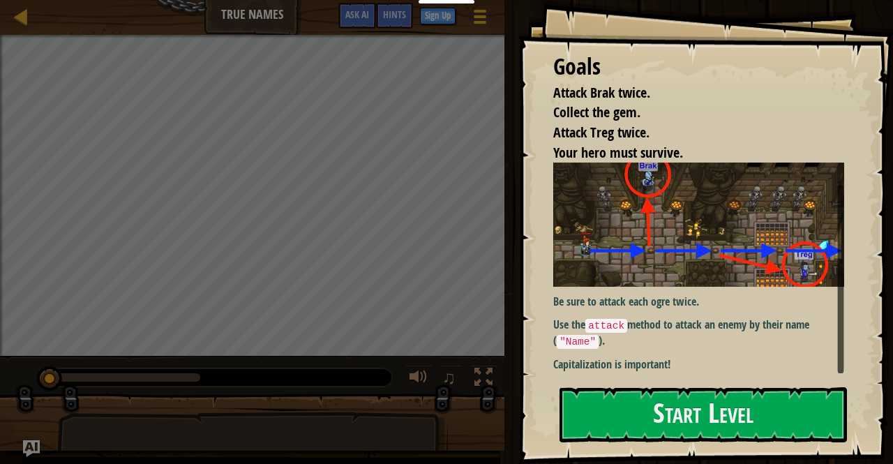
scroll to position [15, 0]
drag, startPoint x: 839, startPoint y: 345, endPoint x: 840, endPoint y: 369, distance: 24.4
click at [840, 369] on div at bounding box center [841, 280] width 6 height 188
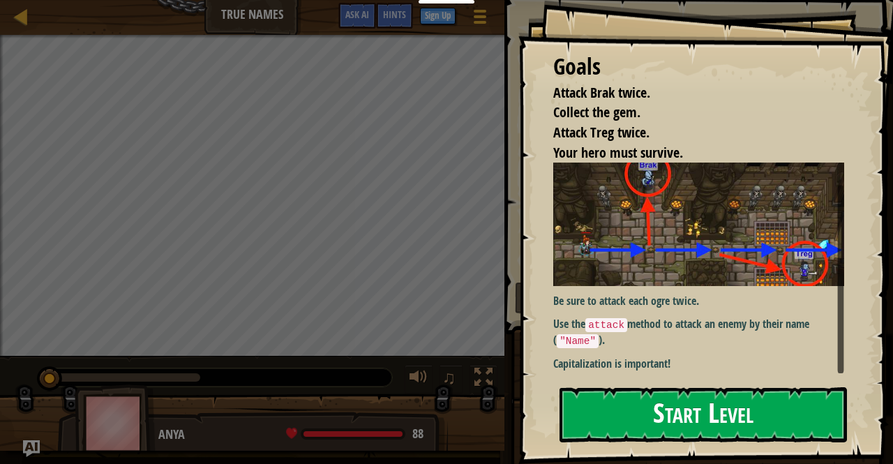
click at [801, 425] on button "Start Level" at bounding box center [703, 414] width 287 height 55
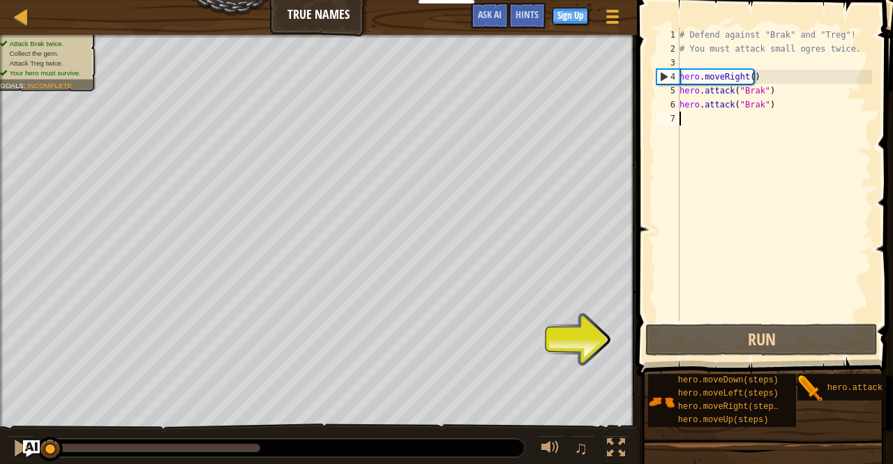
scroll to position [0, 73]
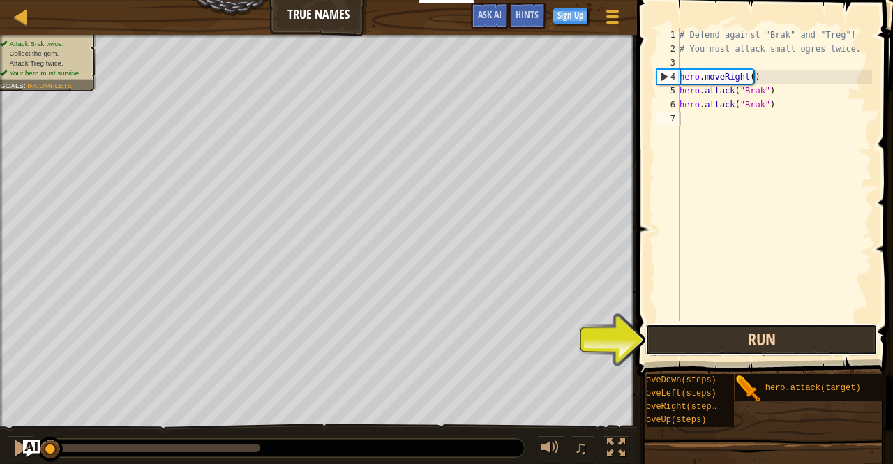
click at [795, 347] on button "Run" at bounding box center [761, 340] width 232 height 32
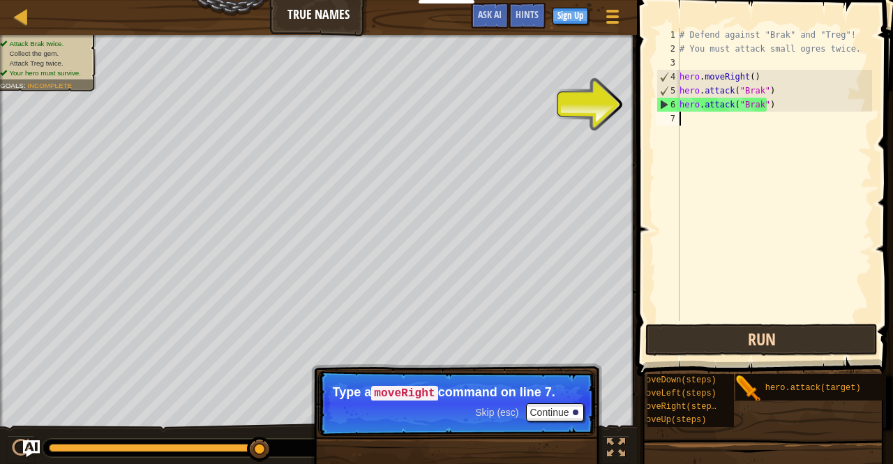
type textarea "RI"
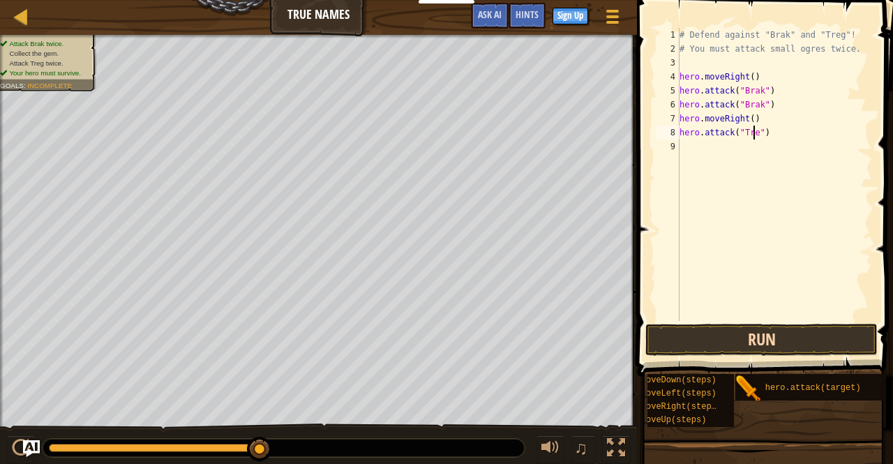
scroll to position [6, 6]
type textarea "hero.attack("Treg")"
click at [795, 347] on button "Run" at bounding box center [761, 340] width 232 height 32
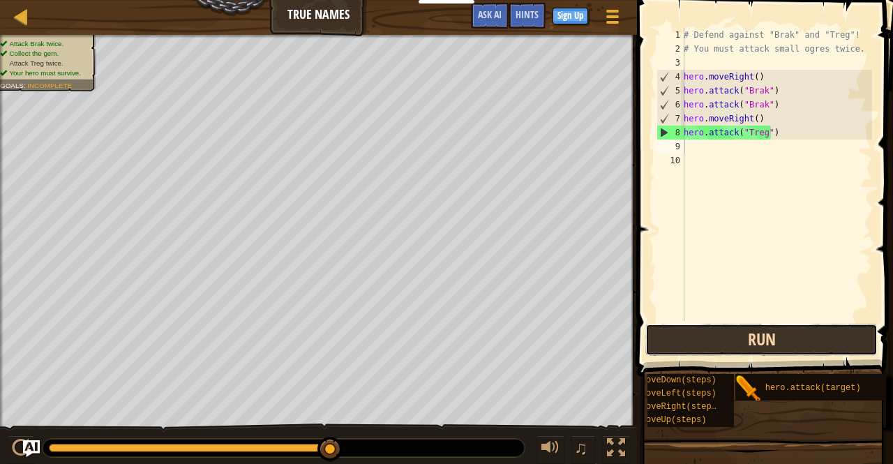
click at [714, 340] on button "Run" at bounding box center [761, 340] width 232 height 32
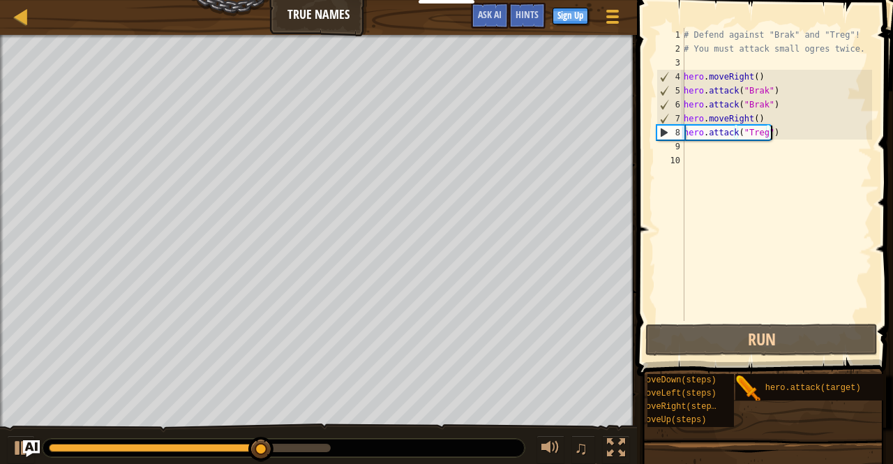
click at [770, 136] on div "# Defend against "Brak" and "Treg"! # You must attack small ogres twice. hero .…" at bounding box center [776, 188] width 191 height 321
type textarea "hero.attack("Treg")"
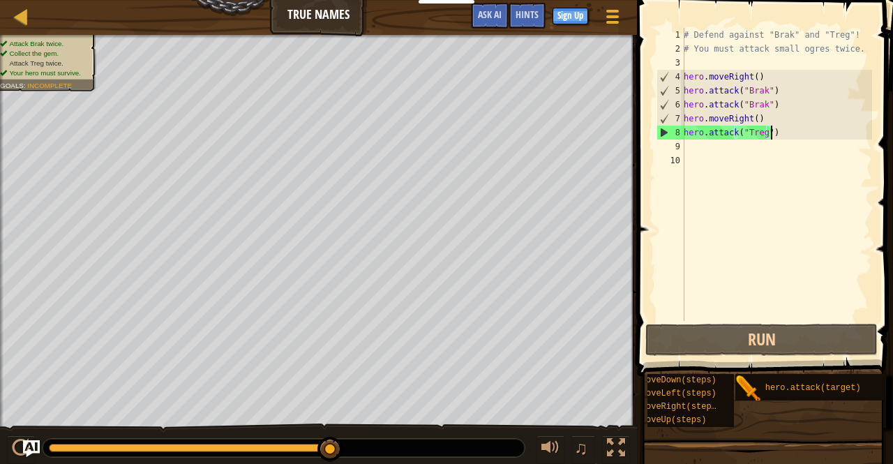
click at [774, 136] on div "# Defend against "Brak" and "Treg"! # You must attack small ogres twice. hero .…" at bounding box center [776, 188] width 191 height 321
click at [778, 150] on div "# Defend against "Brak" and "Treg"! # You must attack small ogres twice. hero .…" at bounding box center [776, 188] width 191 height 321
paste textarea "hero.moveRight()"
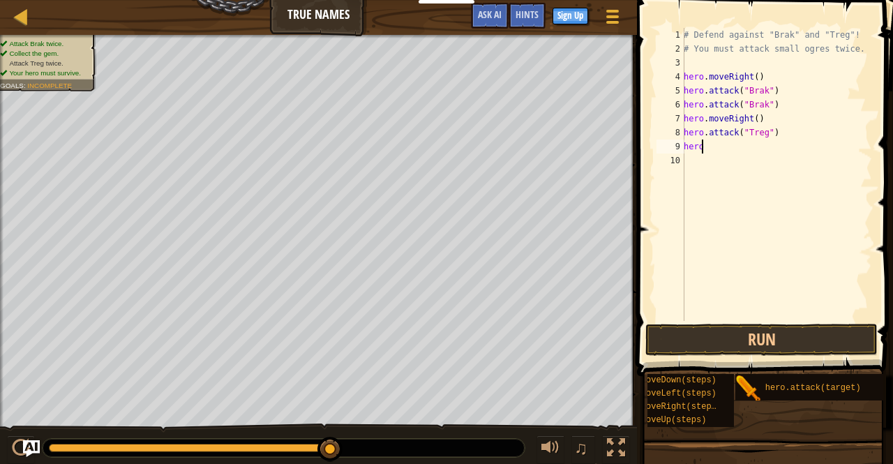
type textarea "h"
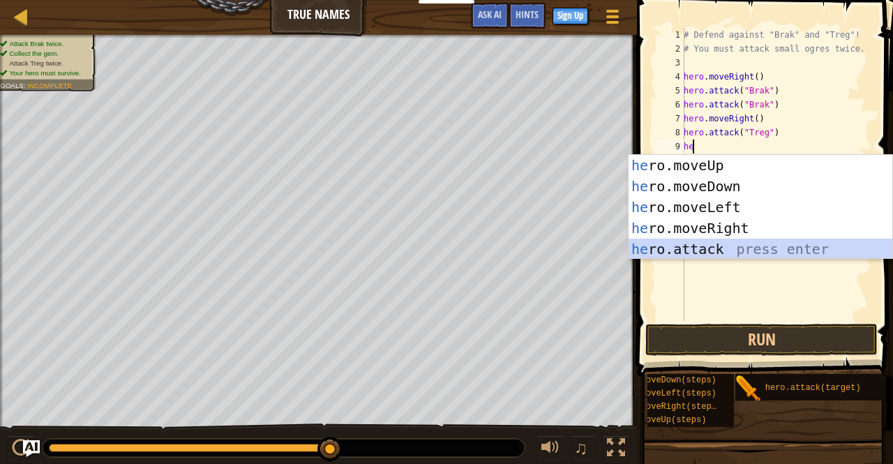
click at [779, 257] on div "he ro.moveUp press enter he ro.moveDown press enter he ro.moveLeft press enter …" at bounding box center [761, 228] width 264 height 147
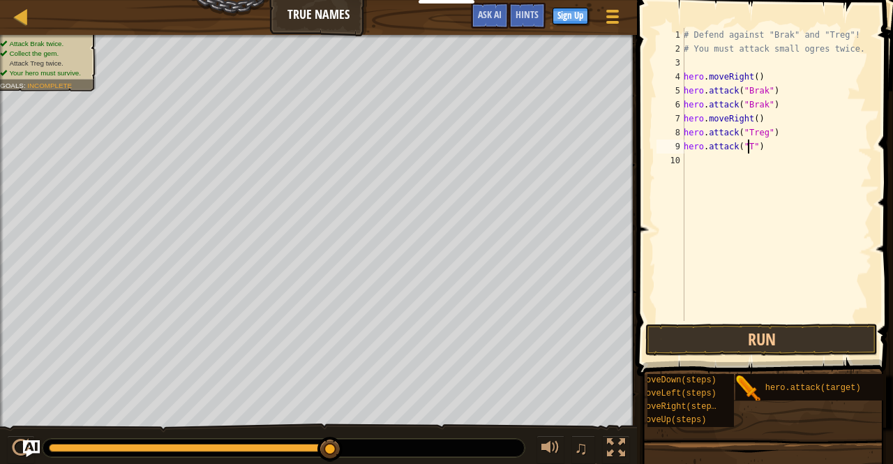
scroll to position [6, 6]
type textarea "hero.attack("Treg")"
click at [779, 340] on button "Run" at bounding box center [761, 340] width 232 height 32
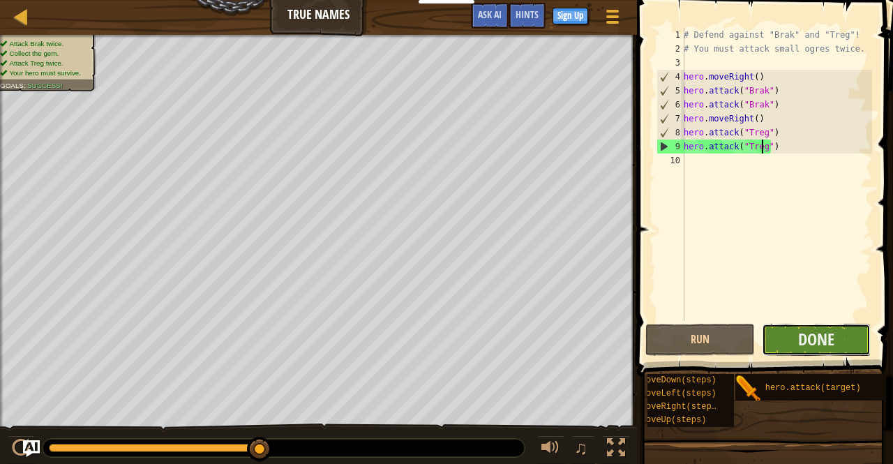
click at [779, 340] on button "Done" at bounding box center [817, 340] width 110 height 32
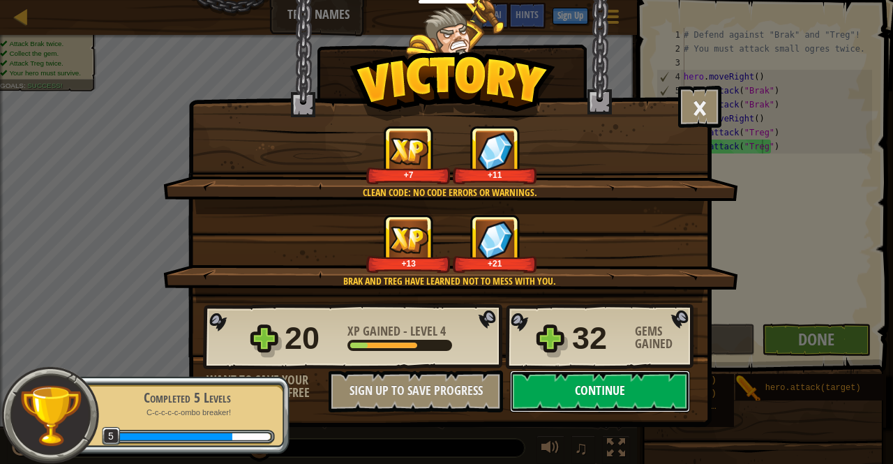
click at [571, 379] on button "Continue" at bounding box center [600, 391] width 180 height 42
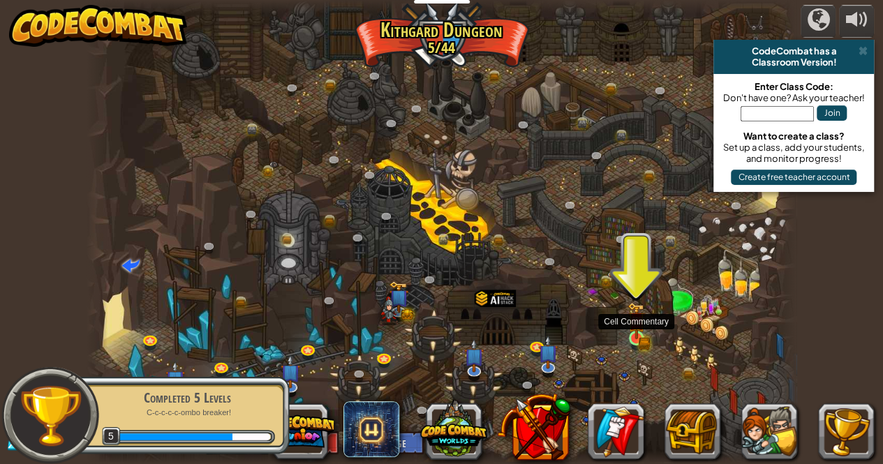
click at [634, 336] on img at bounding box center [635, 321] width 17 height 38
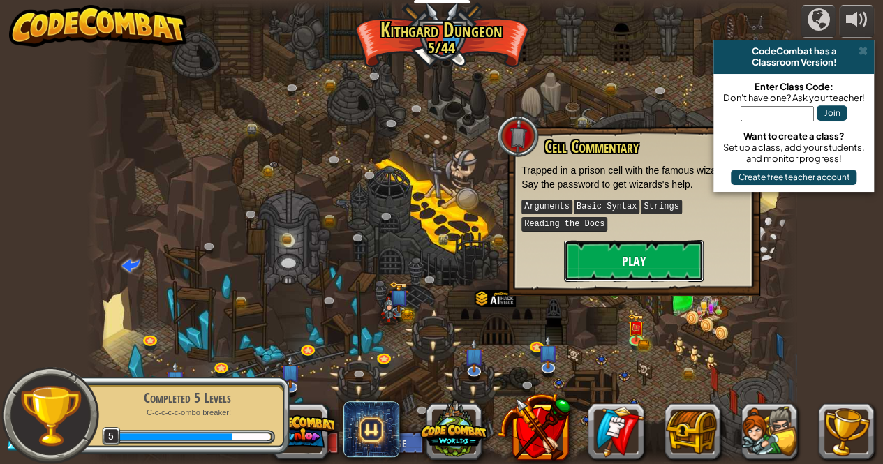
click at [626, 262] on button "Play" at bounding box center [634, 261] width 140 height 42
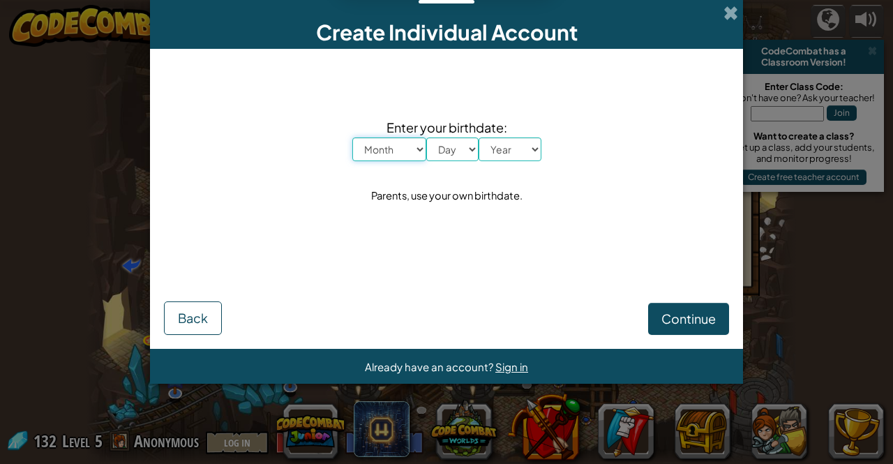
click at [406, 149] on select "Month January February March April May June July August September October Novem…" at bounding box center [389, 149] width 74 height 24
select select "4"
click at [352, 137] on select "Month January February March April May June July August September October Novem…" at bounding box center [389, 149] width 74 height 24
click at [448, 152] on select "Day 1 2 3 4 5 6 7 8 9 10 11 12 13 14 15 16 17 18 19 20 21 22 23 24 25 26 27 28 …" at bounding box center [452, 149] width 52 height 24
click at [422, 218] on div "Enter your birthdate: Month January February March April May June July August S…" at bounding box center [446, 162] width 565 height 198
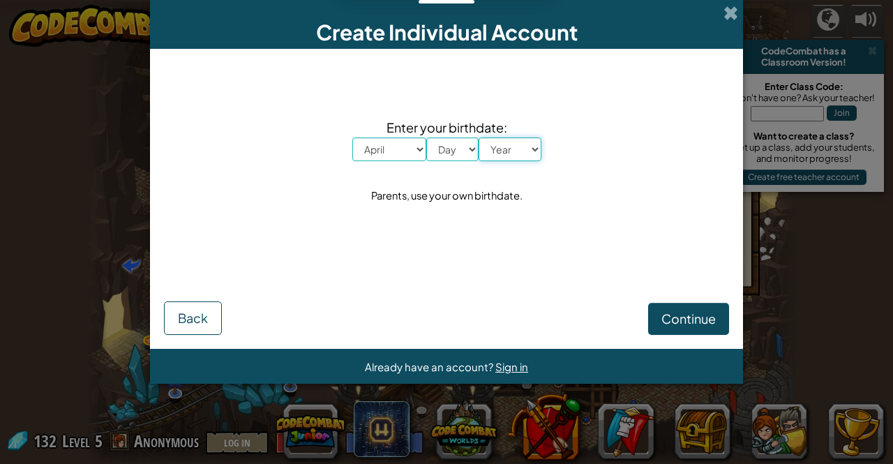
click at [510, 157] on select "Year [DATE] 2024 2023 2022 2021 2020 2019 2018 2017 2016 2015 2014 2013 2012 20…" at bounding box center [510, 149] width 63 height 24
select select "1953"
click at [479, 137] on select "Year [DATE] 2024 2023 2022 2021 2020 2019 2018 2017 2016 2015 2014 2013 2012 20…" at bounding box center [510, 149] width 63 height 24
click at [468, 160] on select "Day 1 2 3 4 5 6 7 8 9 10 11 12 13 14 15 16 17 18 19 20 21 22 23 24 25 26 27 28 …" at bounding box center [452, 149] width 52 height 24
select select "2"
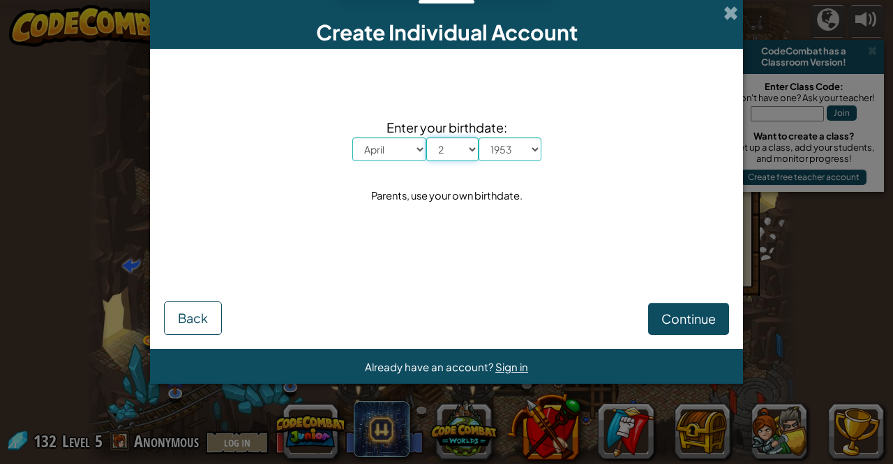
click at [426, 137] on select "Day 1 2 3 4 5 6 7 8 9 10 11 12 13 14 15 16 17 18 19 20 21 22 23 24 25 26 27 28 …" at bounding box center [452, 149] width 52 height 24
click at [685, 334] on button "Continue" at bounding box center [688, 319] width 81 height 32
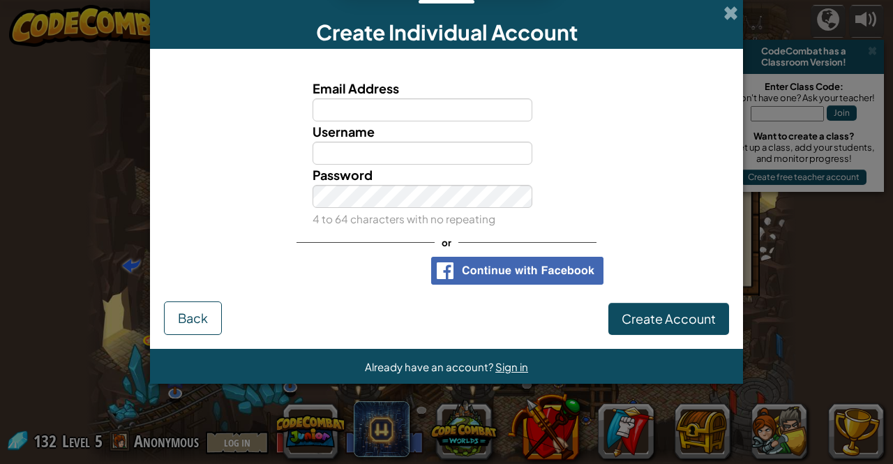
drag, startPoint x: 841, startPoint y: 37, endPoint x: 694, endPoint y: 24, distance: 147.1
click at [472, 125] on div "Username" at bounding box center [422, 142] width 241 height 43
click at [462, 101] on input "Email Address" at bounding box center [423, 109] width 220 height 23
click at [345, 112] on input "eshswriter" at bounding box center [423, 109] width 220 height 23
click at [431, 116] on input "eshwriter" at bounding box center [423, 109] width 220 height 23
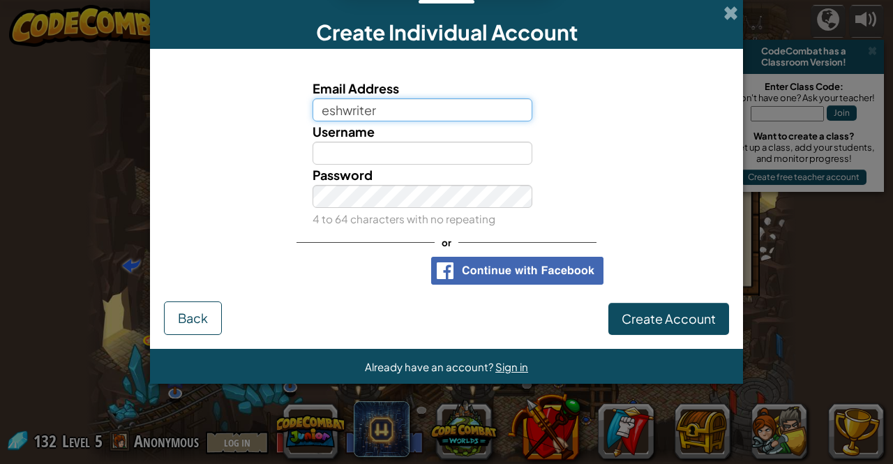
click at [431, 116] on input "eshwriter" at bounding box center [423, 109] width 220 height 23
type input "[EMAIL_ADDRESS][DOMAIN_NAME]"
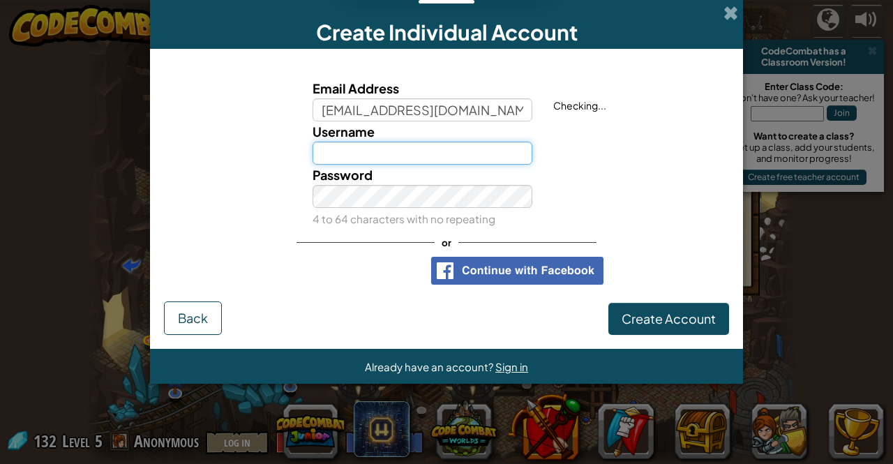
click at [479, 158] on input "Username" at bounding box center [423, 153] width 220 height 23
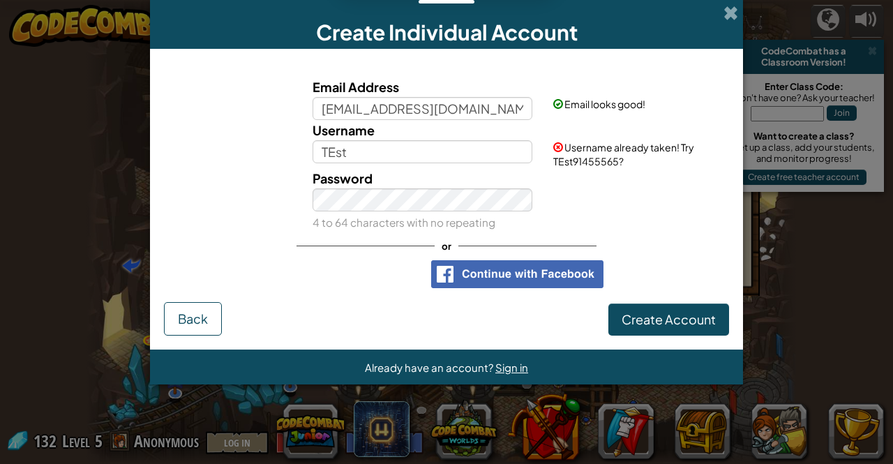
click at [438, 178] on div "Password 4 to 64 characters with no repeating" at bounding box center [422, 200] width 241 height 64
click at [434, 168] on div "Password 4 to 64 characters with no repeating" at bounding box center [422, 200] width 241 height 64
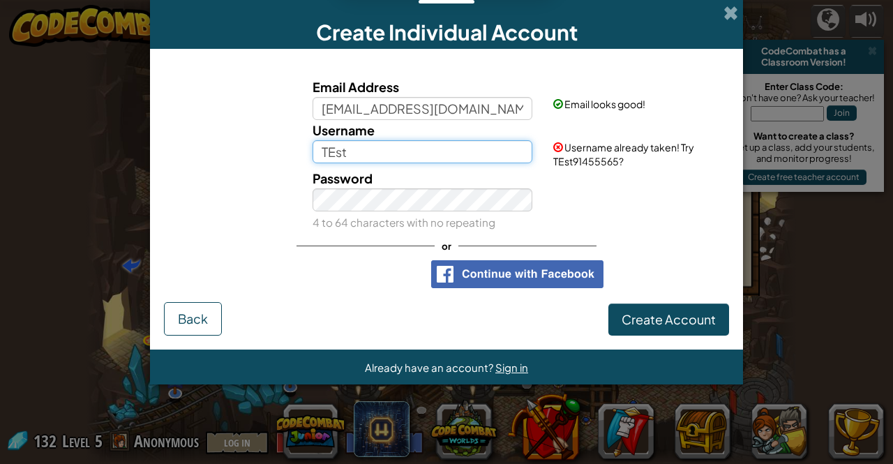
click at [428, 149] on input "TEst" at bounding box center [423, 151] width 220 height 23
type input "T"
type input "Syroprime"
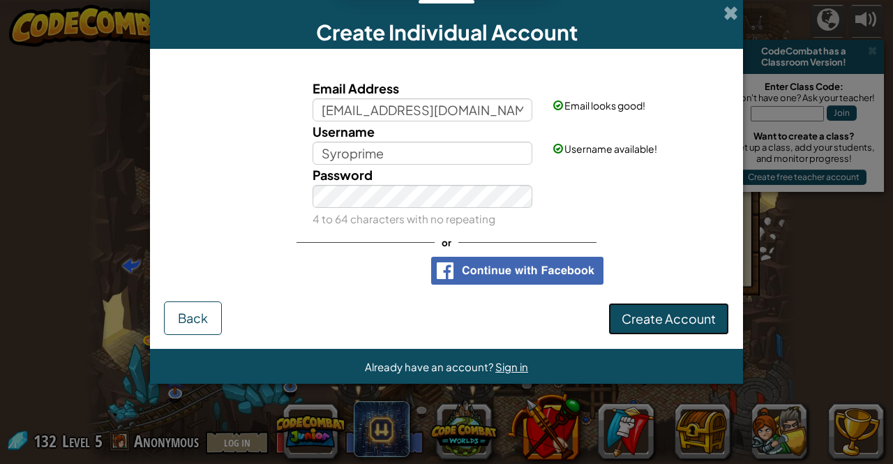
click at [632, 326] on span "Create Account" at bounding box center [669, 318] width 94 height 16
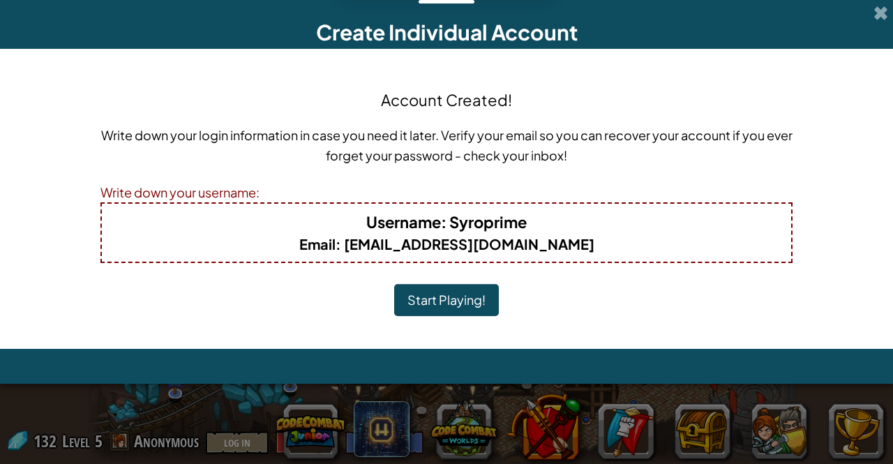
click at [630, 324] on div "Account Created! Write down your login information in case you need it later. V…" at bounding box center [446, 199] width 692 height 272
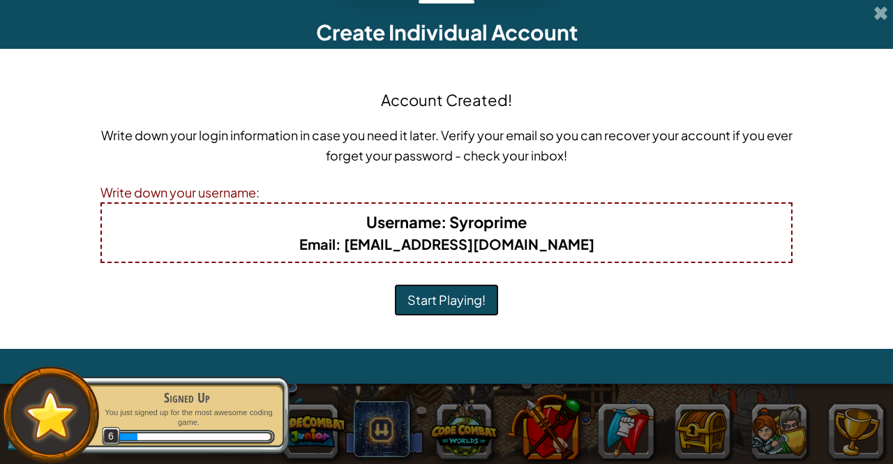
click at [477, 294] on button "Start Playing!" at bounding box center [446, 300] width 105 height 32
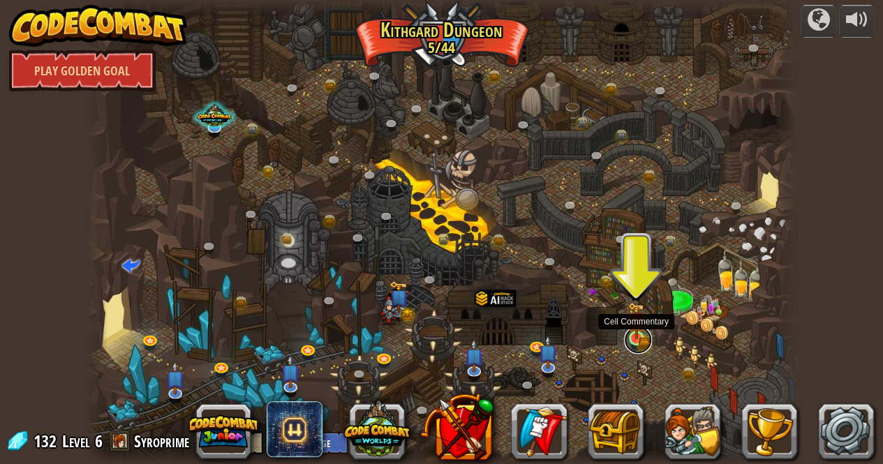
click at [647, 336] on link at bounding box center [638, 340] width 28 height 28
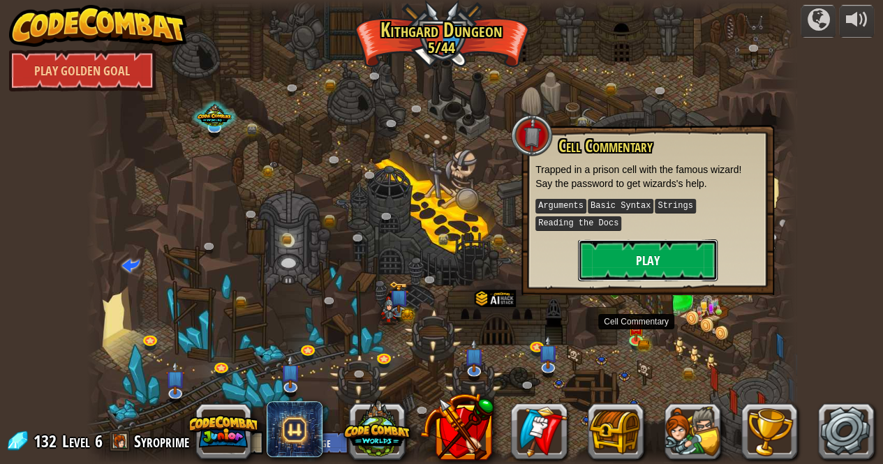
click at [620, 255] on button "Play" at bounding box center [648, 260] width 140 height 42
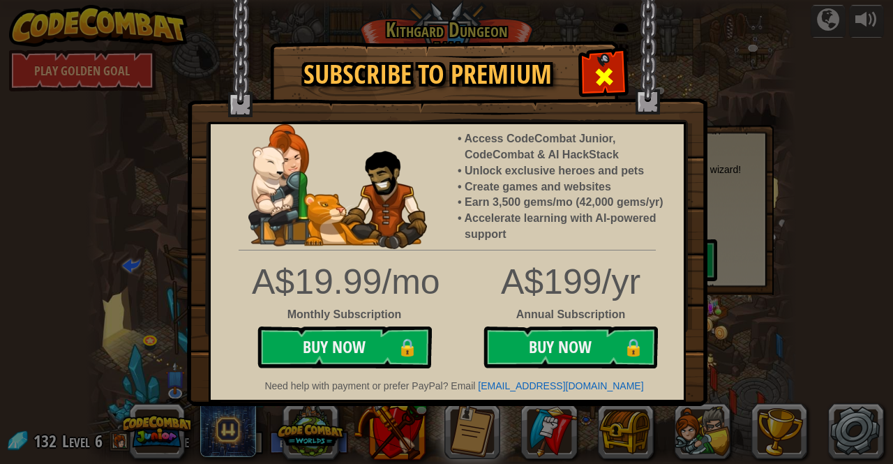
click at [621, 77] on div at bounding box center [604, 75] width 44 height 44
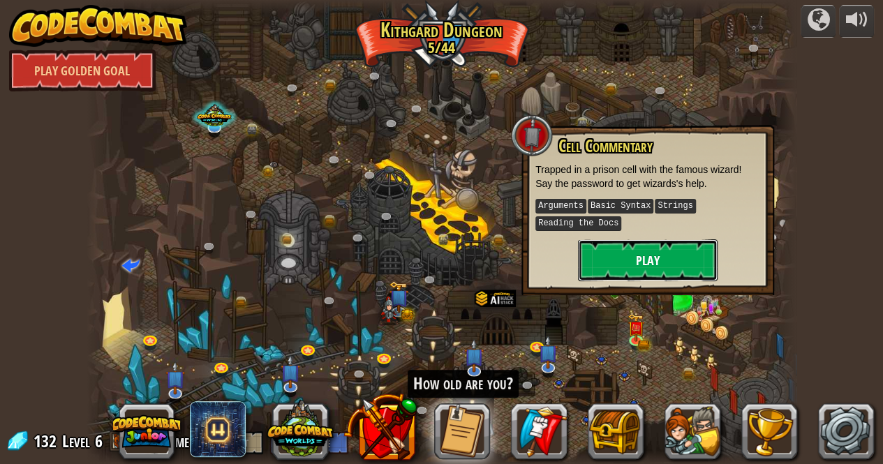
click at [618, 267] on button "Play" at bounding box center [648, 260] width 140 height 42
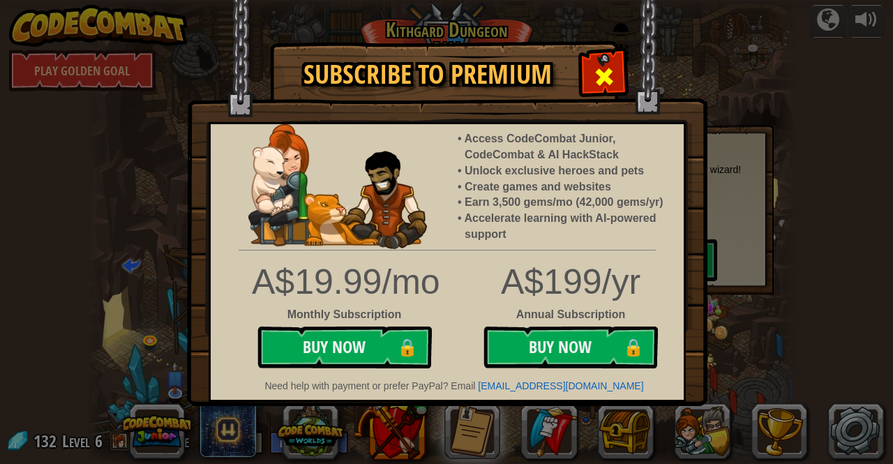
click at [597, 84] on span at bounding box center [604, 77] width 22 height 22
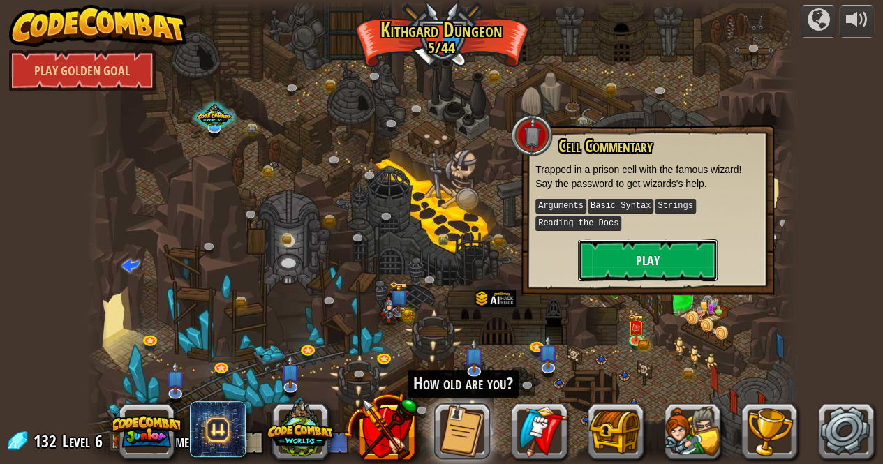
click at [605, 257] on button "Play" at bounding box center [648, 260] width 140 height 42
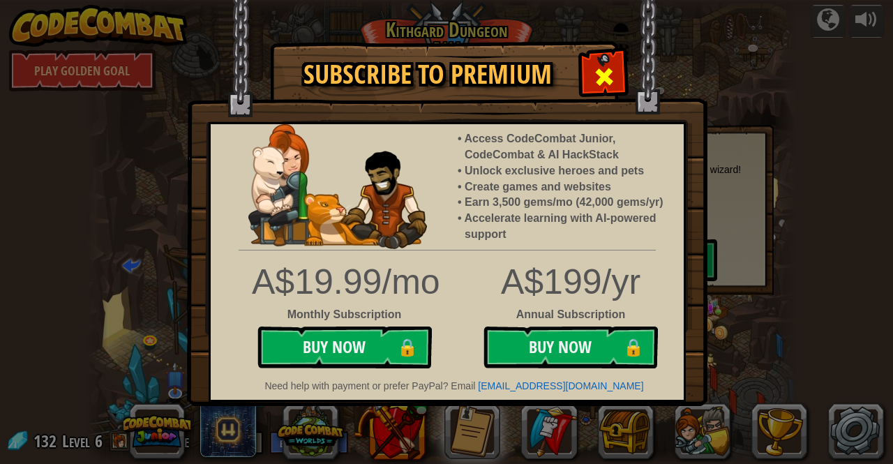
click at [601, 66] on span at bounding box center [604, 77] width 22 height 22
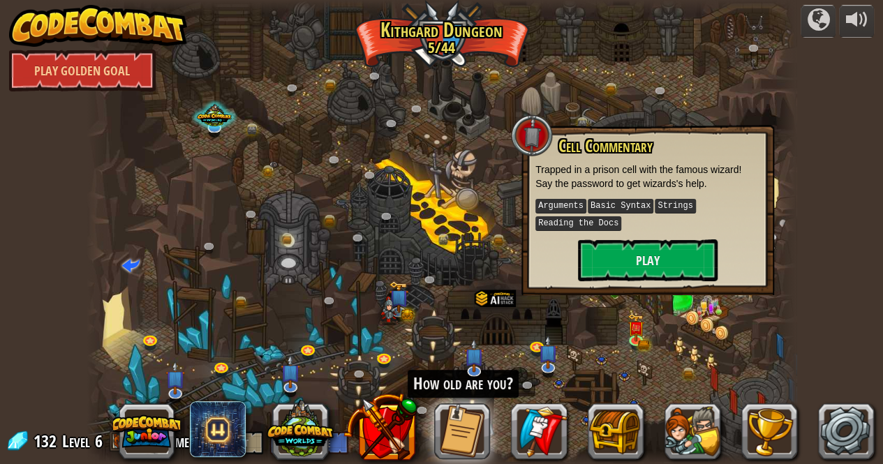
click at [533, 136] on div at bounding box center [532, 135] width 42 height 42
click at [574, 327] on div at bounding box center [442, 232] width 710 height 464
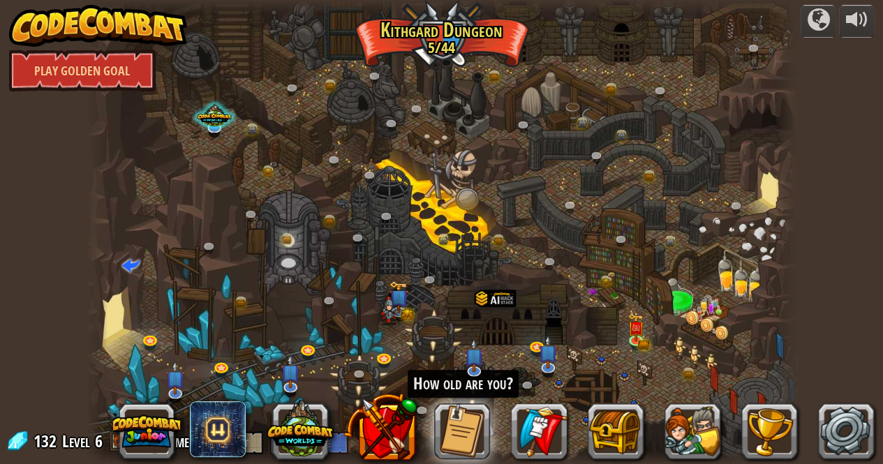
click at [601, 267] on div at bounding box center [442, 232] width 710 height 464
click at [591, 294] on div at bounding box center [442, 232] width 710 height 464
click at [480, 417] on button at bounding box center [462, 431] width 56 height 56
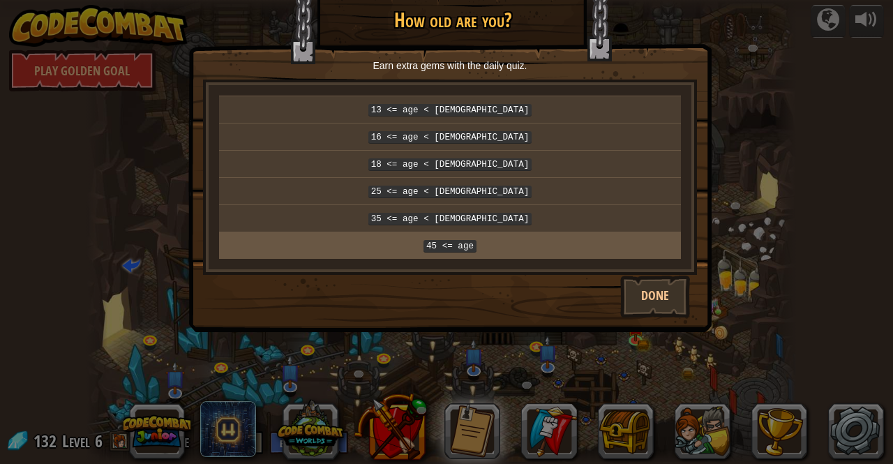
click at [467, 245] on td "45 <= age" at bounding box center [450, 245] width 462 height 27
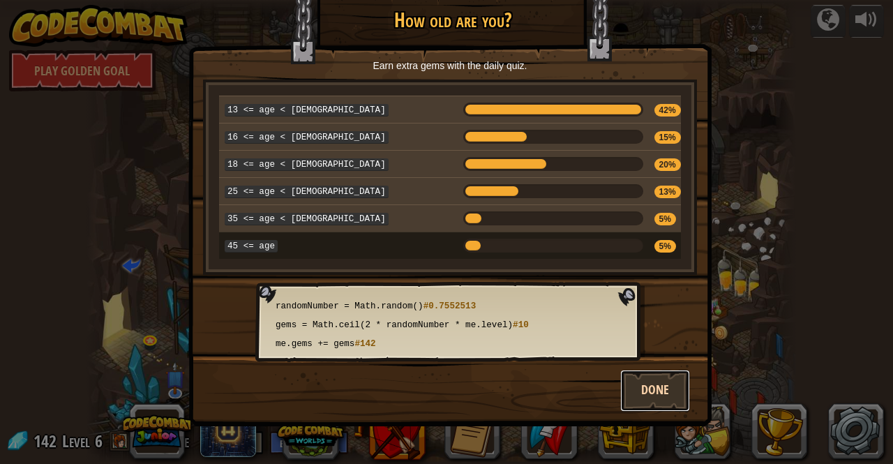
click at [633, 382] on button "Done" at bounding box center [655, 391] width 70 height 42
